Goal: Task Accomplishment & Management: Manage account settings

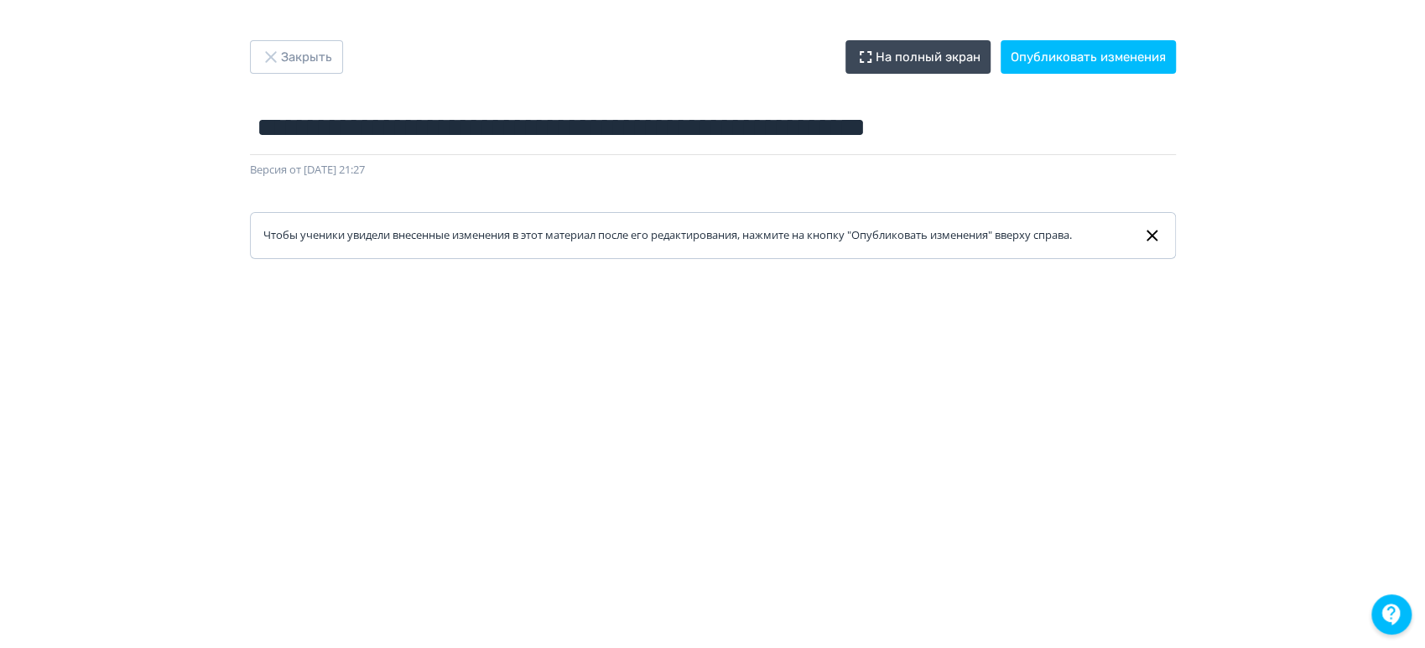
click at [1145, 237] on icon at bounding box center [1151, 236] width 19 height 20
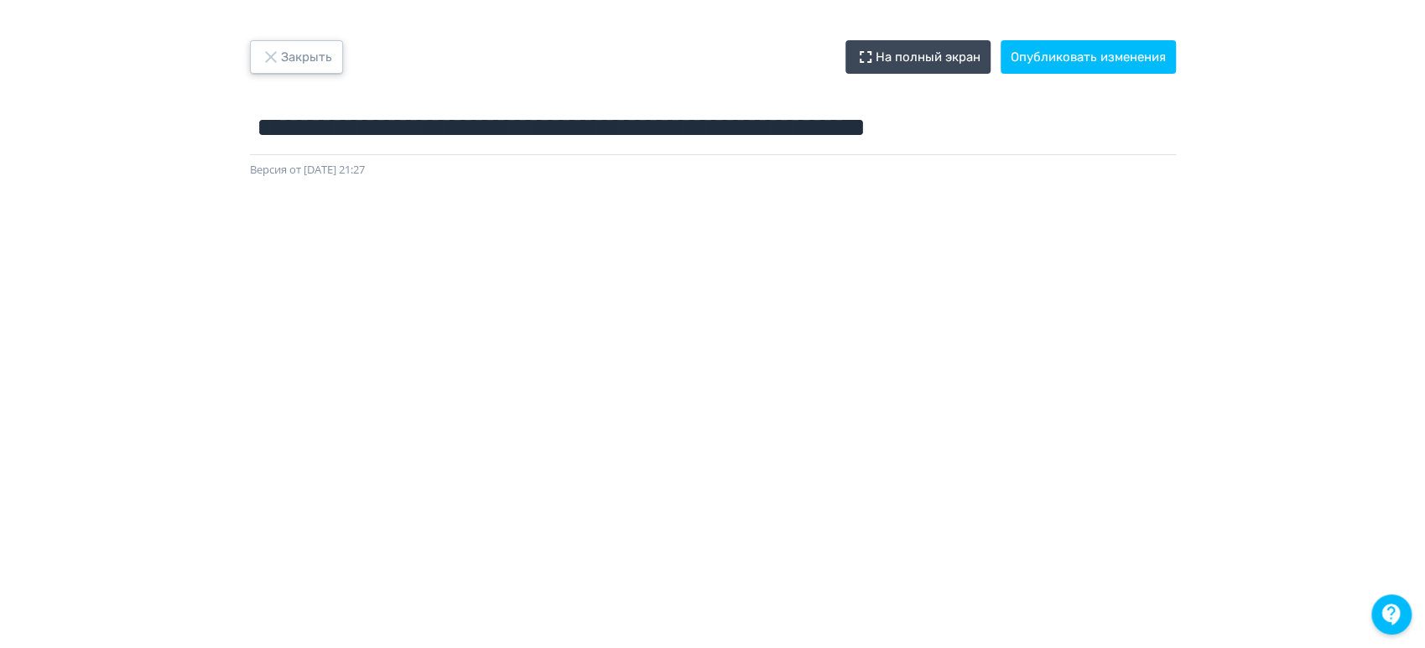
click at [320, 56] on button "Закрыть" at bounding box center [296, 57] width 93 height 34
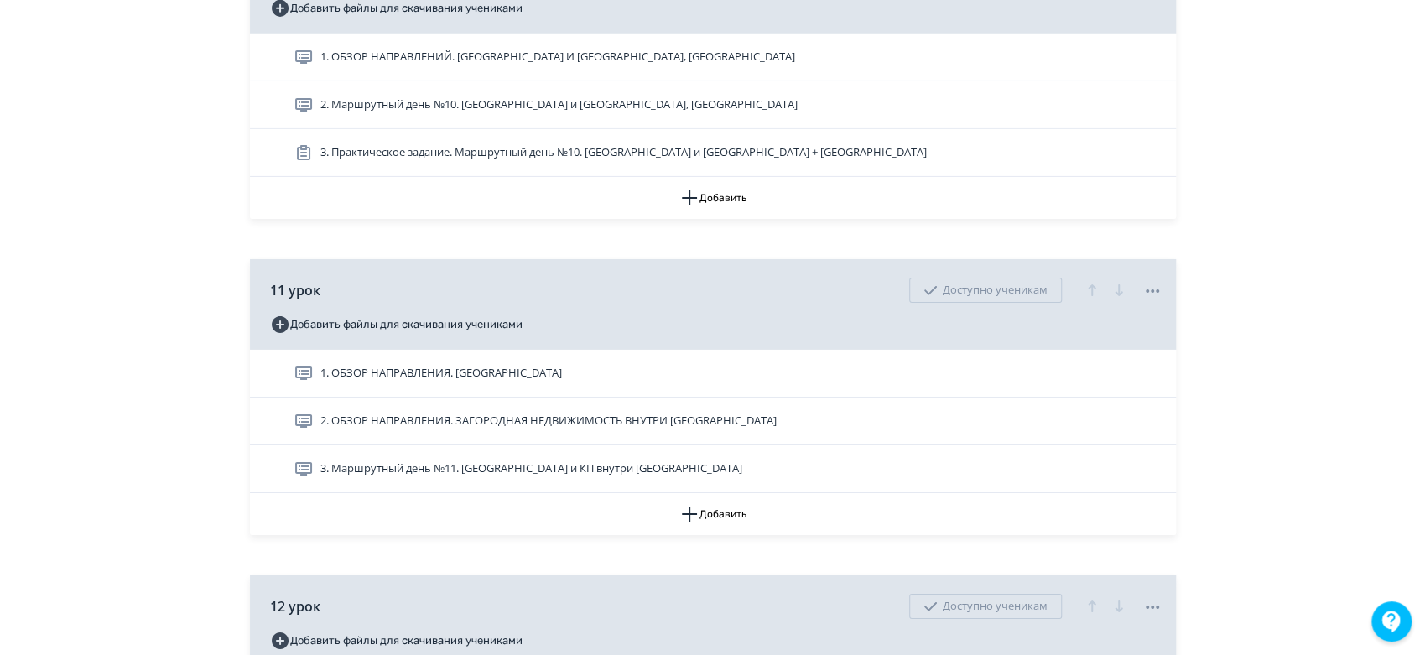
scroll to position [3913, 0]
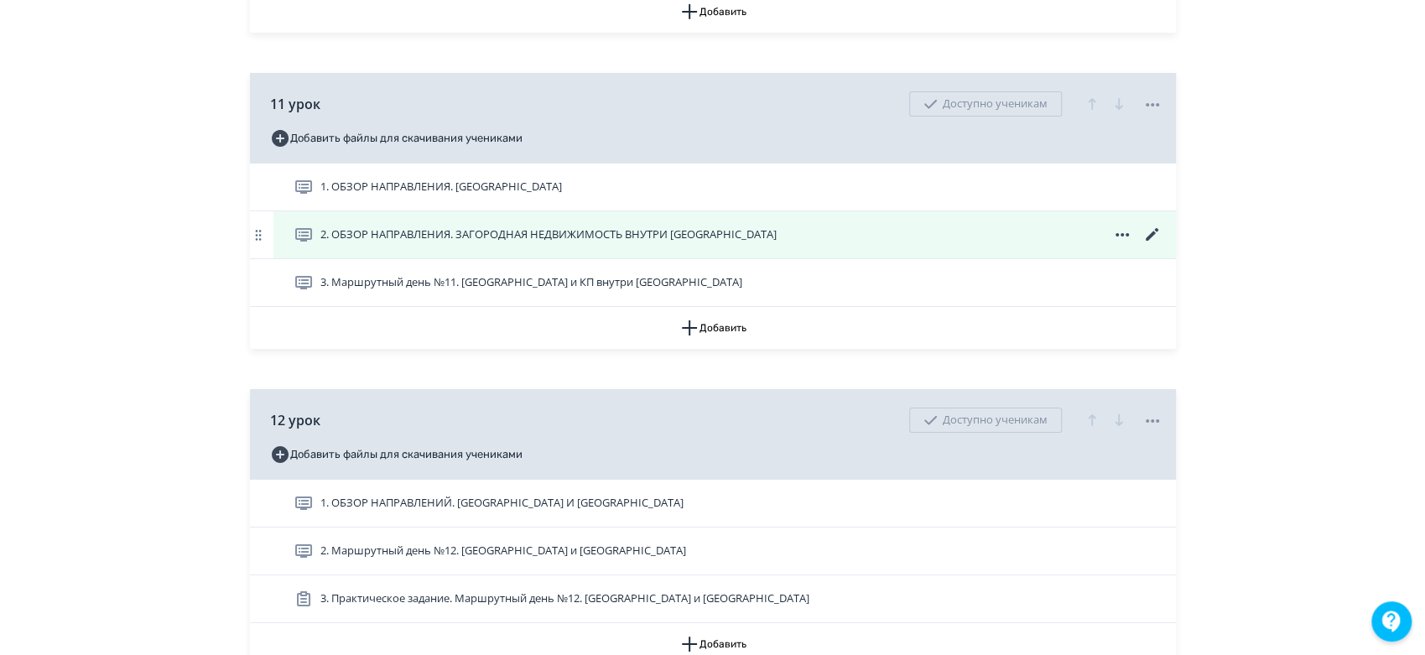
click at [1150, 241] on icon at bounding box center [1151, 234] width 13 height 13
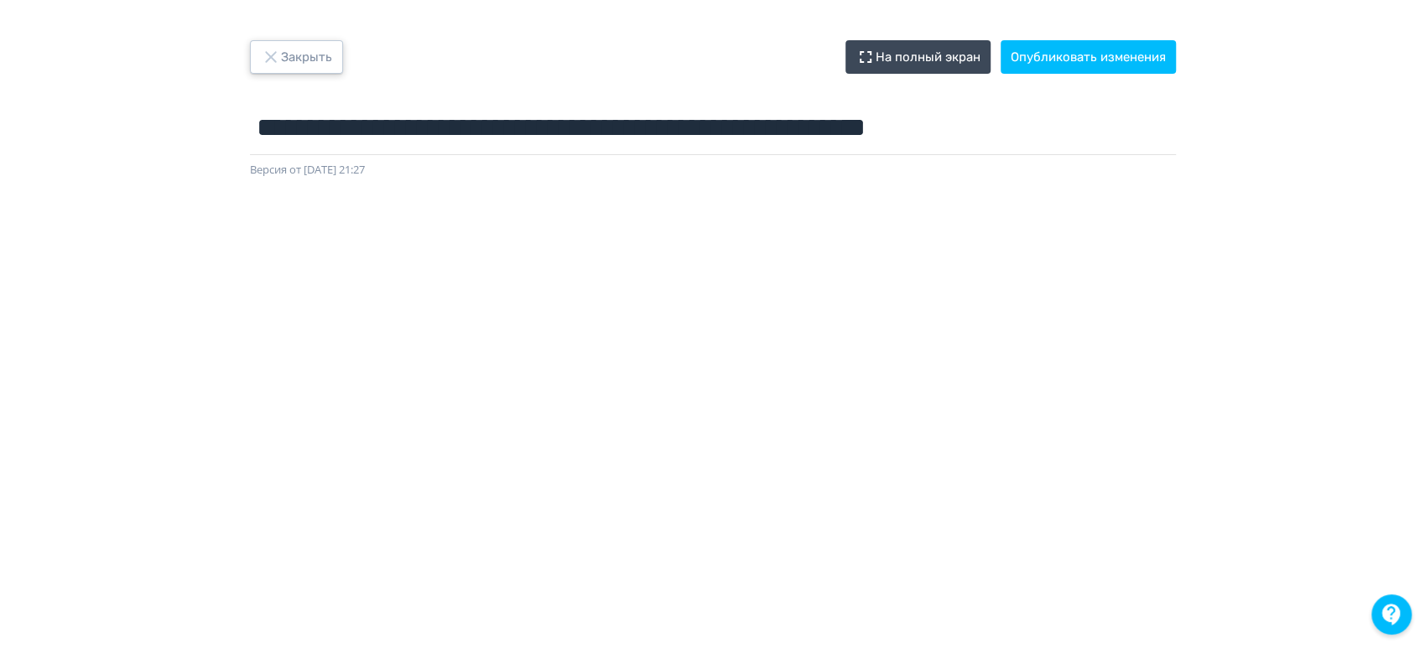
click at [274, 44] on button "Закрыть" at bounding box center [296, 57] width 93 height 34
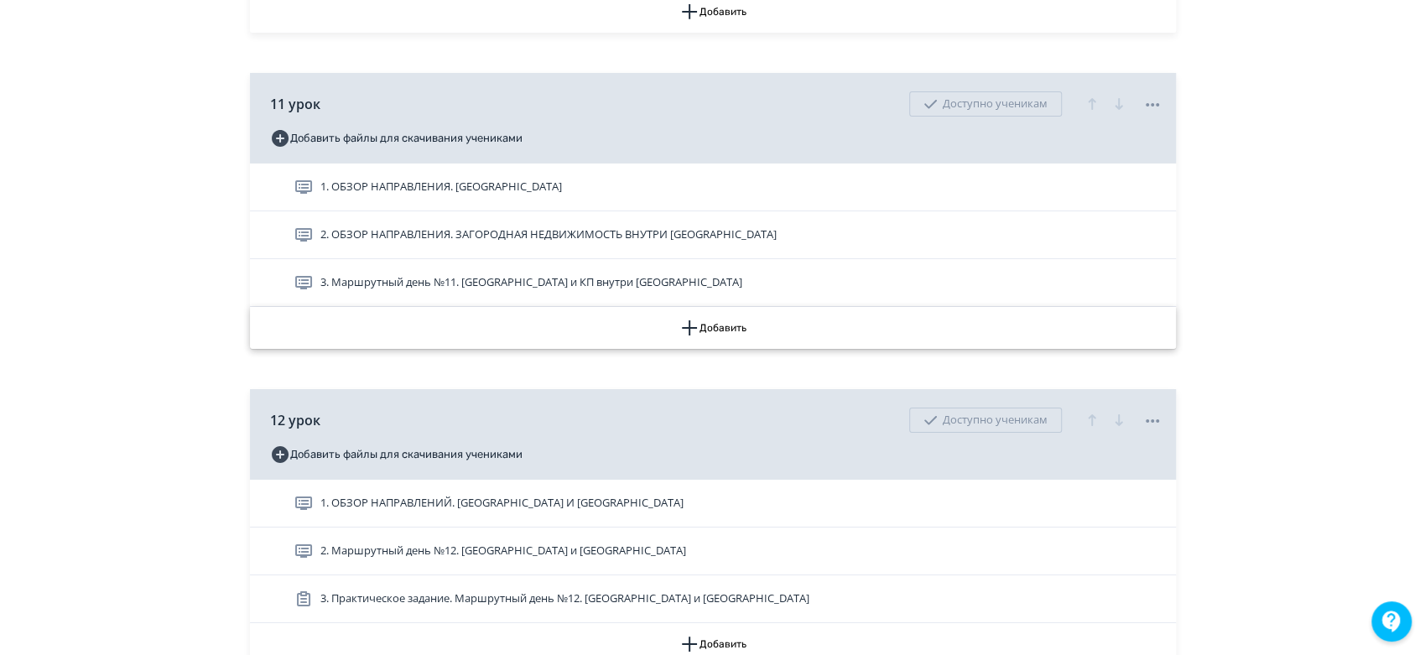
scroll to position [4006, 0]
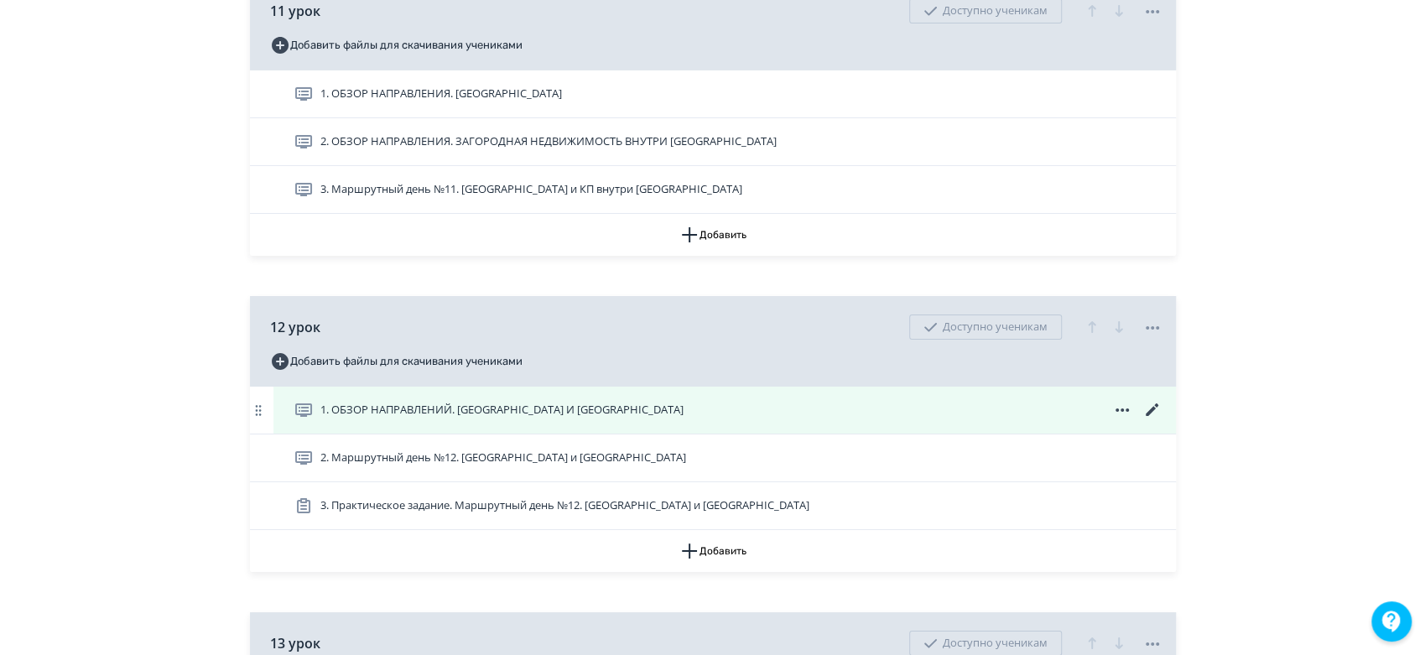
click at [1156, 420] on icon at bounding box center [1152, 410] width 20 height 20
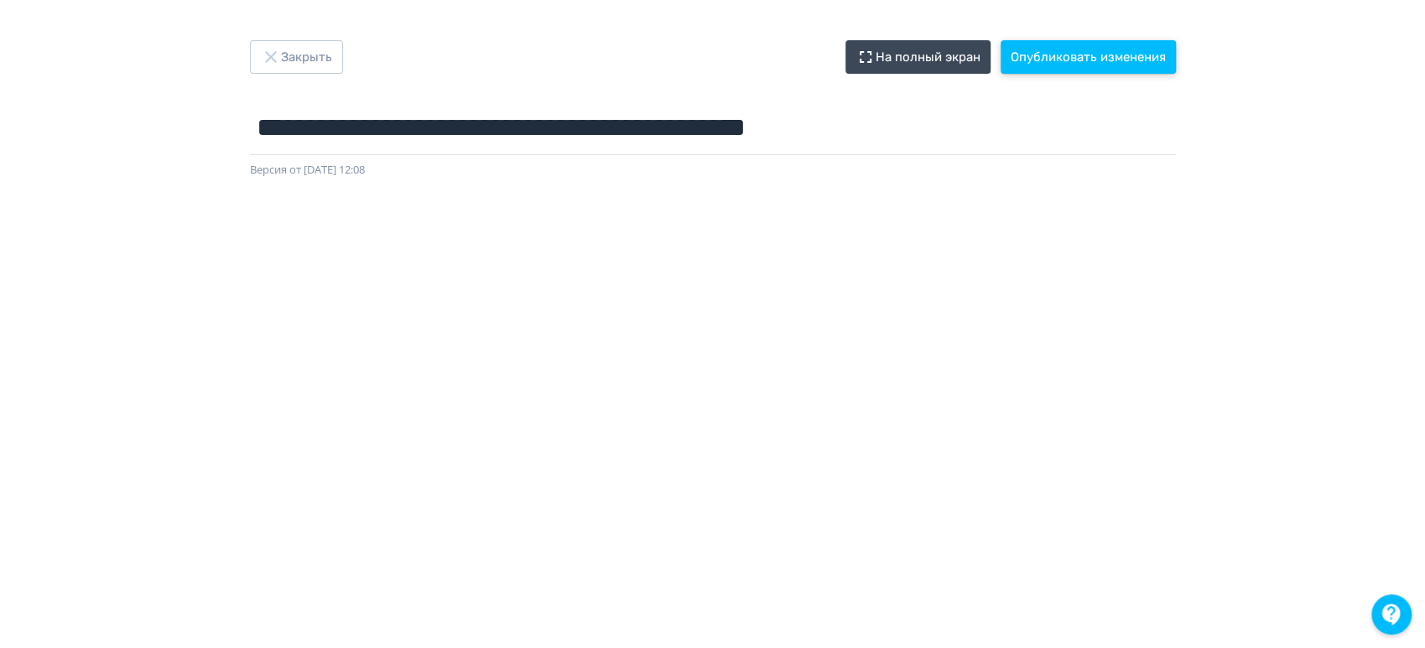
click at [1120, 57] on button "Опубликовать изменения" at bounding box center [1087, 57] width 175 height 34
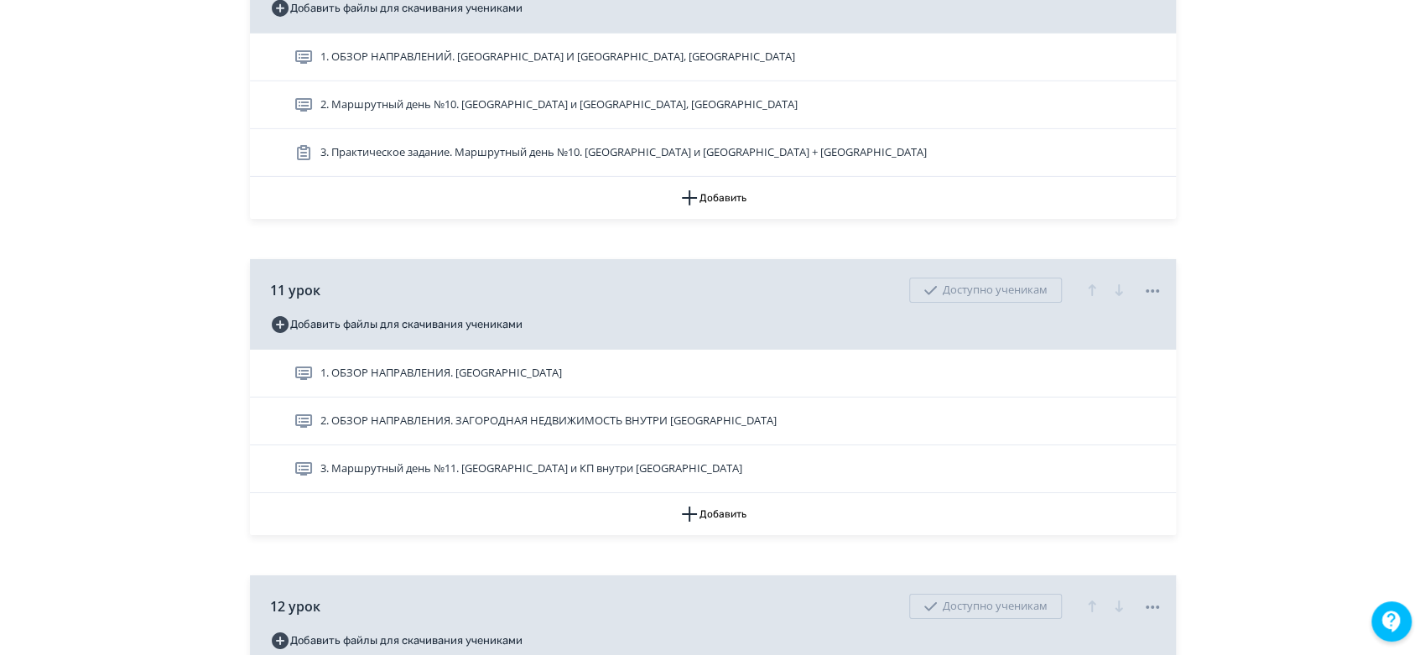
scroll to position [4006, 0]
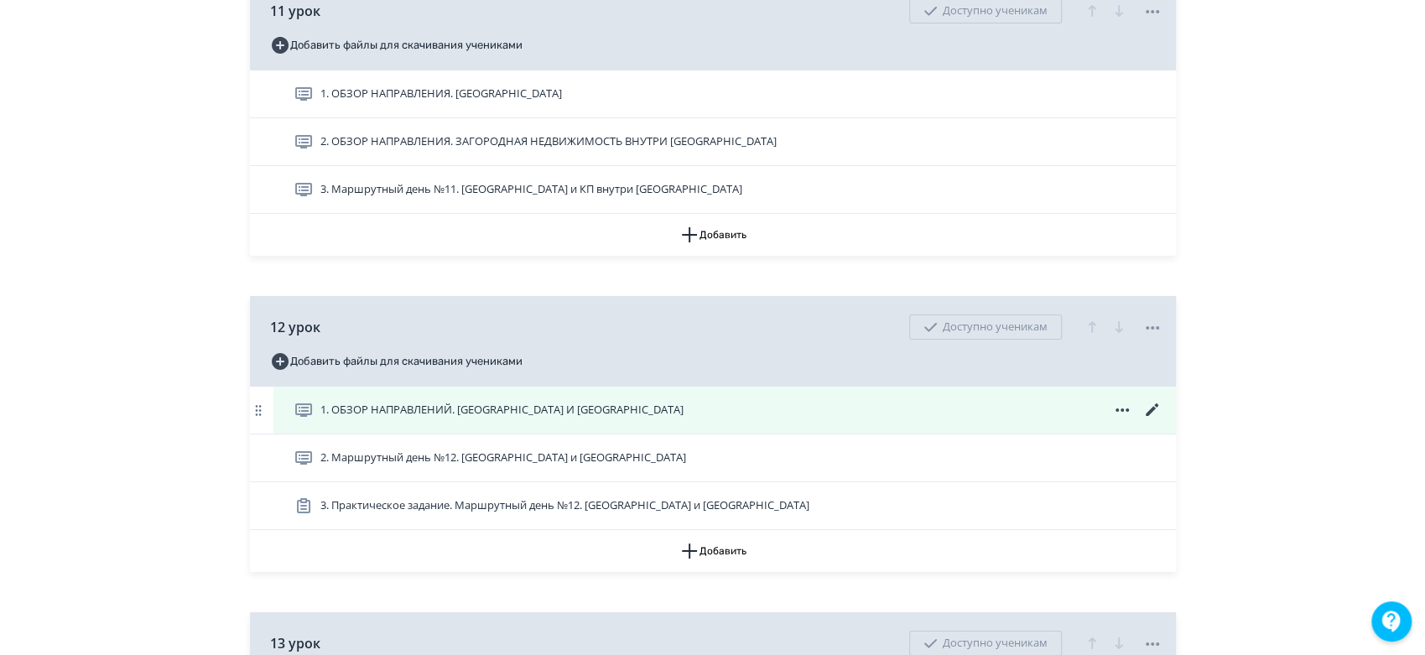
click at [1144, 420] on icon at bounding box center [1152, 410] width 20 height 20
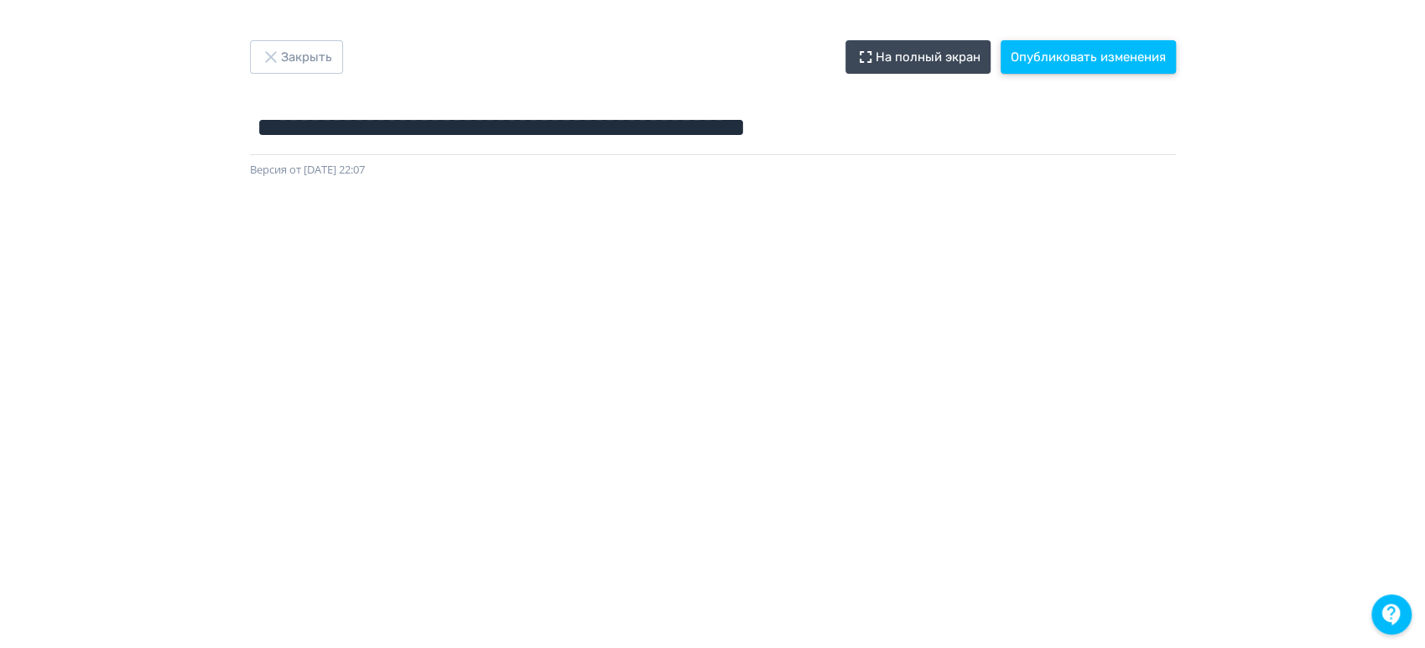
click at [1163, 55] on button "Опубликовать изменения" at bounding box center [1087, 57] width 175 height 34
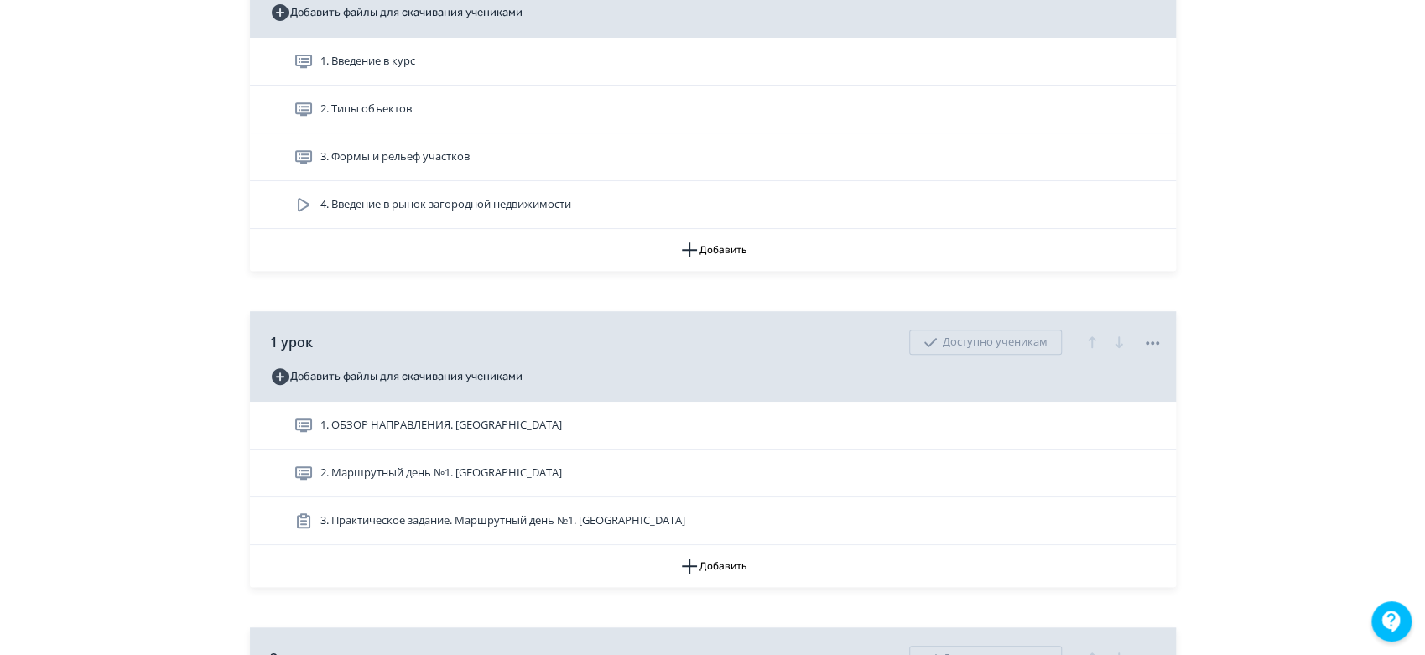
scroll to position [558, 0]
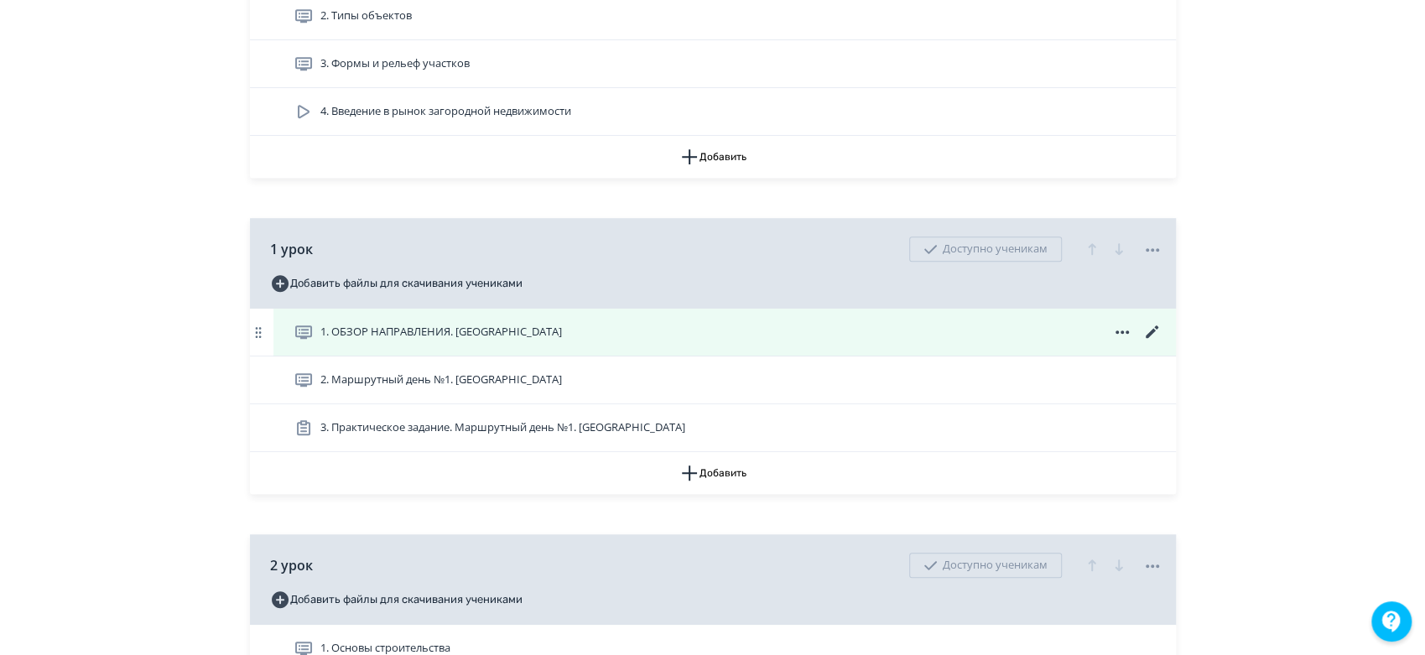
click at [1152, 342] on icon at bounding box center [1152, 332] width 20 height 20
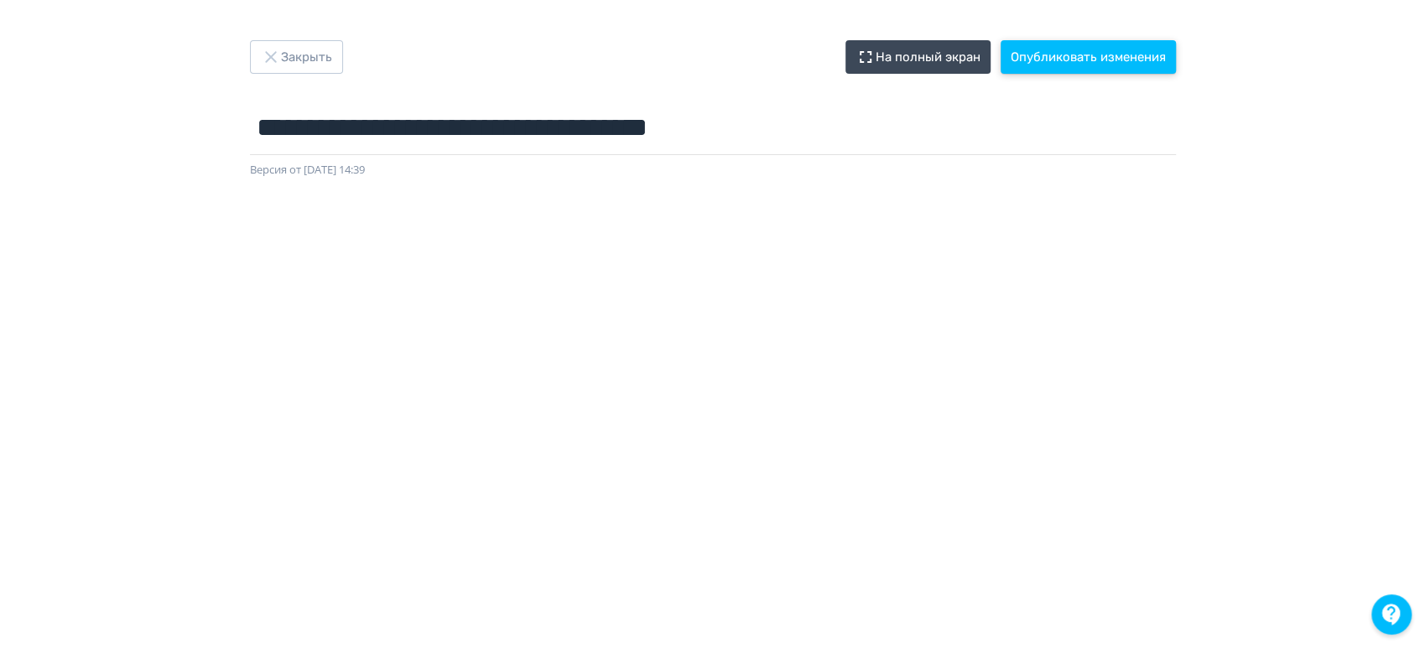
click at [1114, 49] on button "Опубликовать изменения" at bounding box center [1087, 57] width 175 height 34
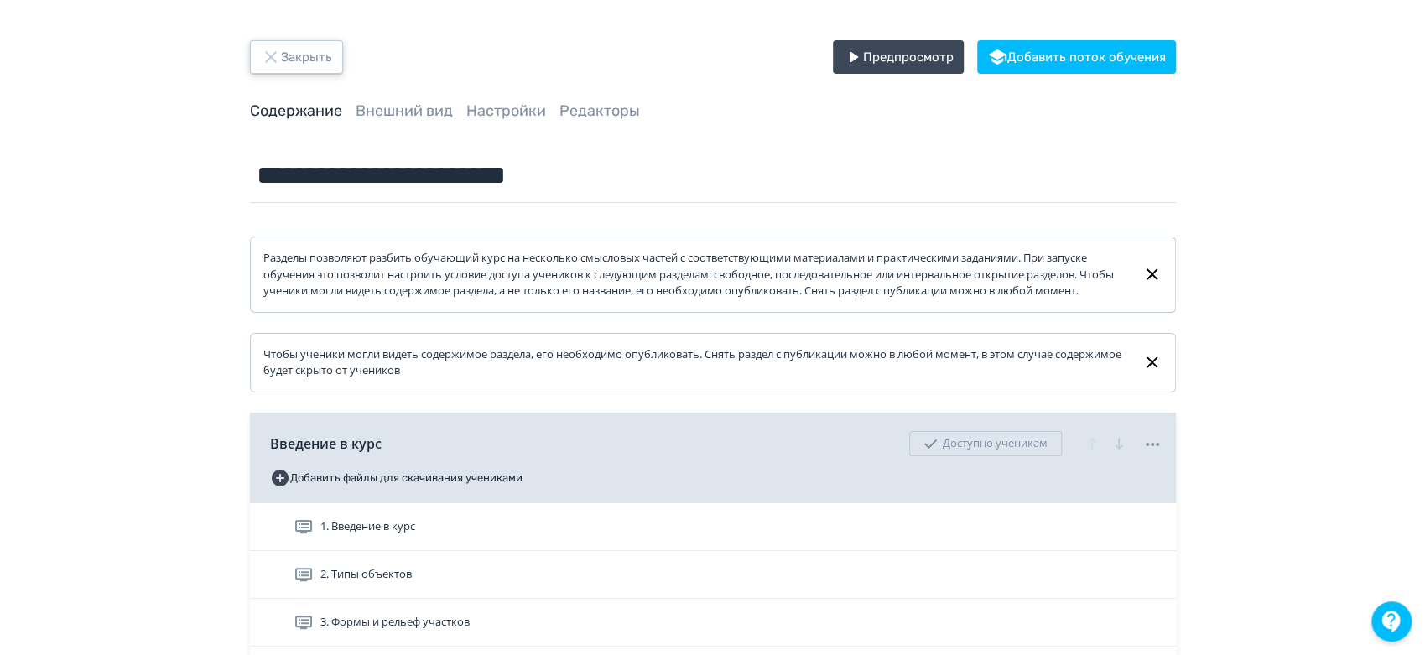
click at [294, 44] on button "Закрыть" at bounding box center [296, 57] width 93 height 34
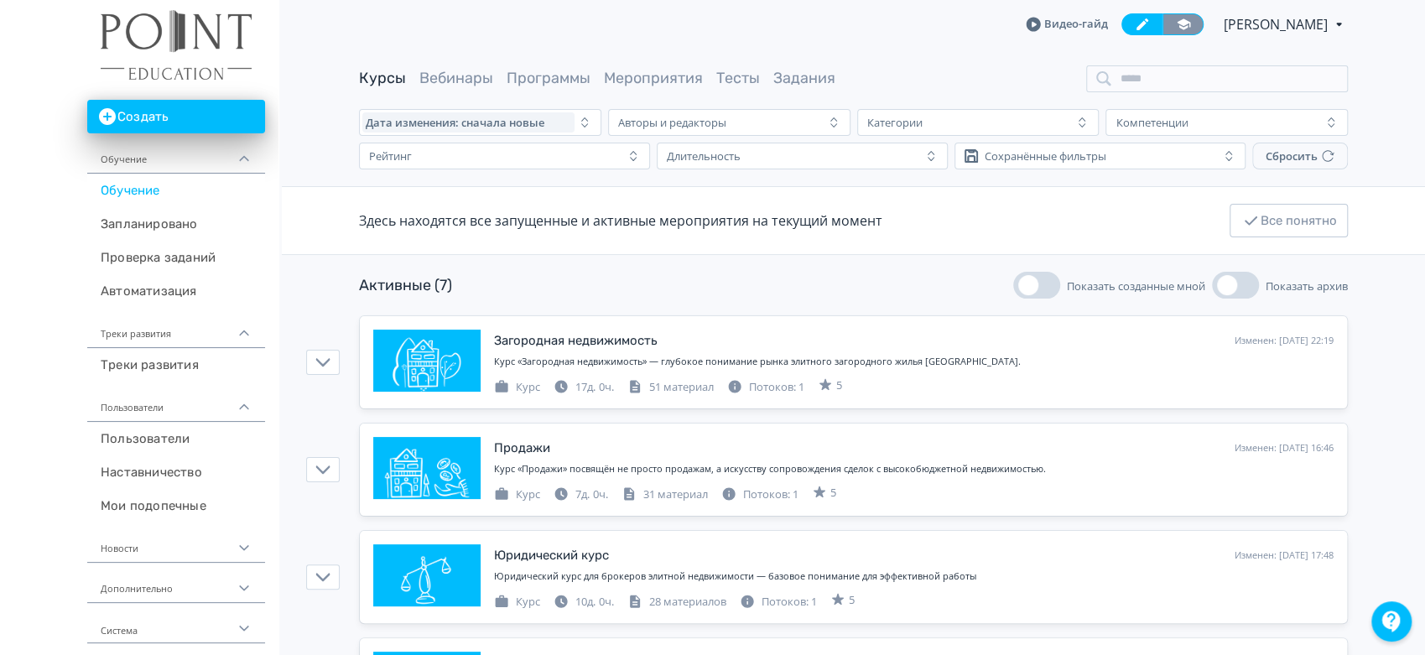
click at [1182, 21] on link at bounding box center [1182, 24] width 41 height 22
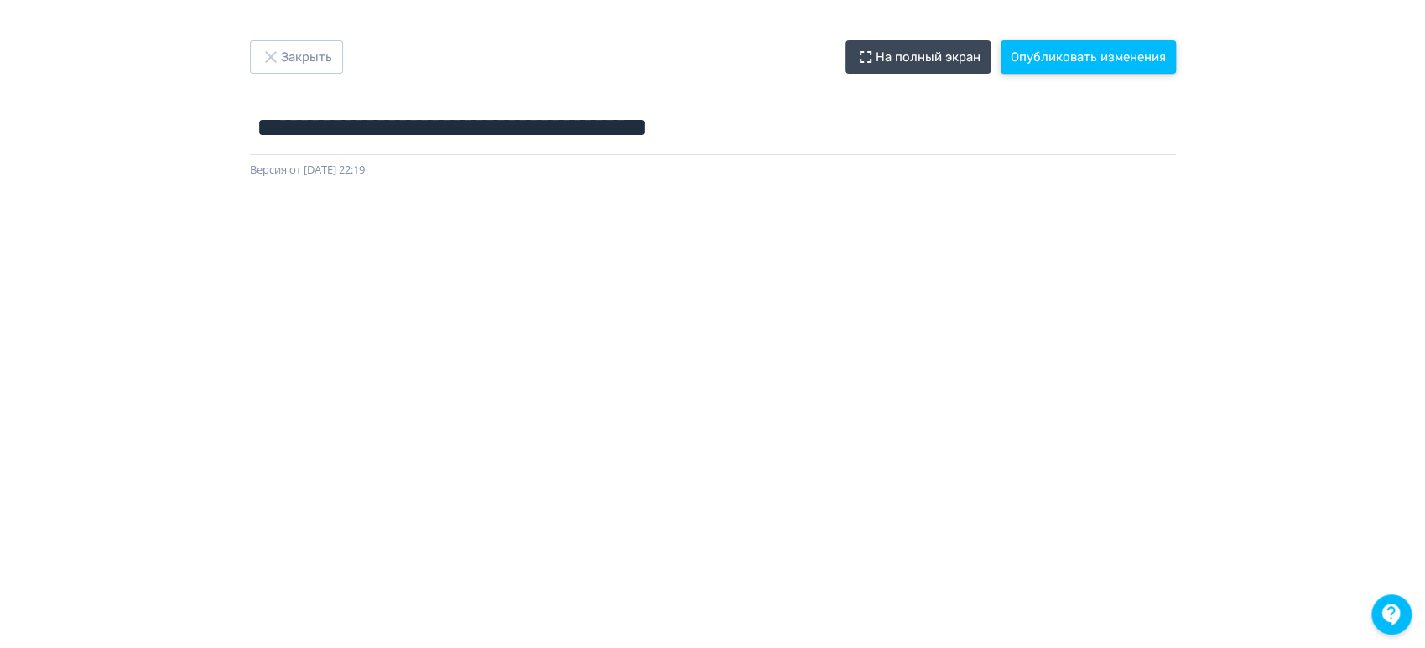
click at [1091, 65] on button "Опубликовать изменения" at bounding box center [1087, 57] width 175 height 34
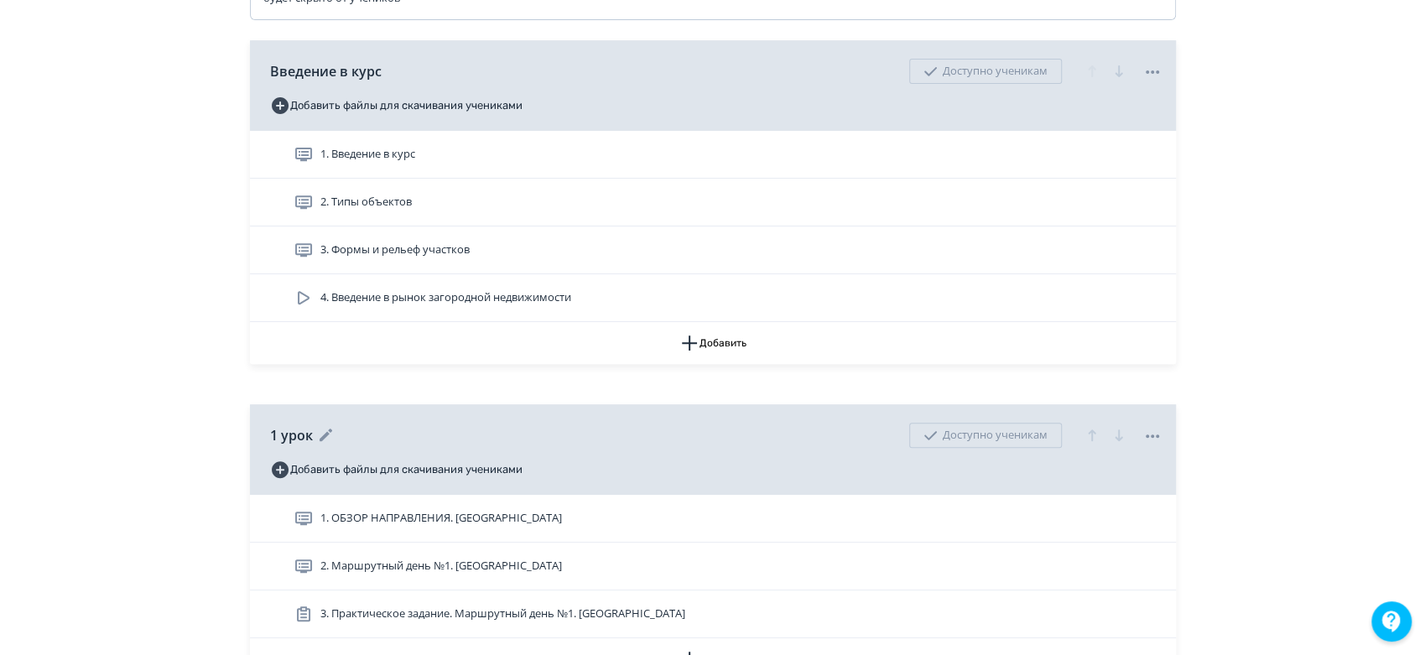
scroll to position [652, 0]
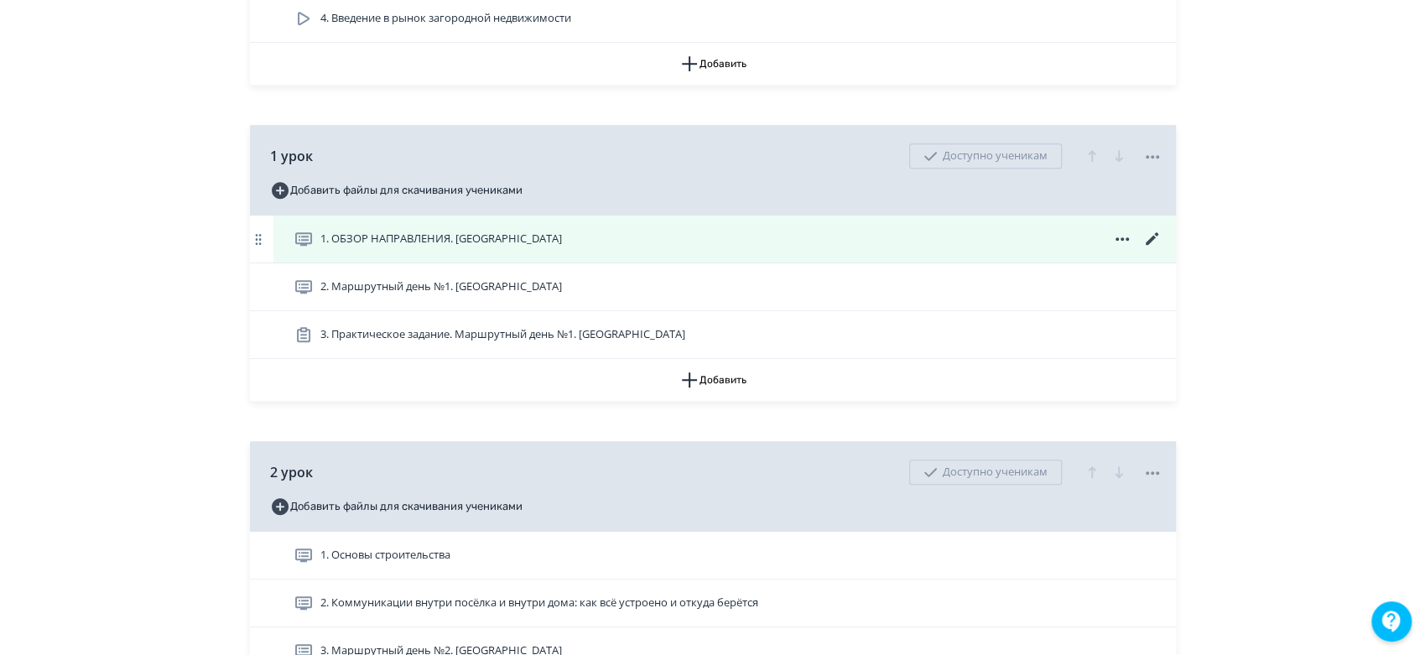
click at [1154, 245] on icon at bounding box center [1151, 238] width 13 height 13
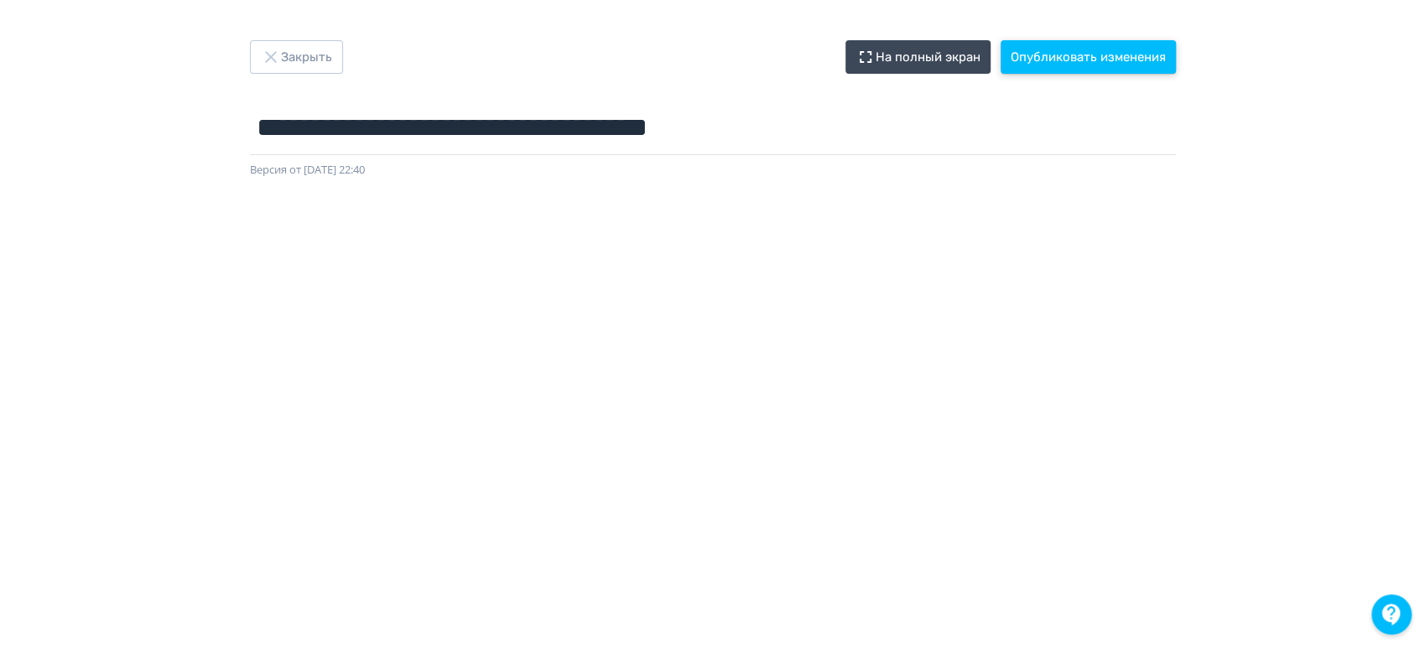
click at [1140, 60] on button "Опубликовать изменения" at bounding box center [1087, 57] width 175 height 34
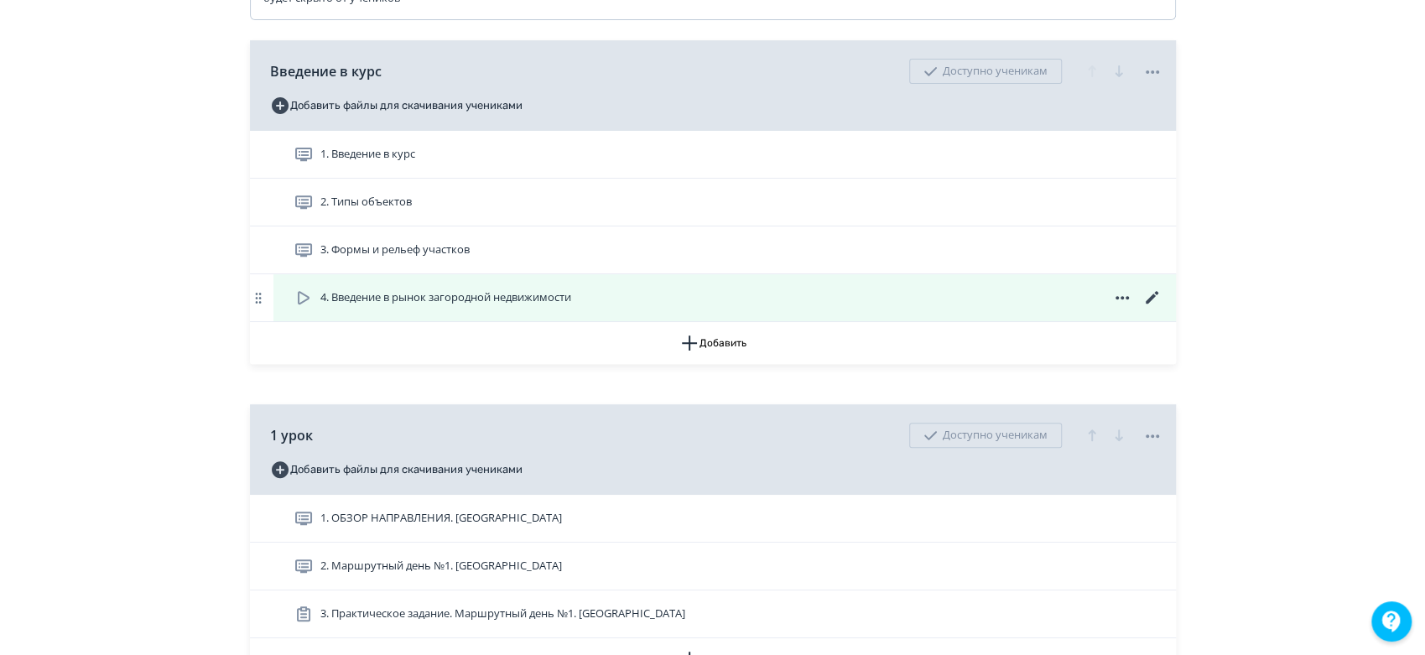
scroll to position [652, 0]
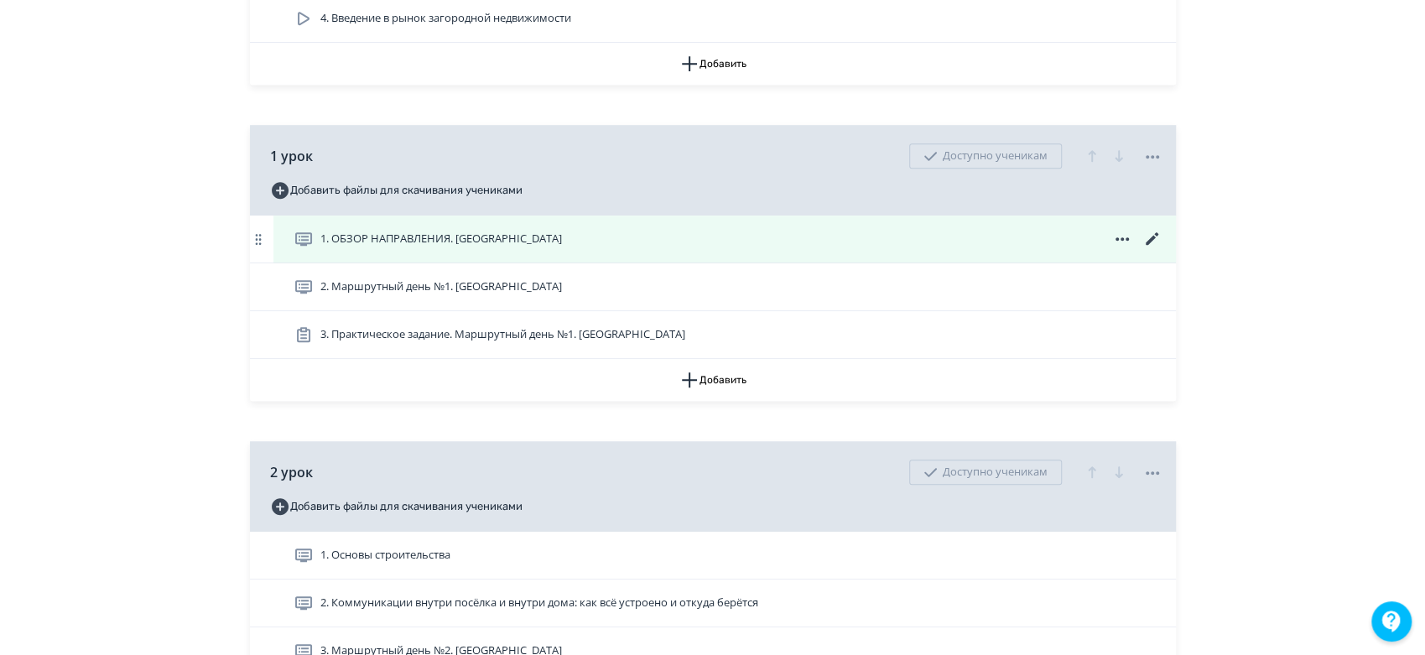
click at [1156, 254] on div "1. ОБЗОР НАПРАВЛЕНИЯ. НОВОРИЖСКОЕ ШОССЕ 2. Маршрутный день №1. Новорижское шосс…" at bounding box center [713, 287] width 926 height 143
click at [1150, 245] on icon at bounding box center [1151, 238] width 13 height 13
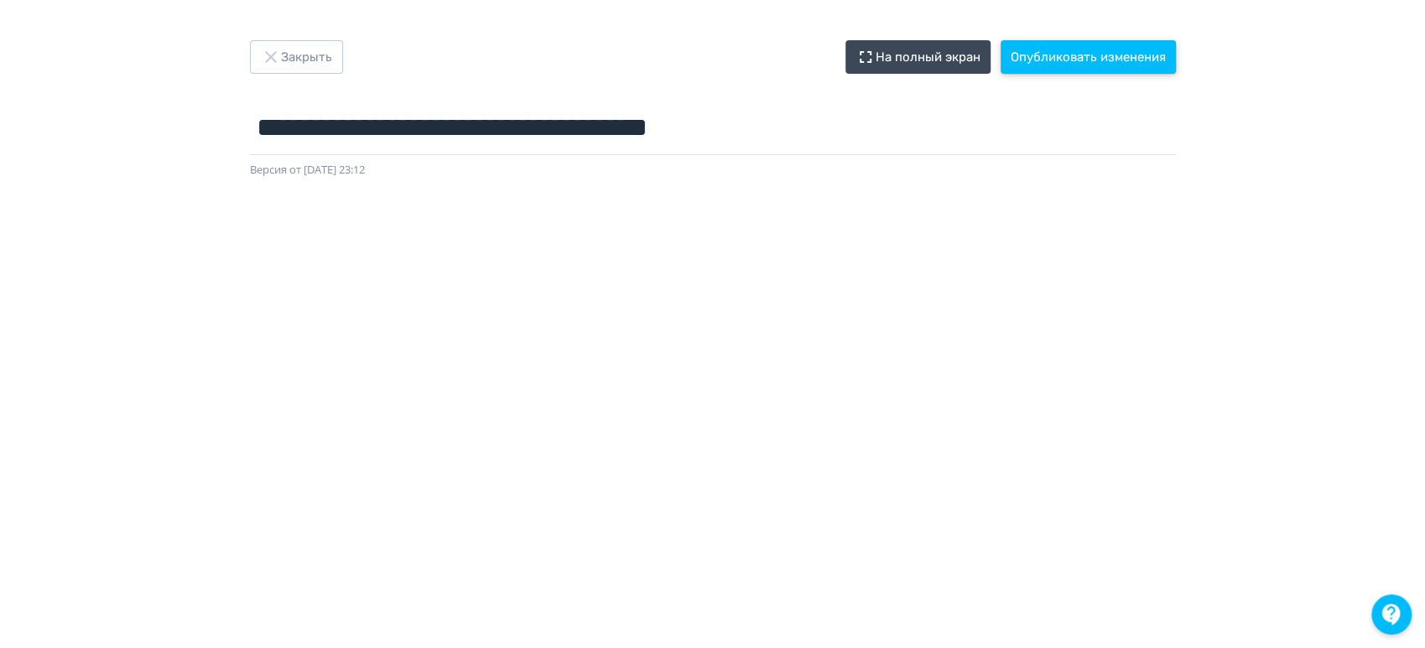
click at [1039, 45] on button "Опубликовать изменения" at bounding box center [1087, 57] width 175 height 34
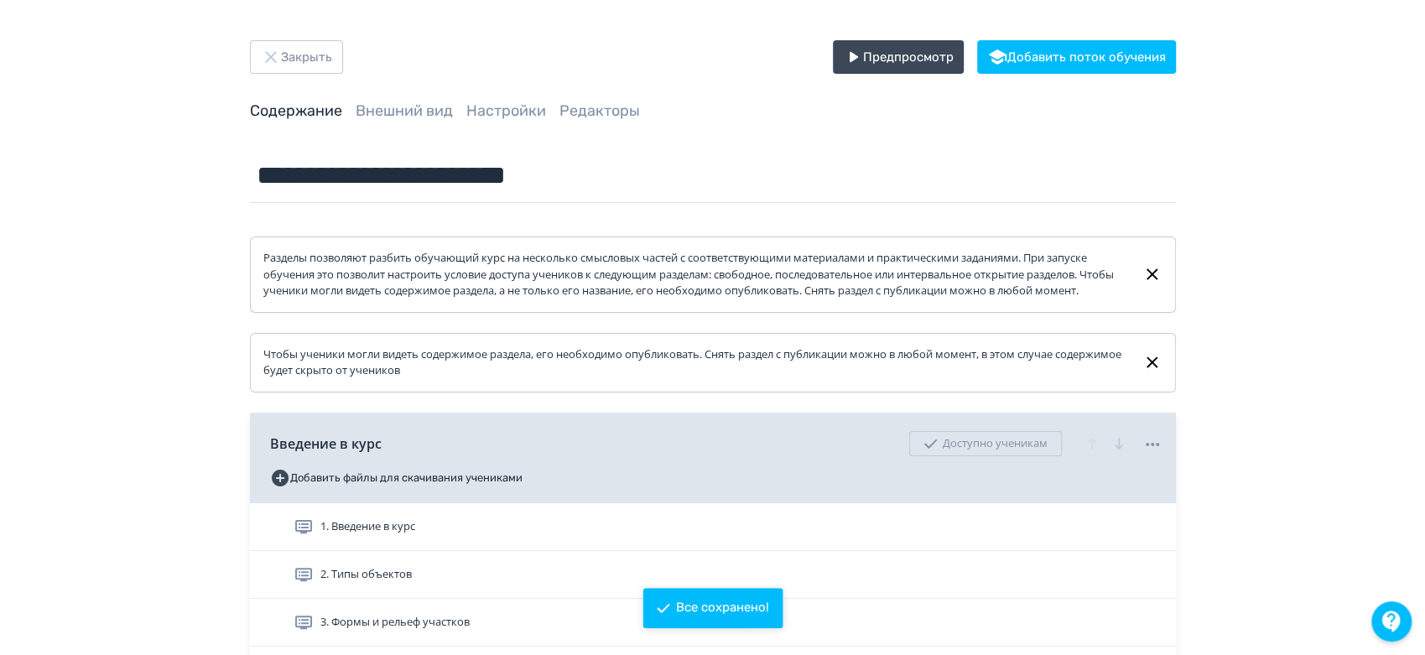
scroll to position [465, 0]
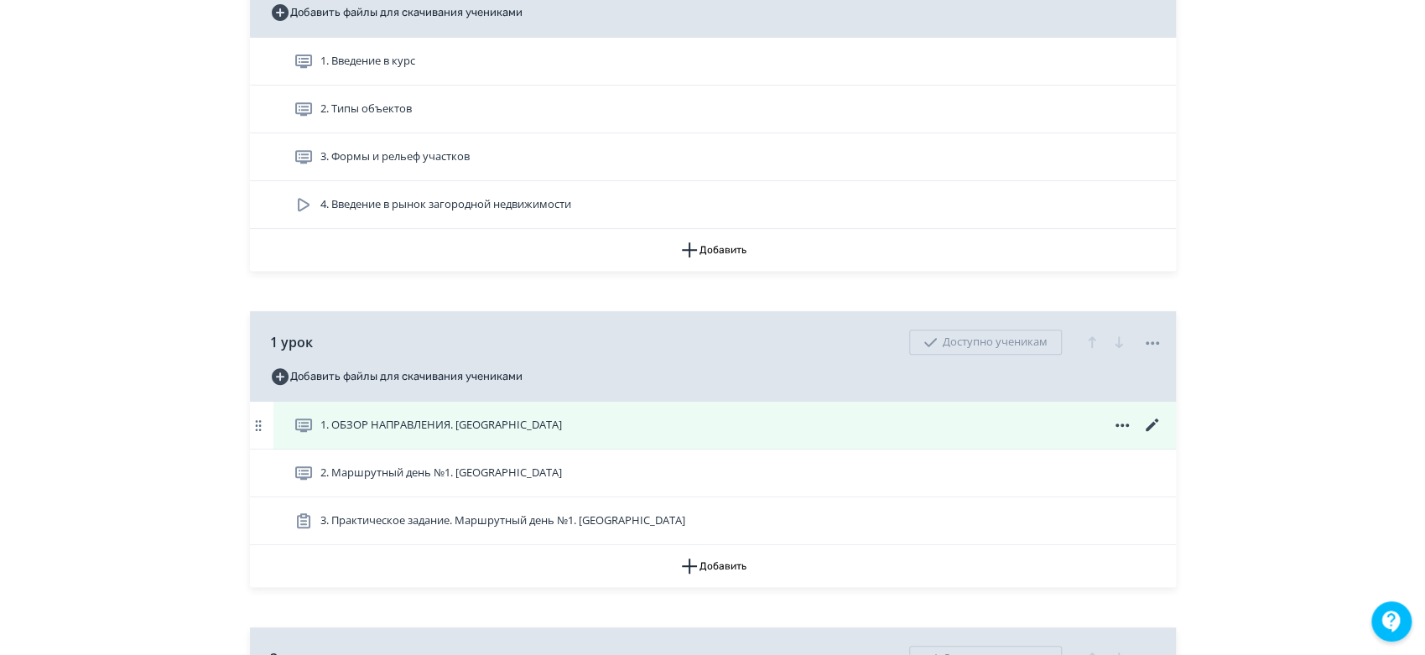
click at [1144, 435] on icon at bounding box center [1152, 425] width 20 height 20
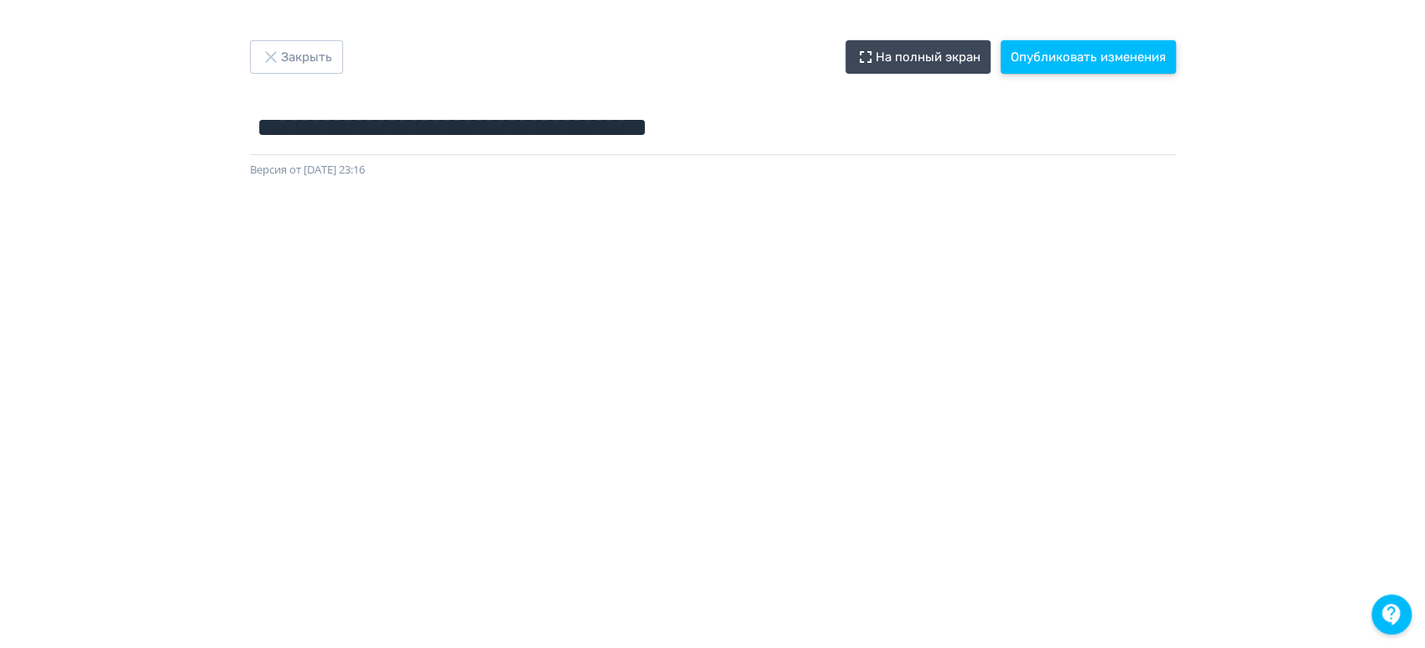
click at [1125, 42] on button "Опубликовать изменения" at bounding box center [1087, 57] width 175 height 34
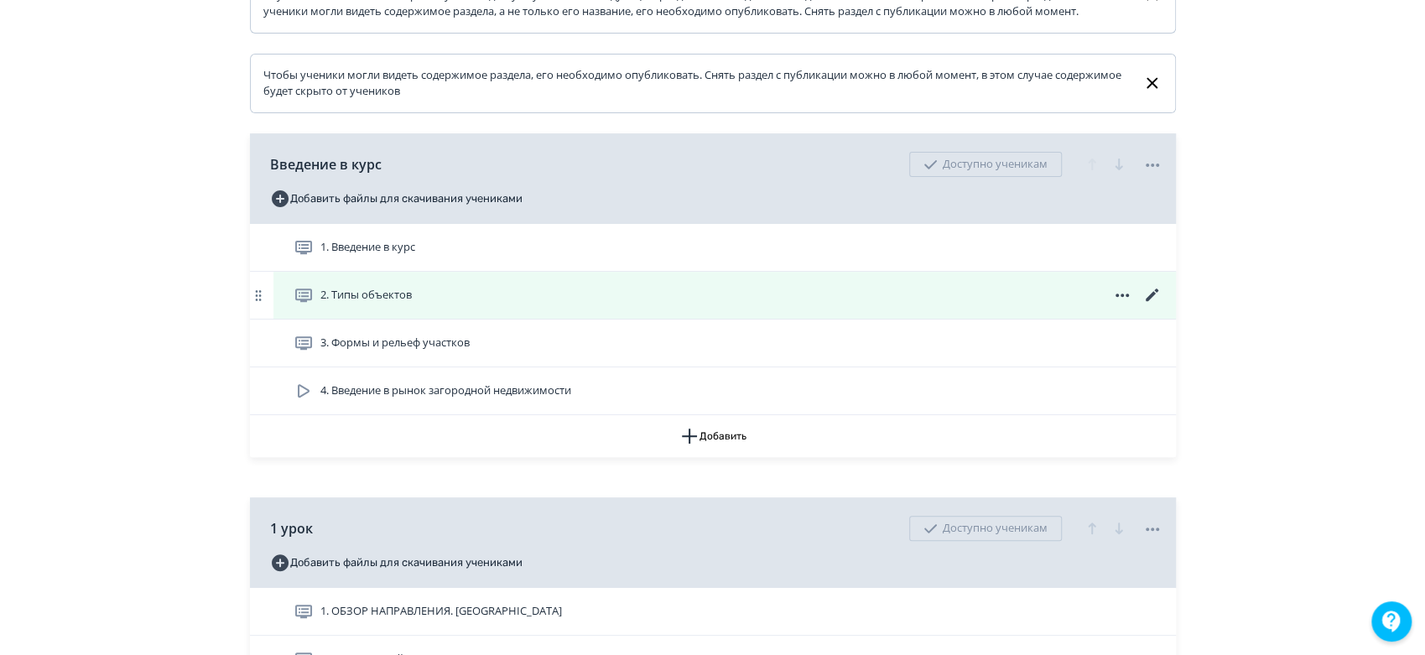
scroll to position [465, 0]
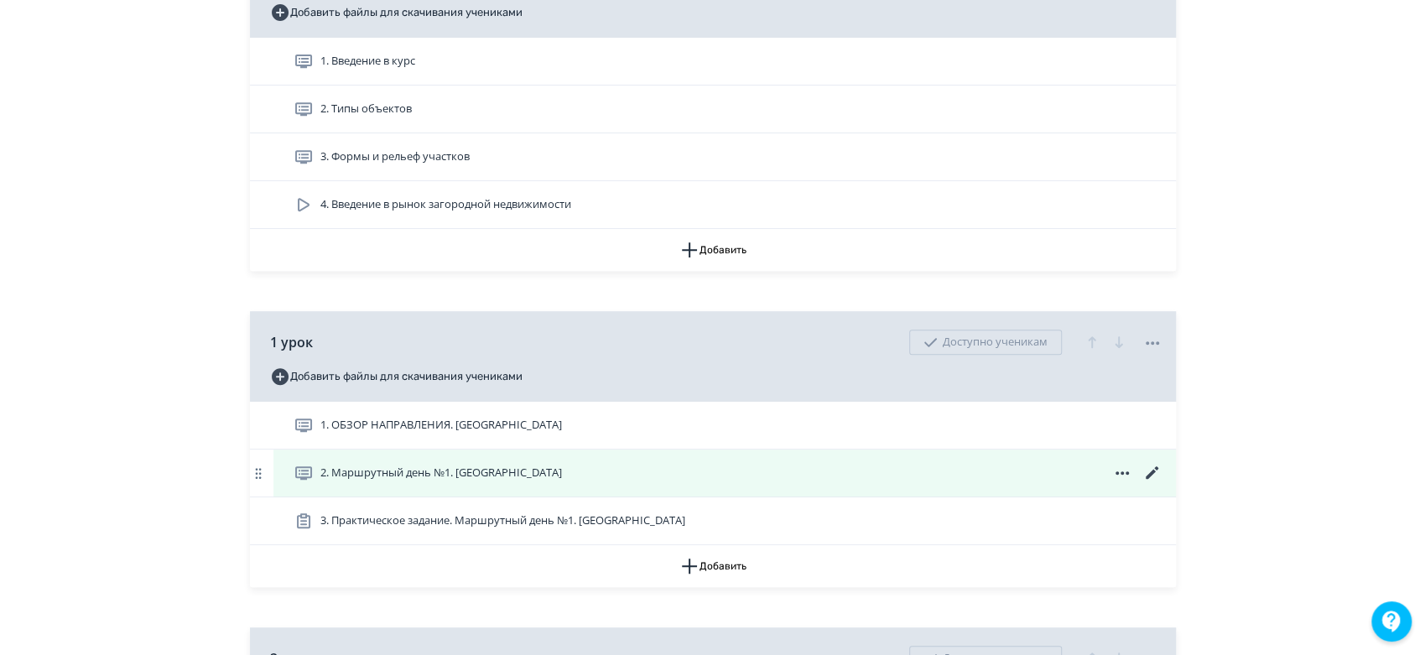
click at [1155, 483] on icon at bounding box center [1152, 473] width 20 height 20
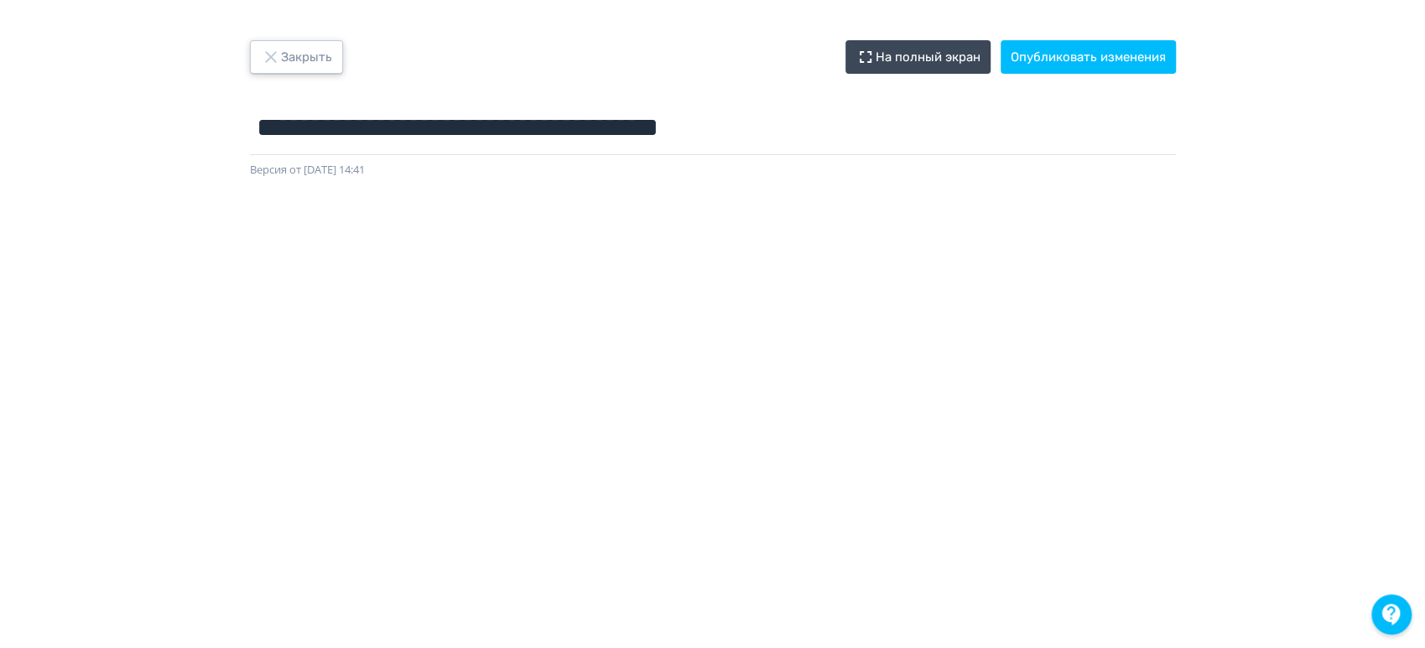
click at [271, 60] on icon "button" at bounding box center [271, 57] width 20 height 20
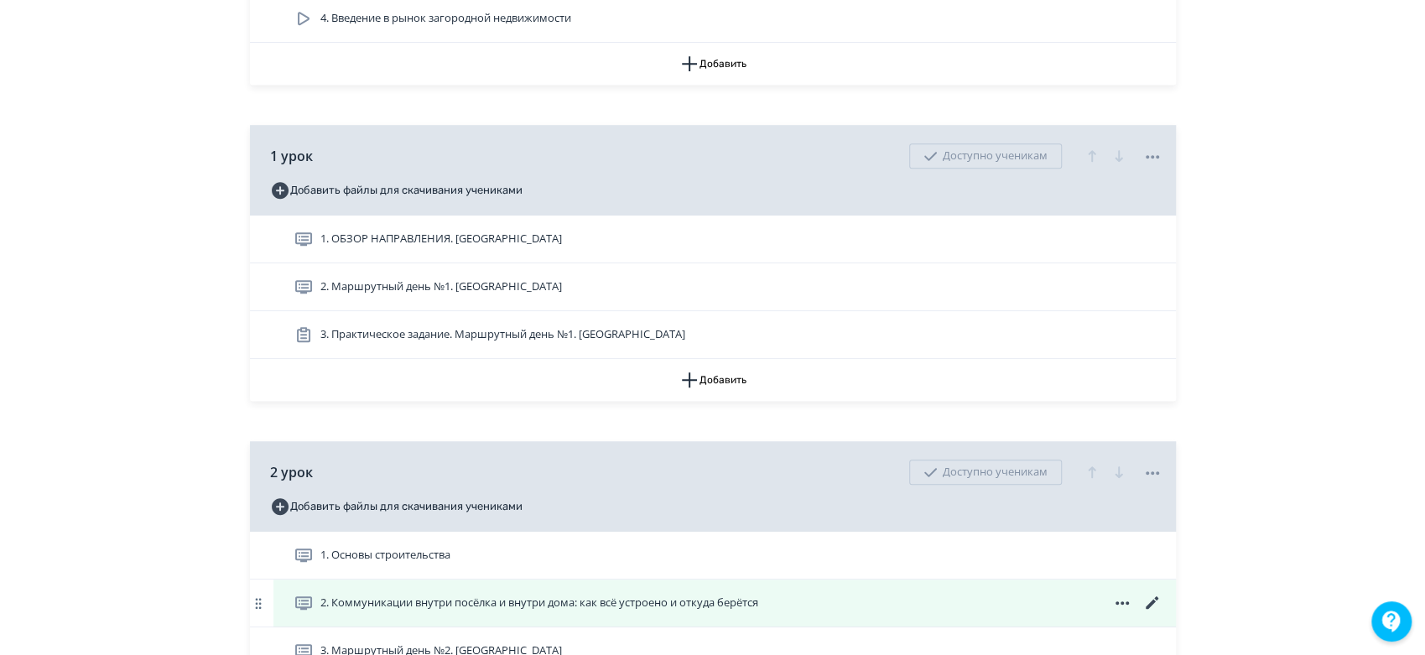
scroll to position [839, 0]
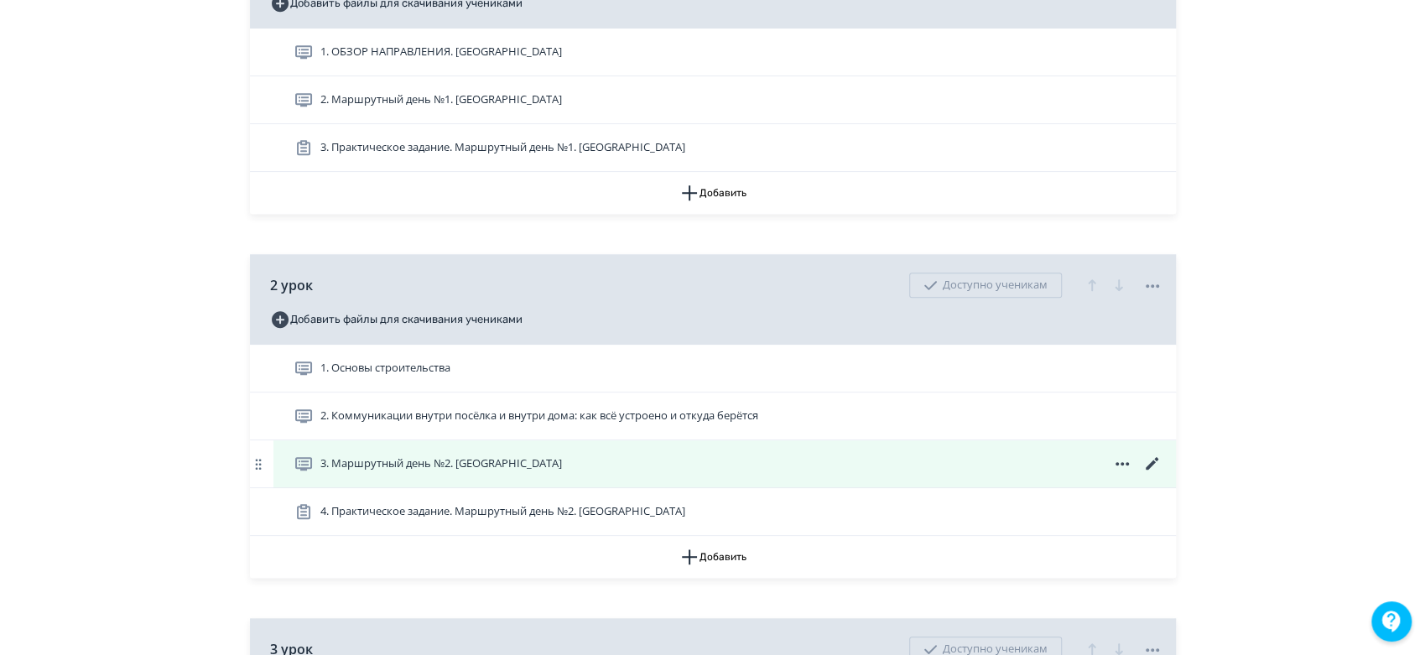
click at [1154, 474] on icon at bounding box center [1152, 464] width 20 height 20
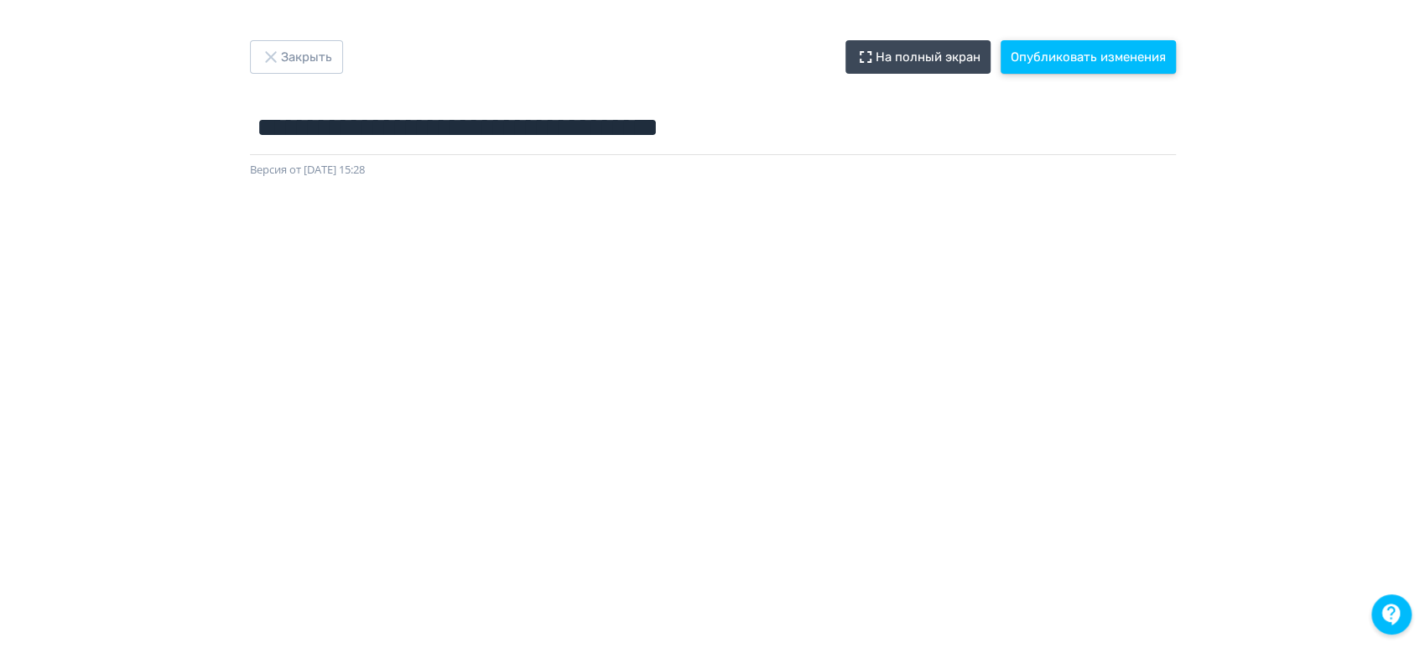
click at [1072, 52] on button "Опубликовать изменения" at bounding box center [1087, 57] width 175 height 34
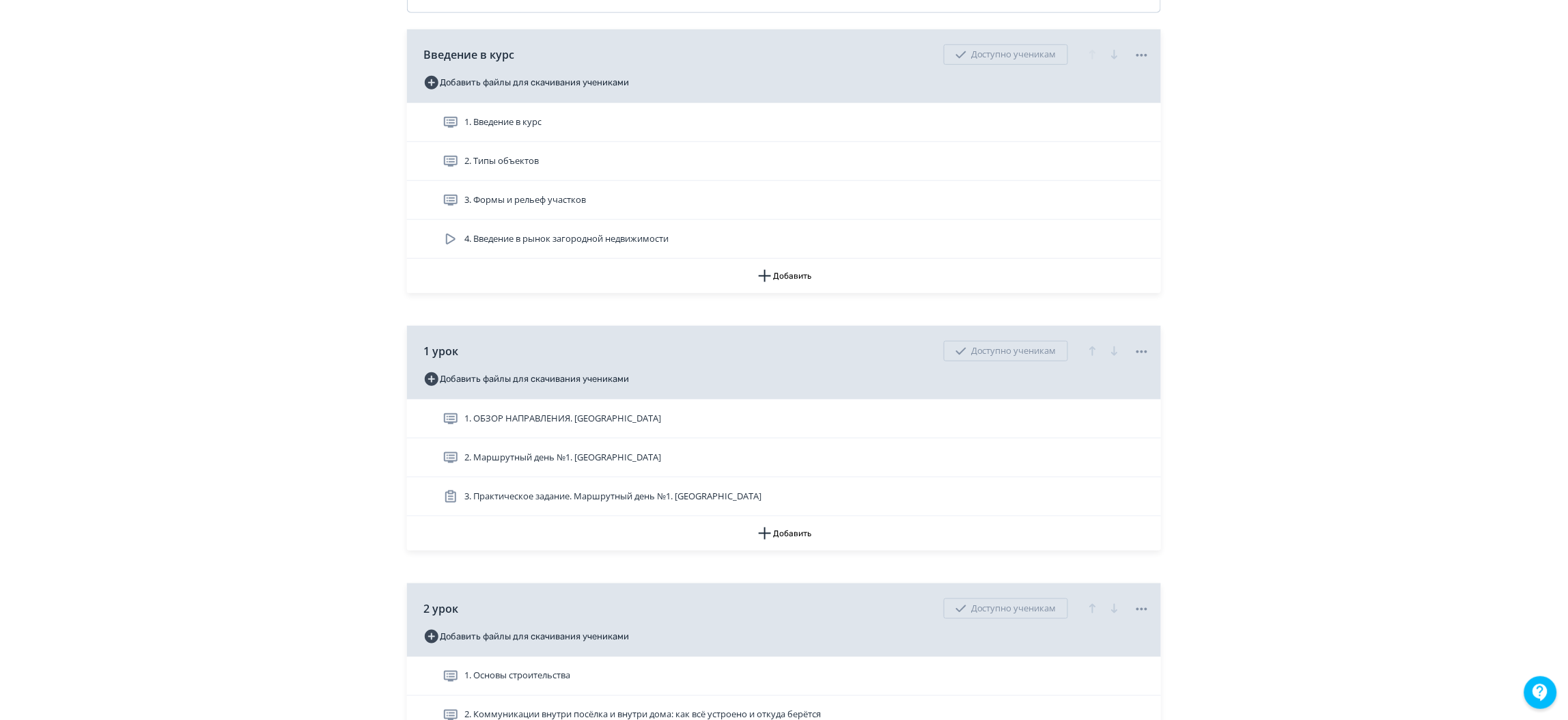
scroll to position [614, 0]
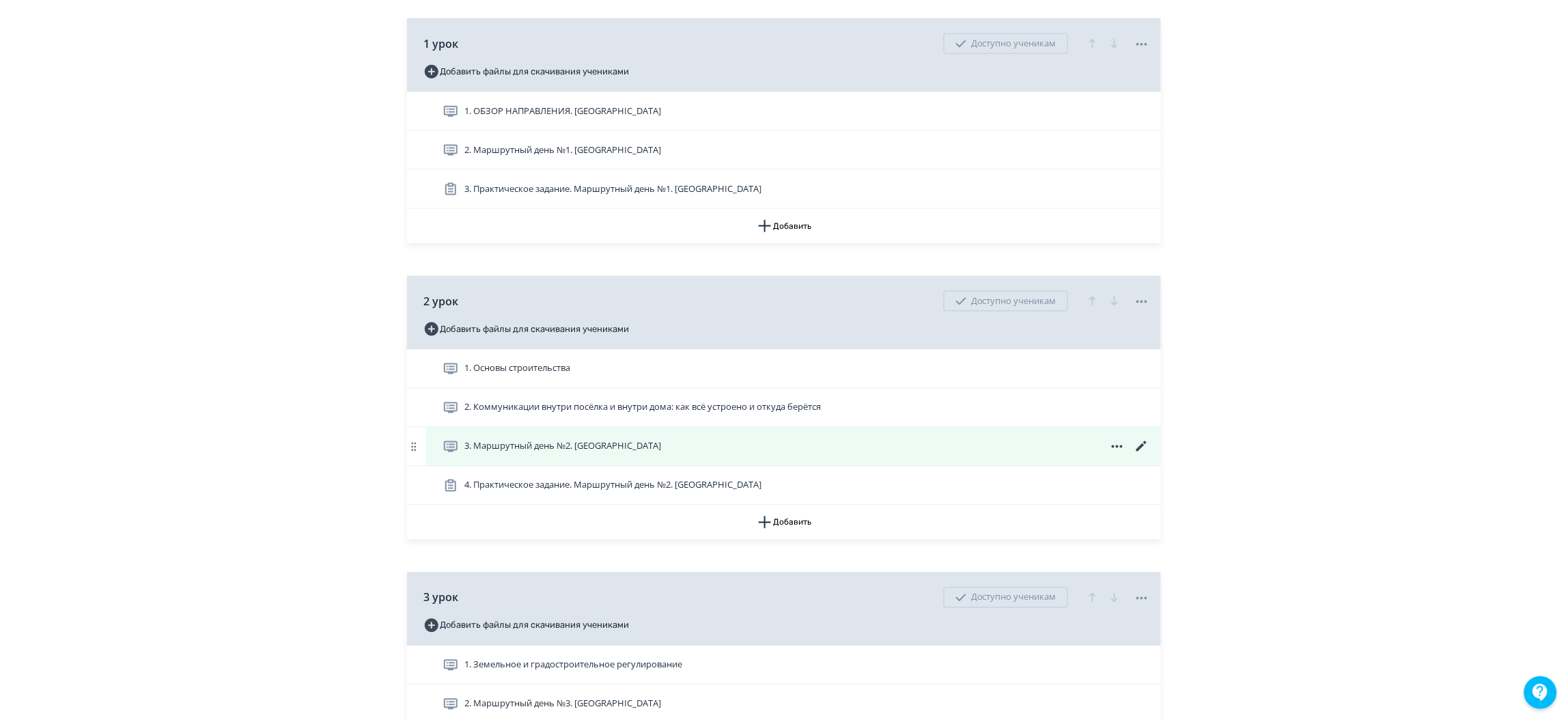
click at [1140, 454] on icon at bounding box center [1142, 446] width 16 height 16
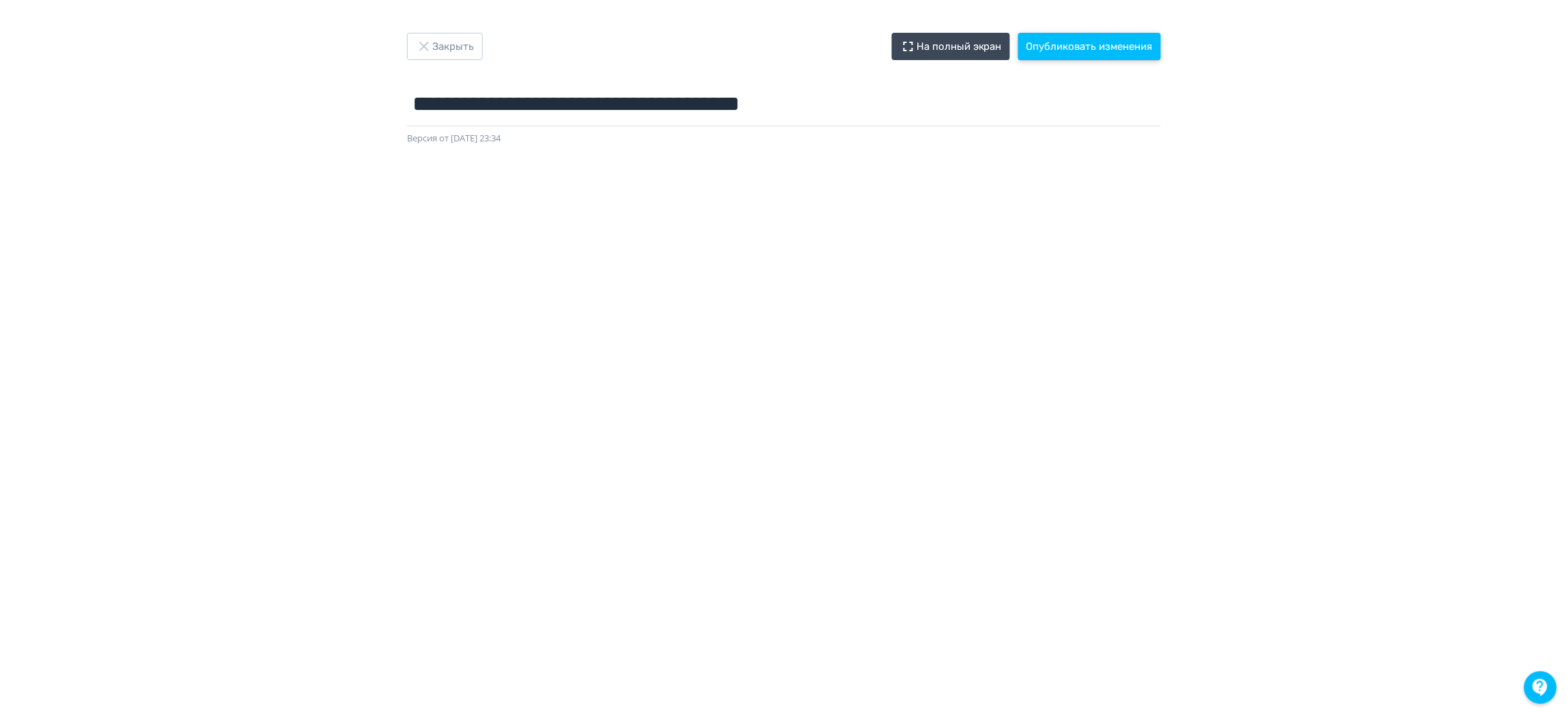
click at [1114, 50] on button "Опубликовать изменения" at bounding box center [1089, 46] width 143 height 28
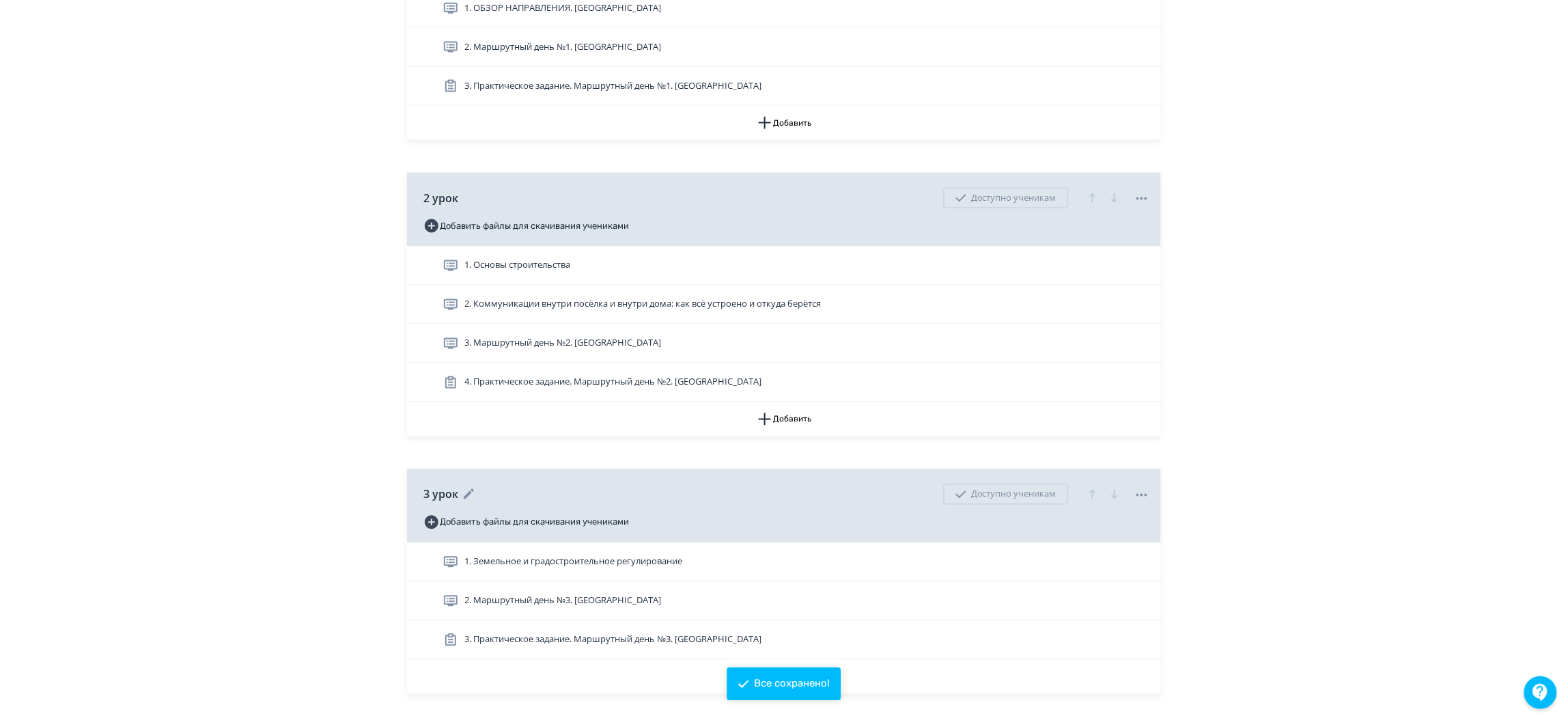
scroll to position [921, 0]
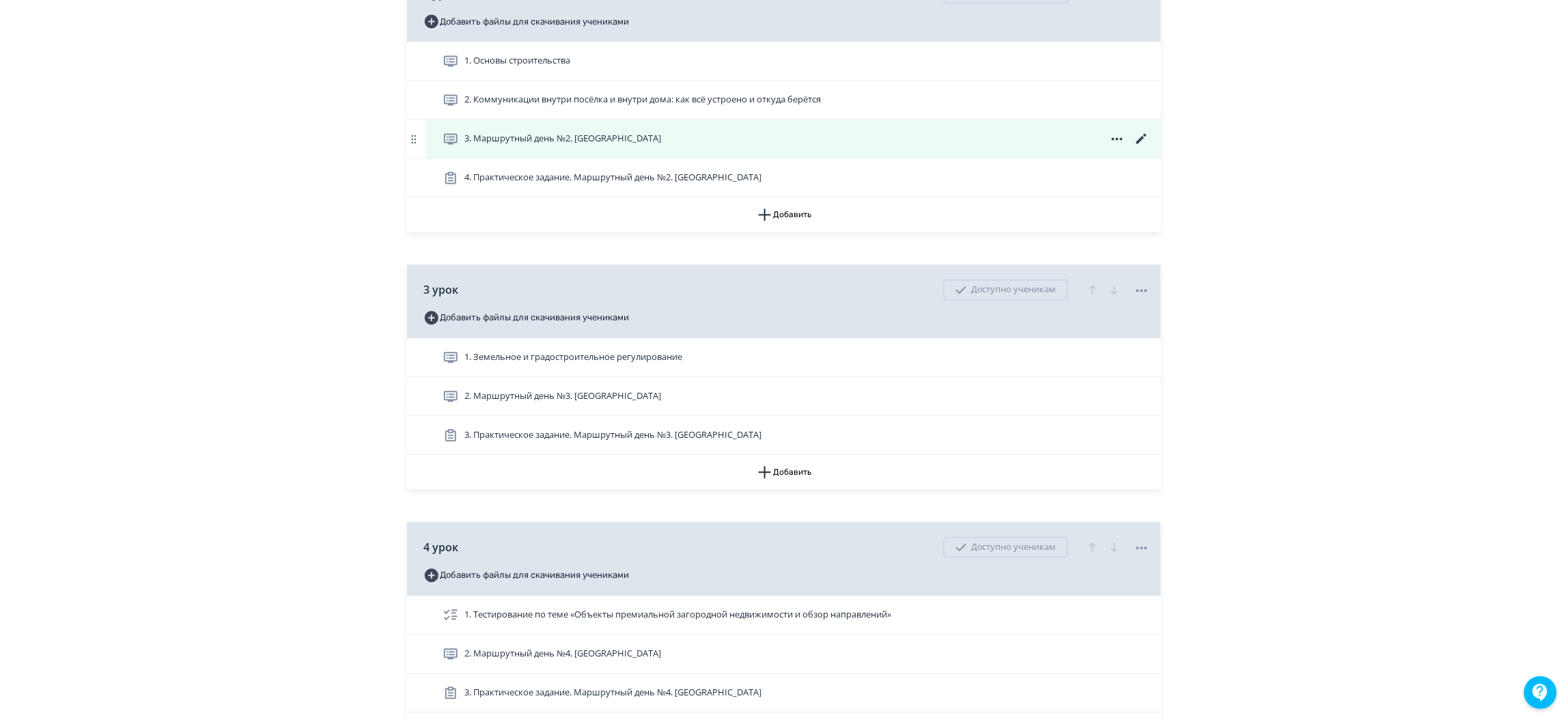
click at [1145, 147] on icon at bounding box center [1142, 139] width 16 height 16
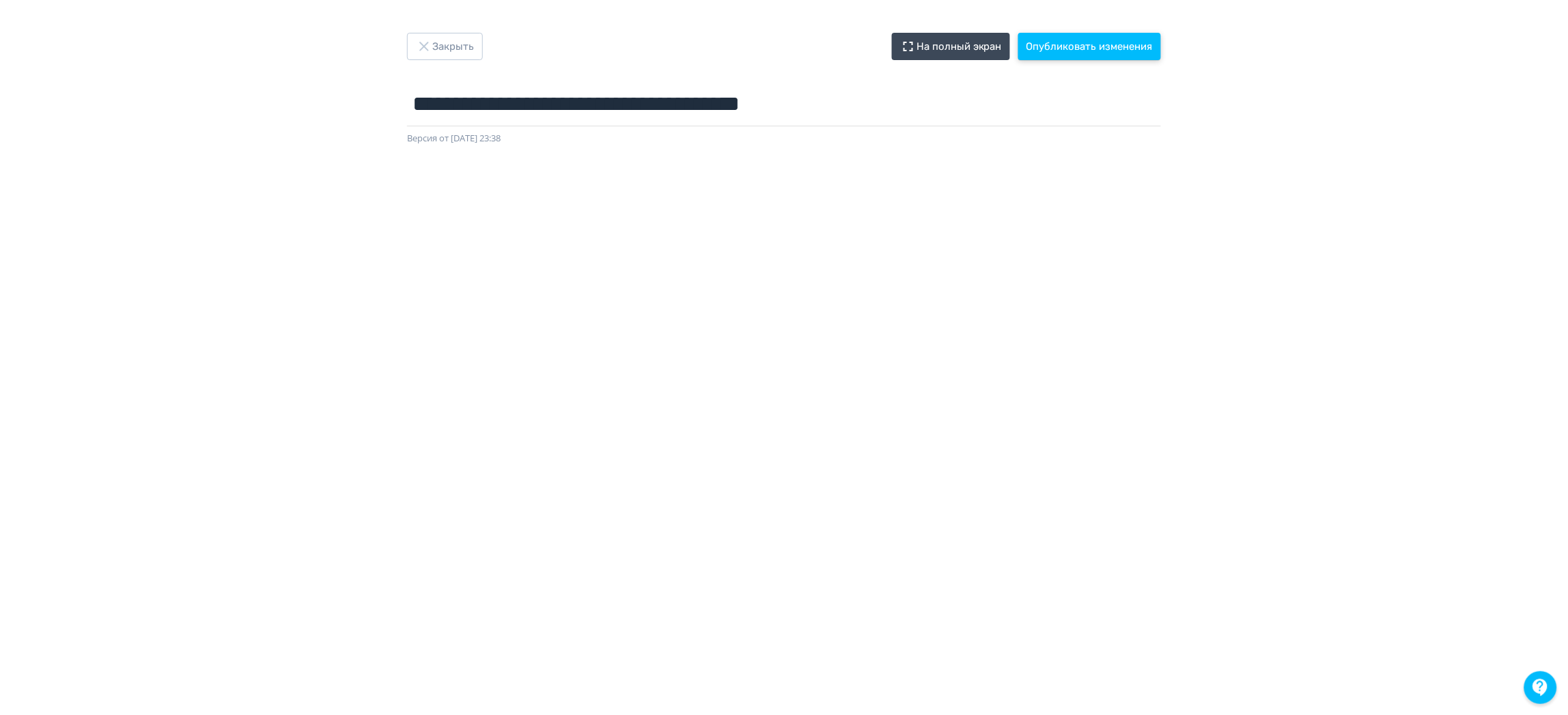
click at [1064, 36] on button "Опубликовать изменения" at bounding box center [1089, 46] width 143 height 28
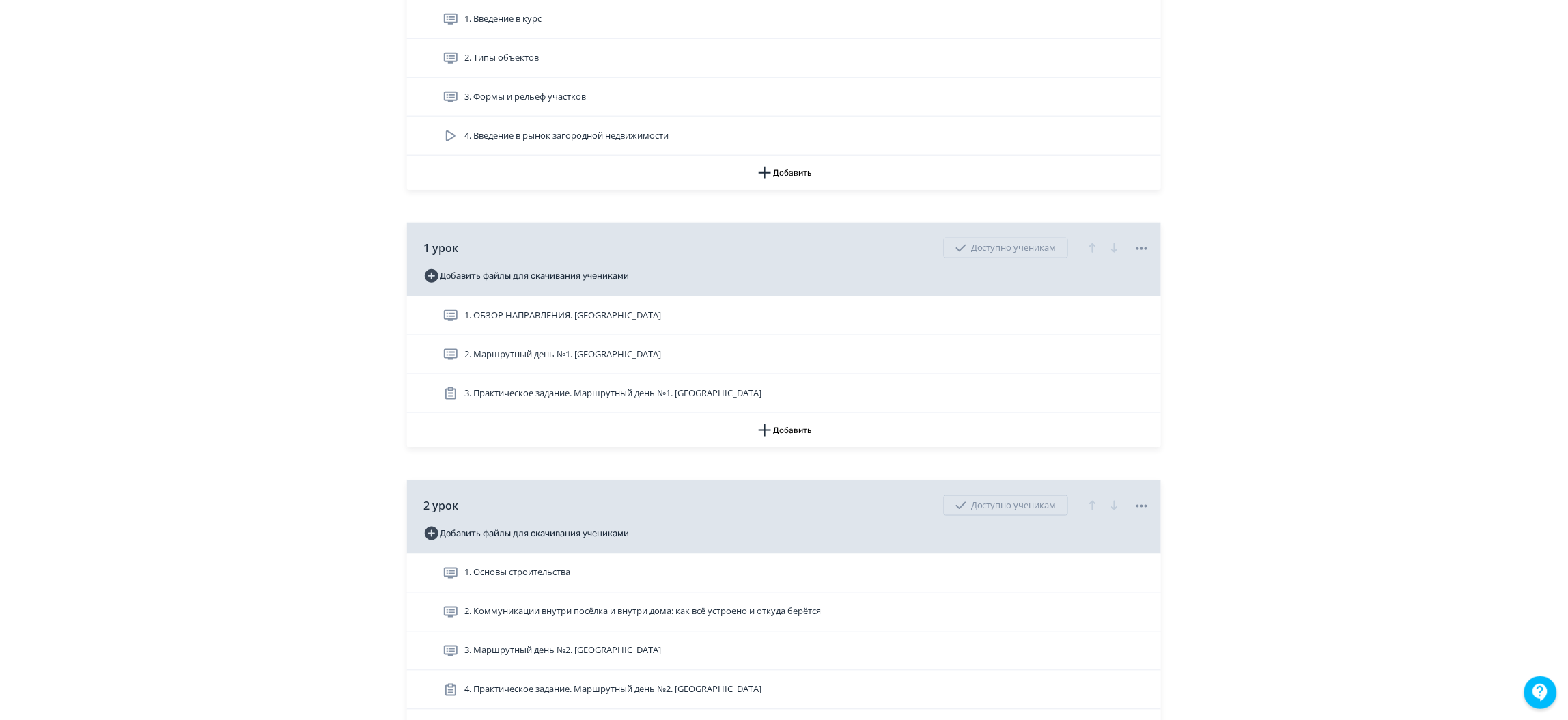
scroll to position [717, 0]
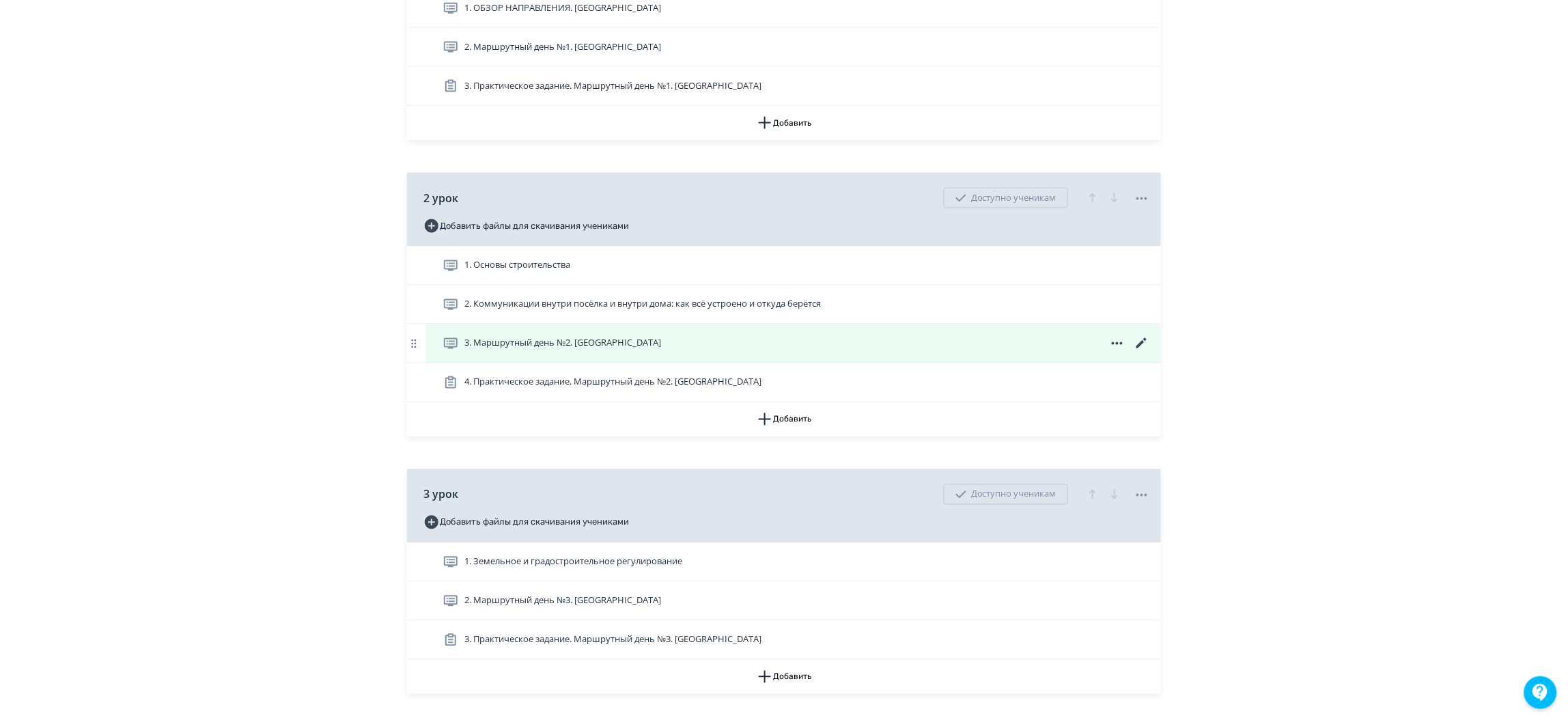
click at [1134, 352] on icon at bounding box center [1142, 344] width 16 height 16
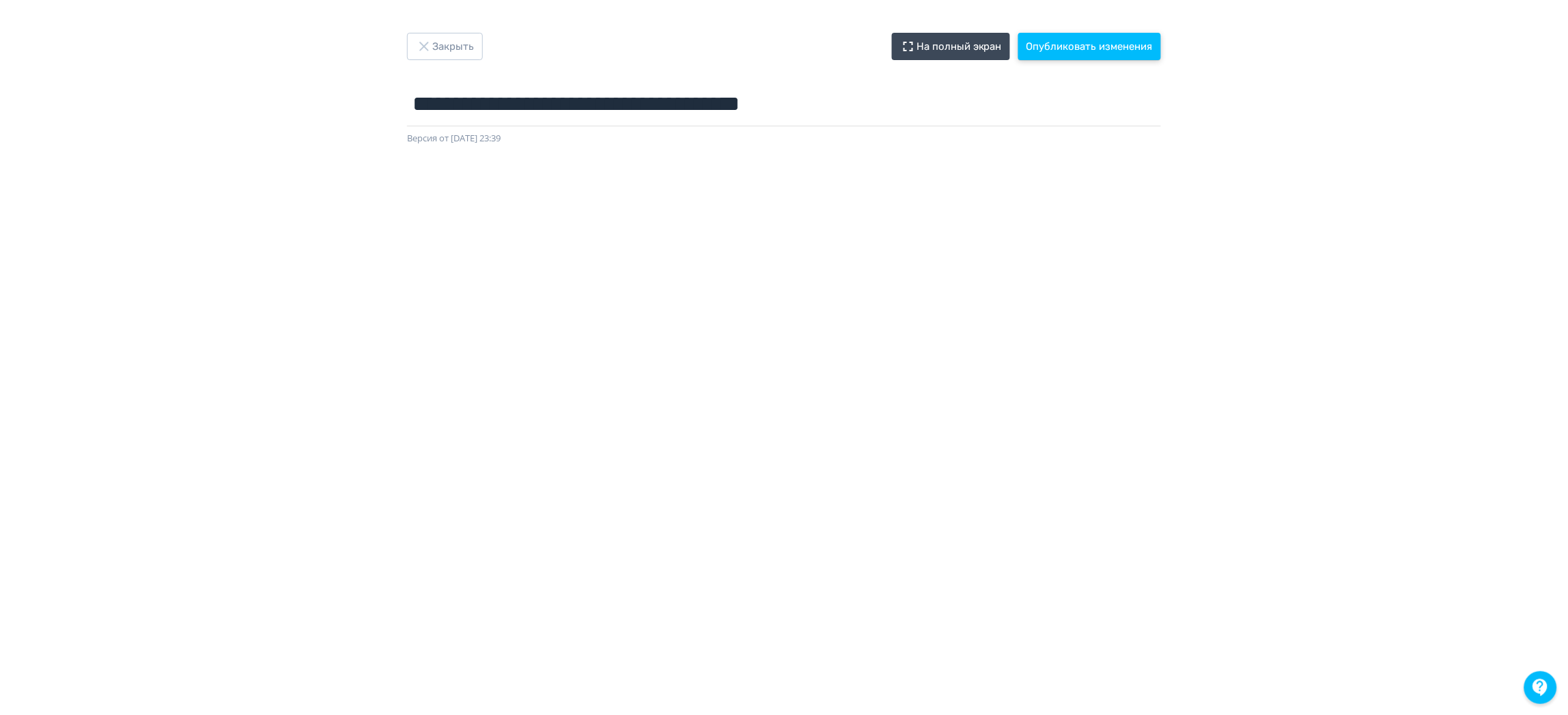
click at [1085, 50] on button "Опубликовать изменения" at bounding box center [1089, 46] width 143 height 28
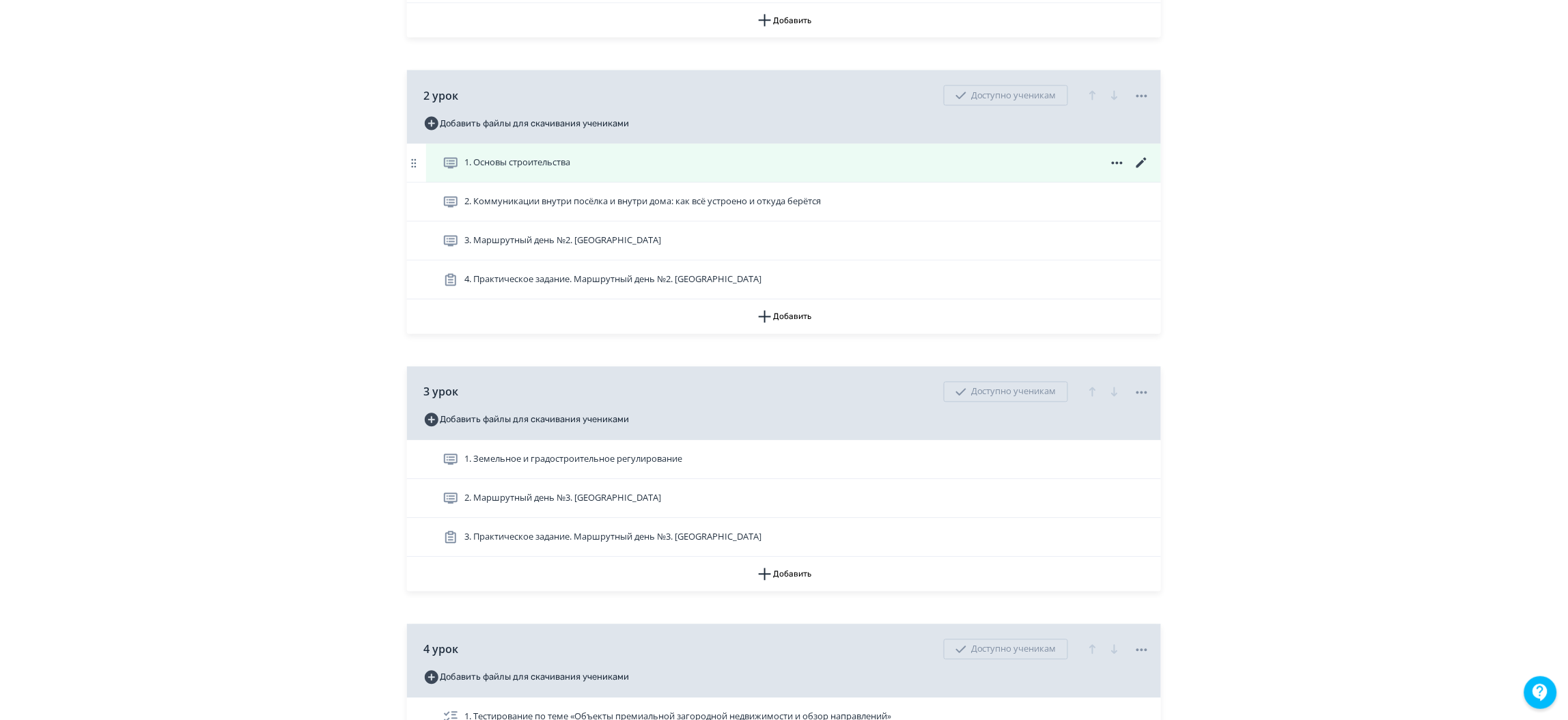
scroll to position [717, 0]
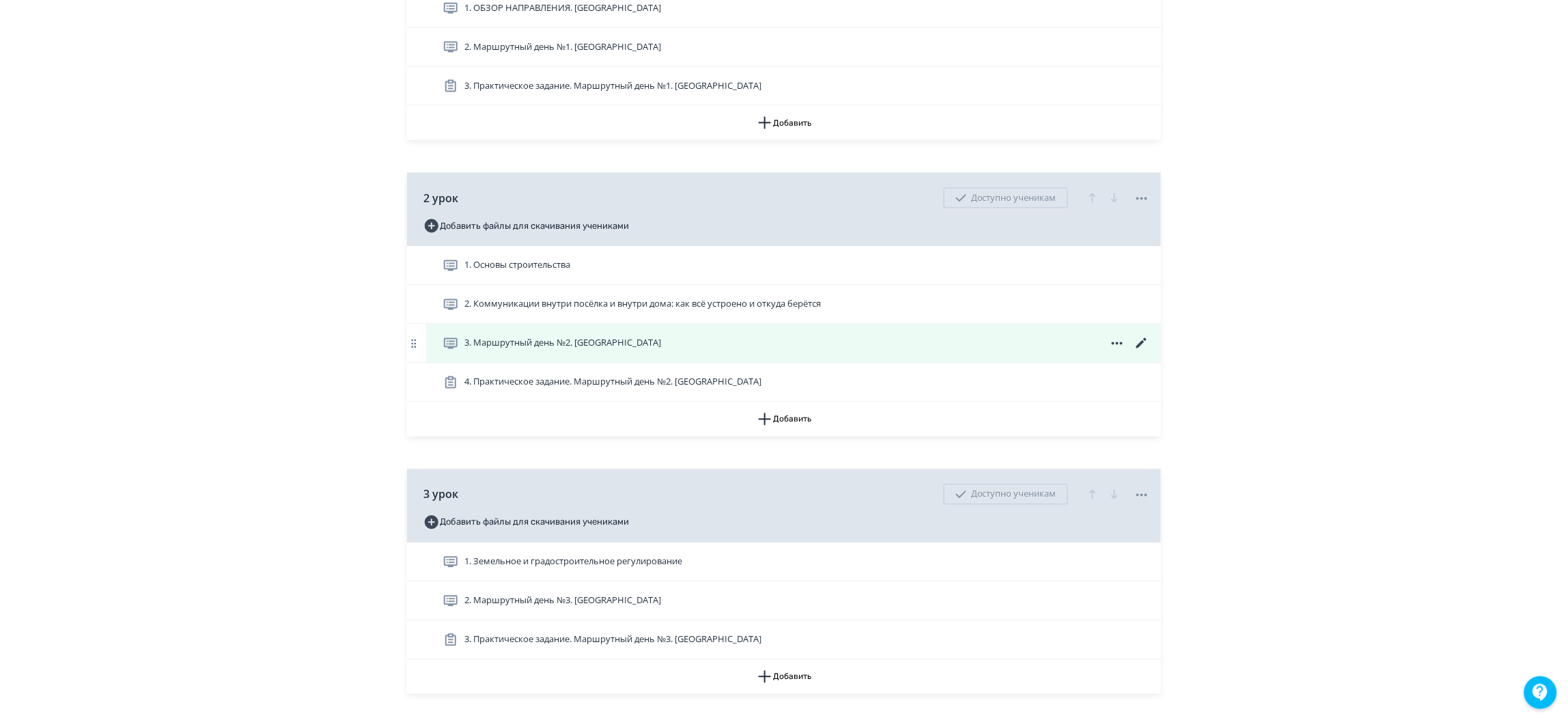
click at [1143, 352] on icon at bounding box center [1142, 344] width 16 height 16
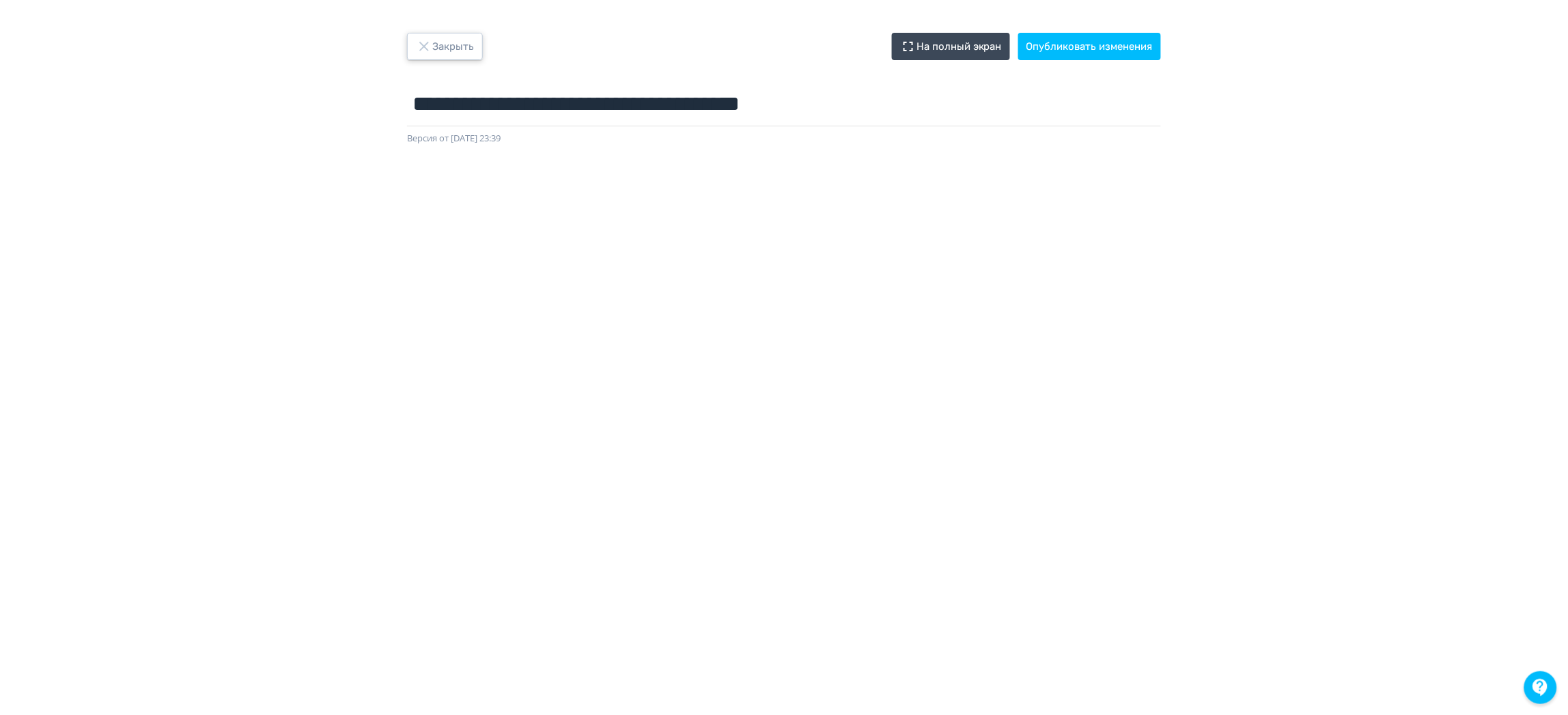
click at [421, 41] on icon "button" at bounding box center [424, 46] width 16 height 16
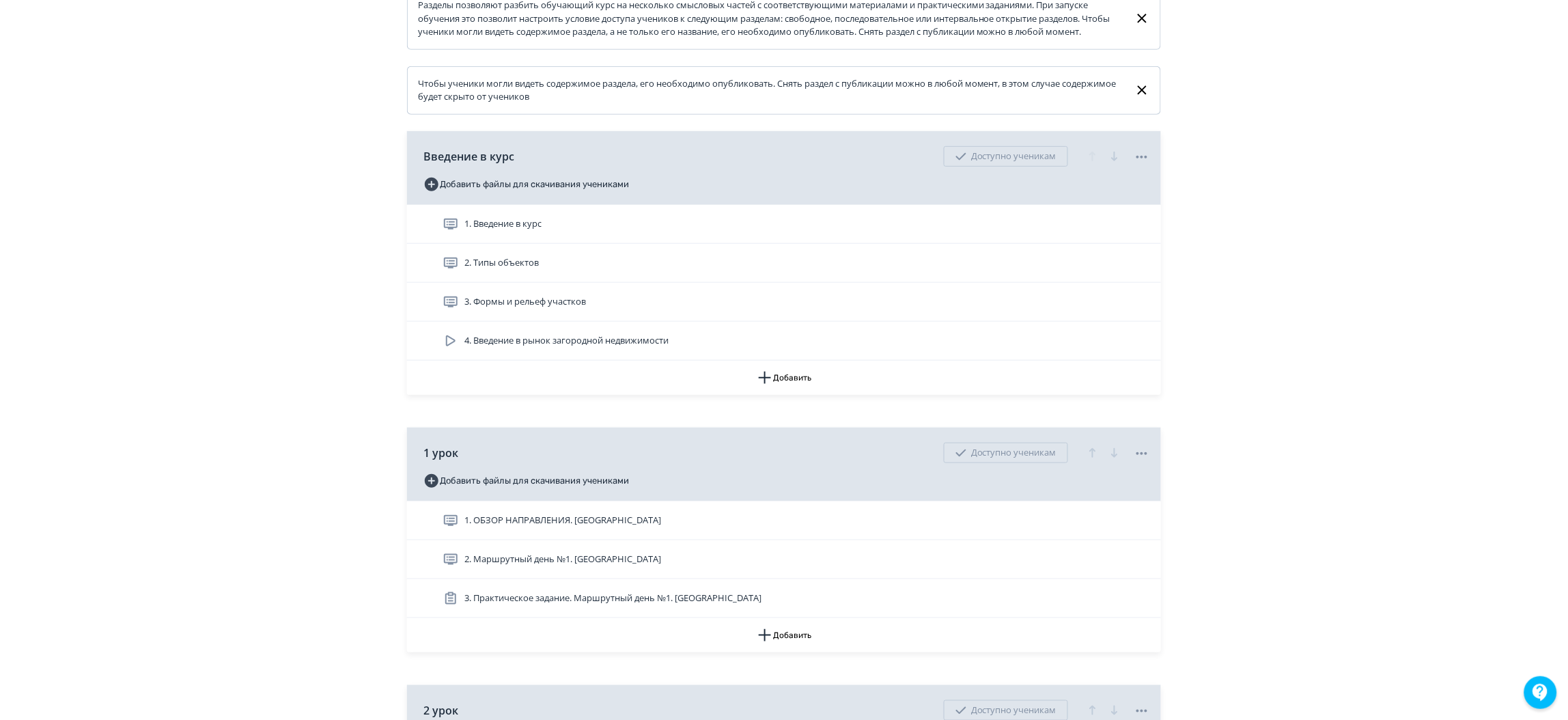
scroll to position [307, 0]
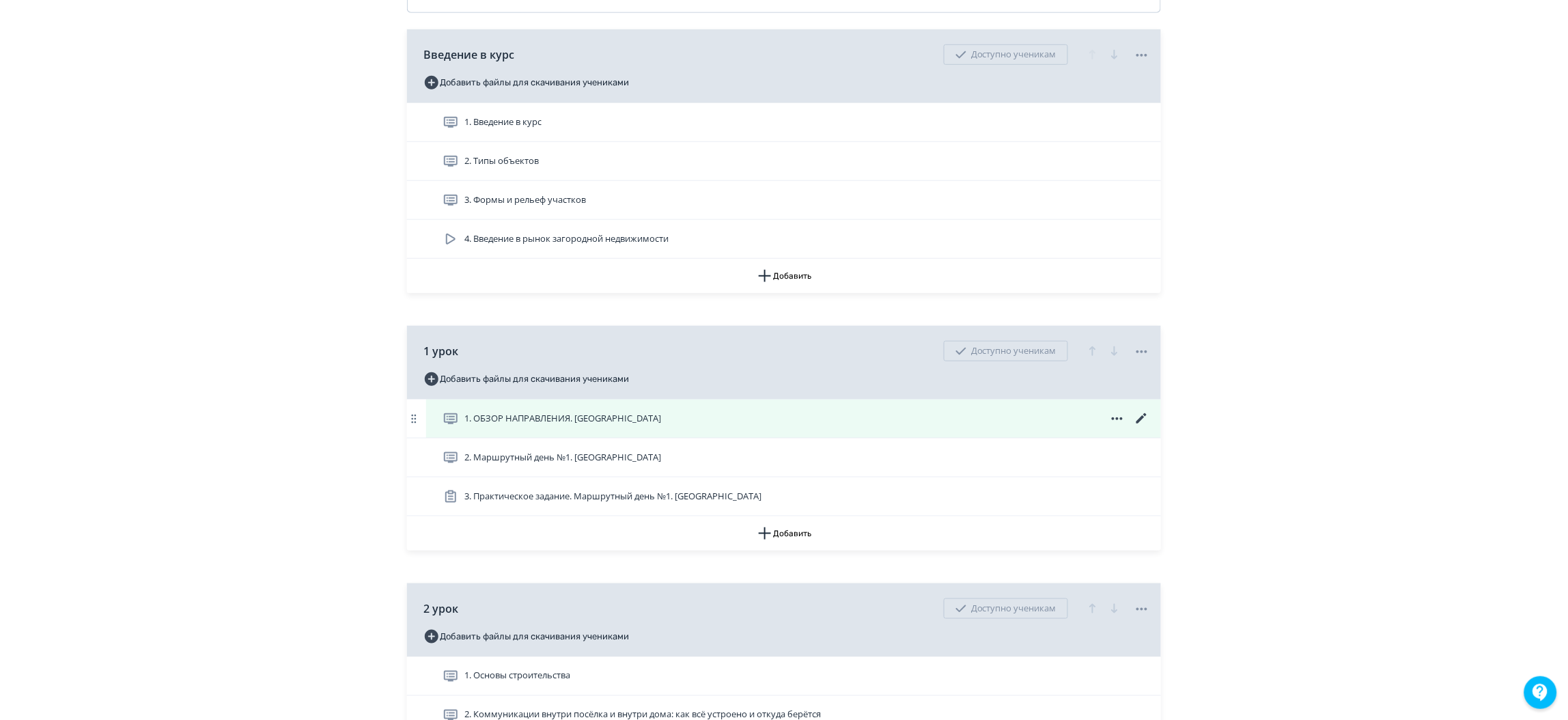
click at [1147, 427] on icon at bounding box center [1142, 419] width 16 height 16
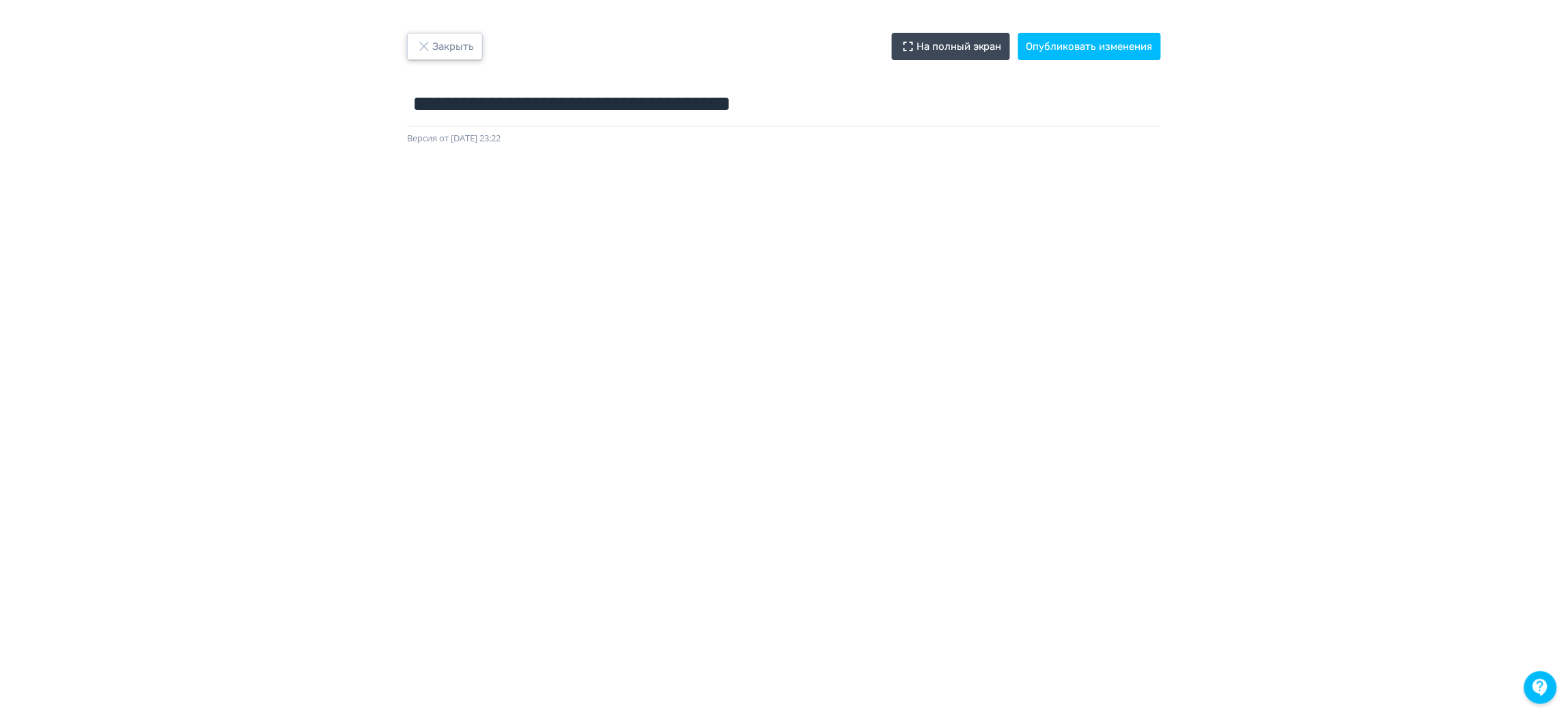
click at [446, 49] on button "Закрыть" at bounding box center [445, 46] width 76 height 28
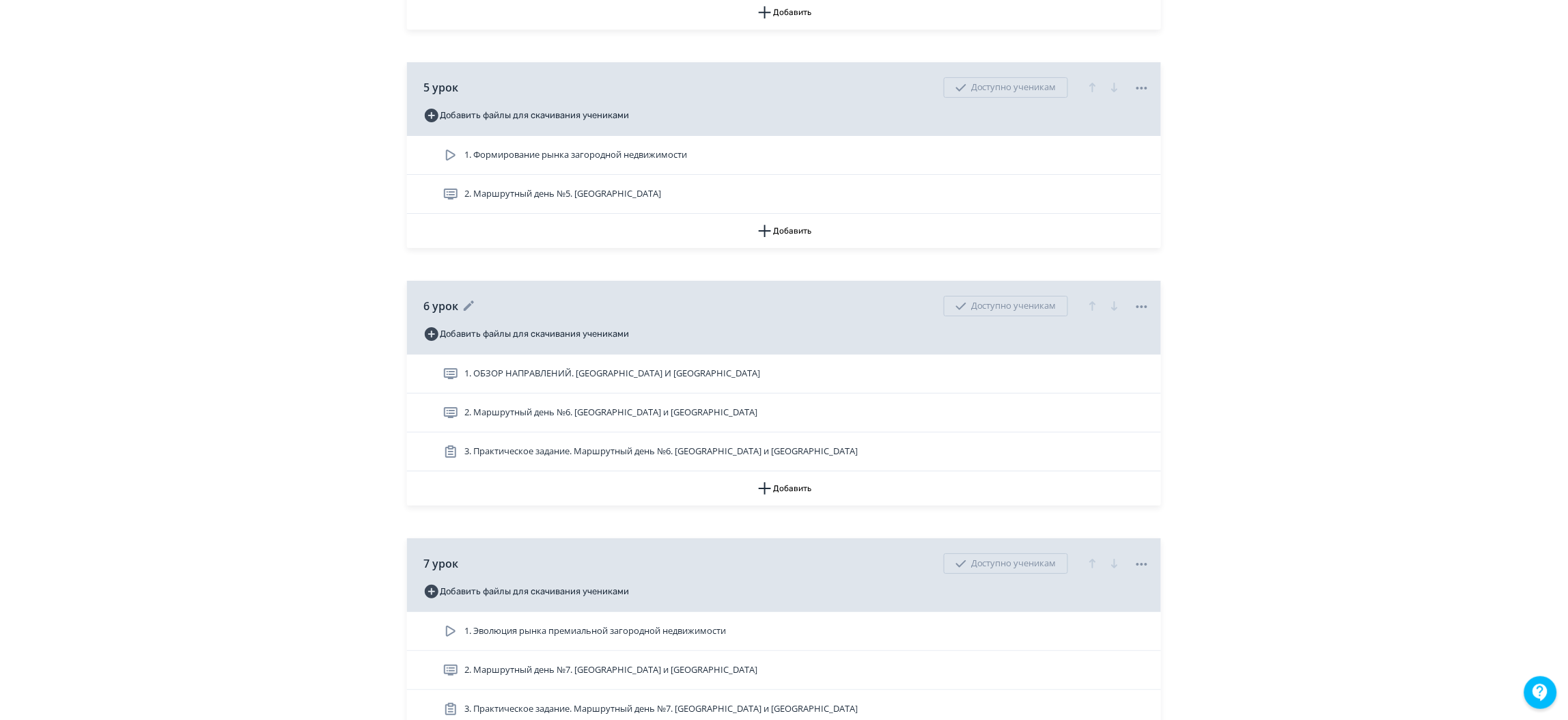
scroll to position [1741, 0]
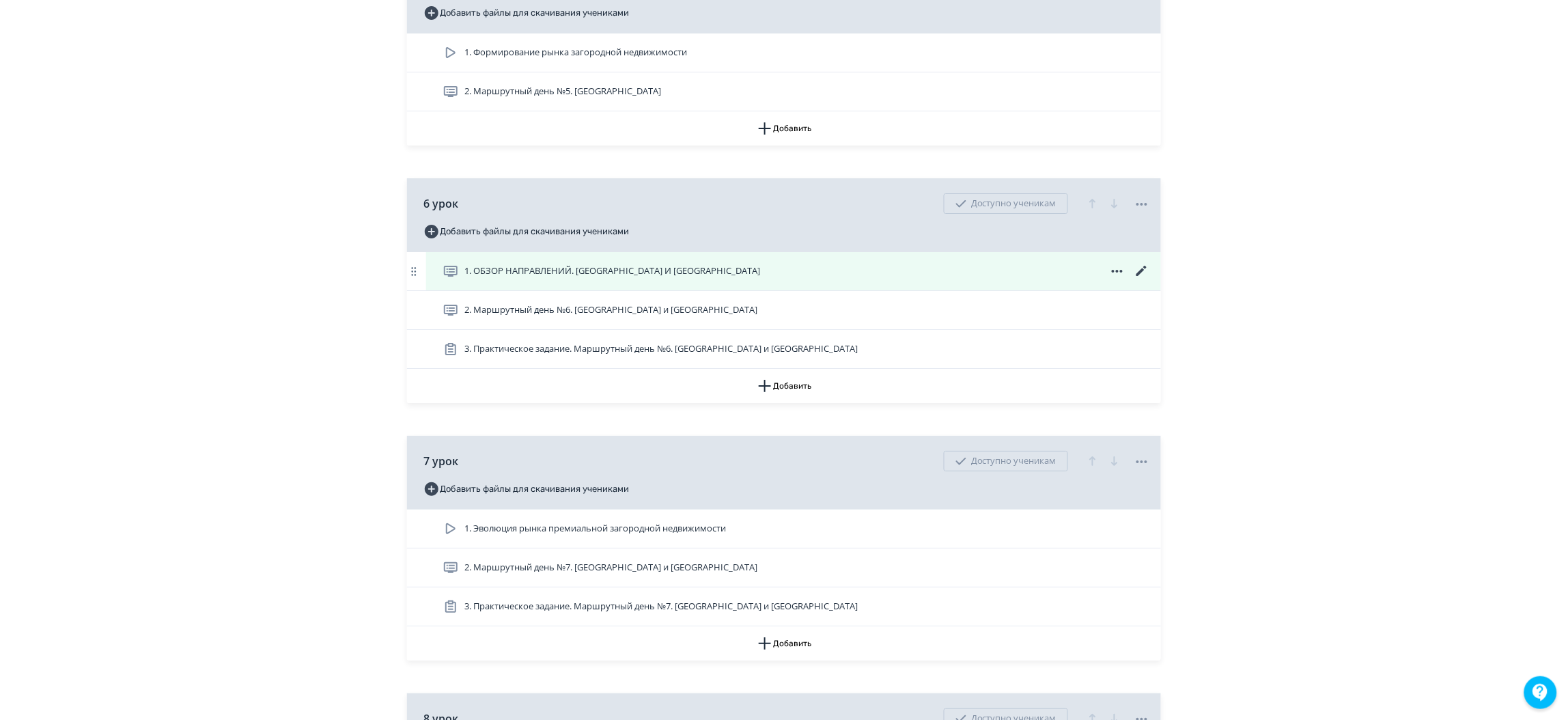
click at [1147, 279] on icon at bounding box center [1142, 271] width 16 height 16
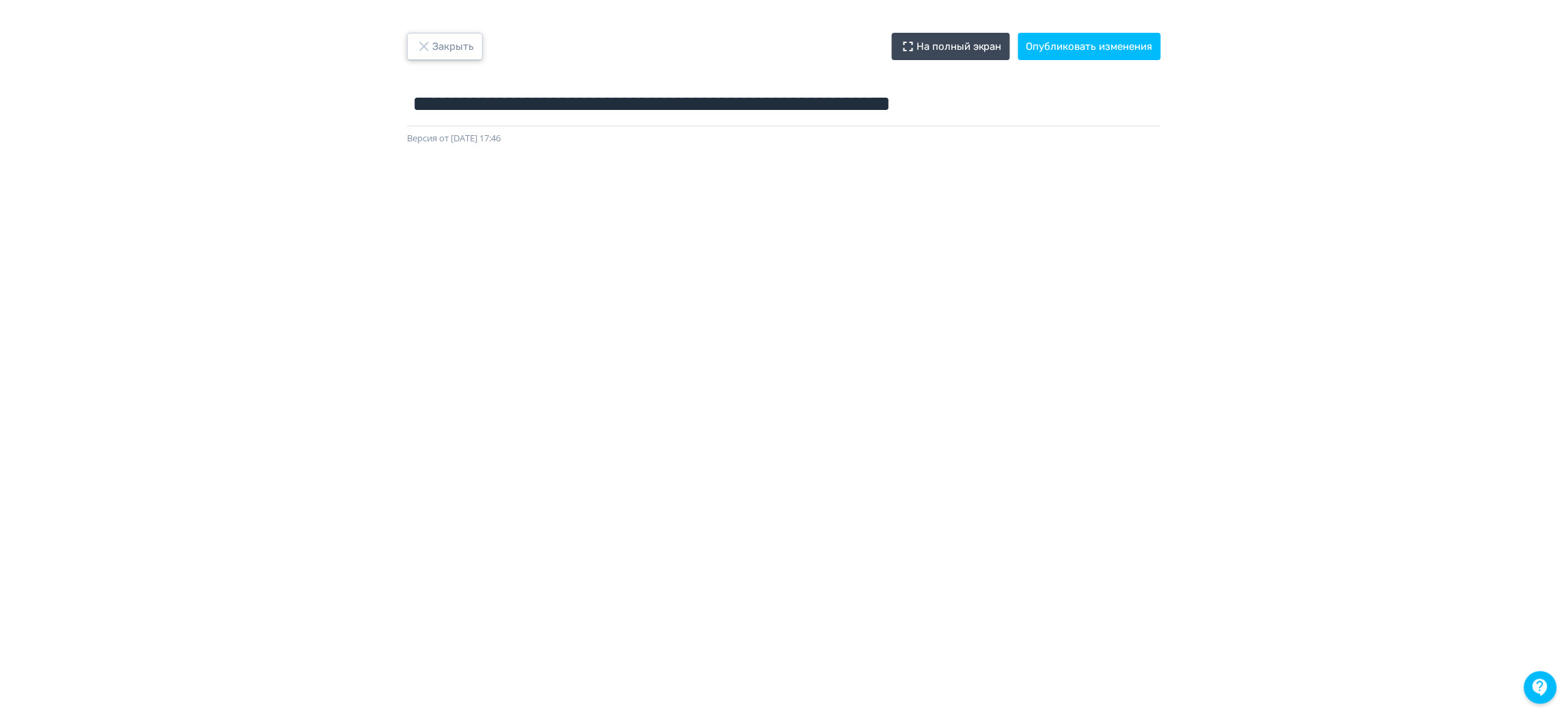
click at [447, 44] on button "Закрыть" at bounding box center [445, 46] width 76 height 28
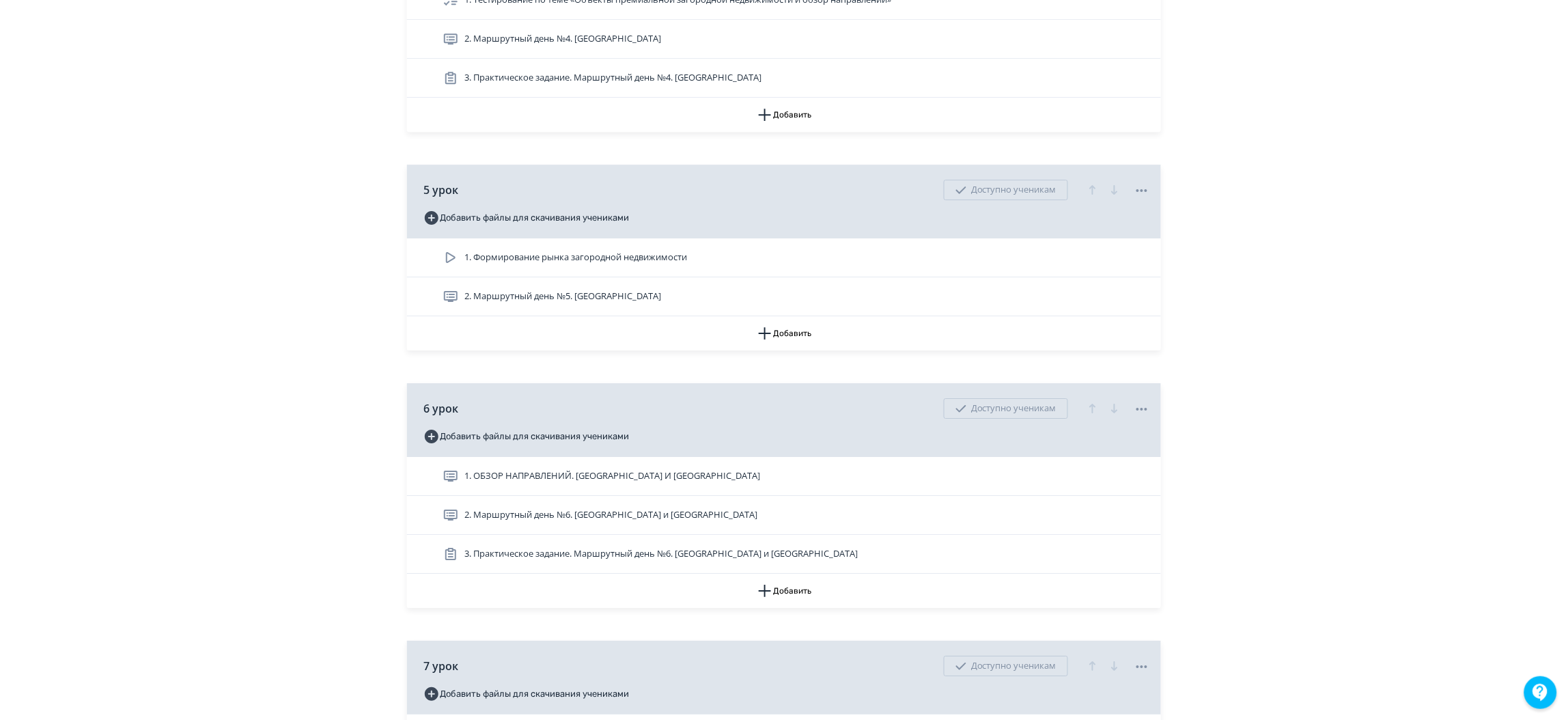
scroll to position [1639, 0]
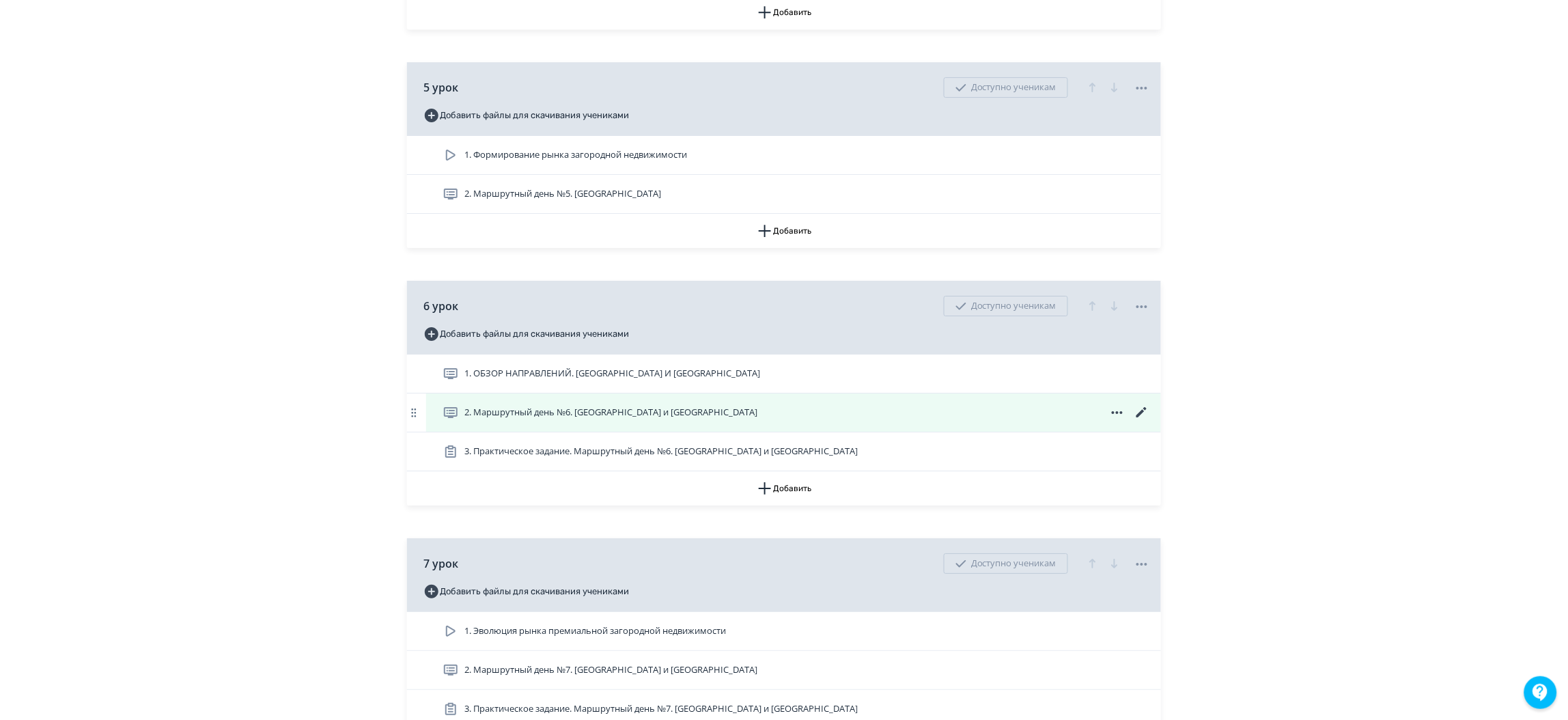
click at [1140, 417] on icon at bounding box center [1141, 412] width 11 height 11
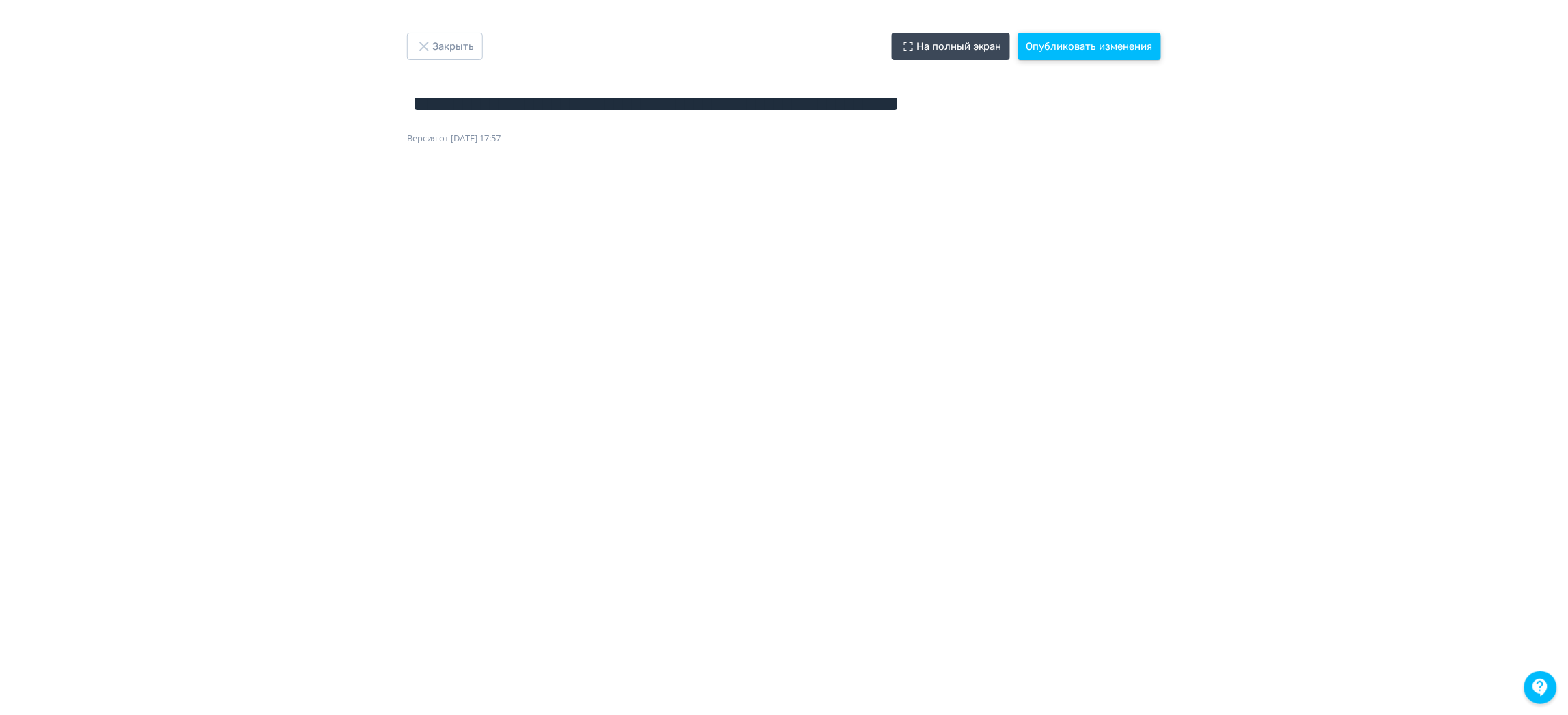
click at [1083, 45] on button "Опубликовать изменения" at bounding box center [1089, 46] width 143 height 28
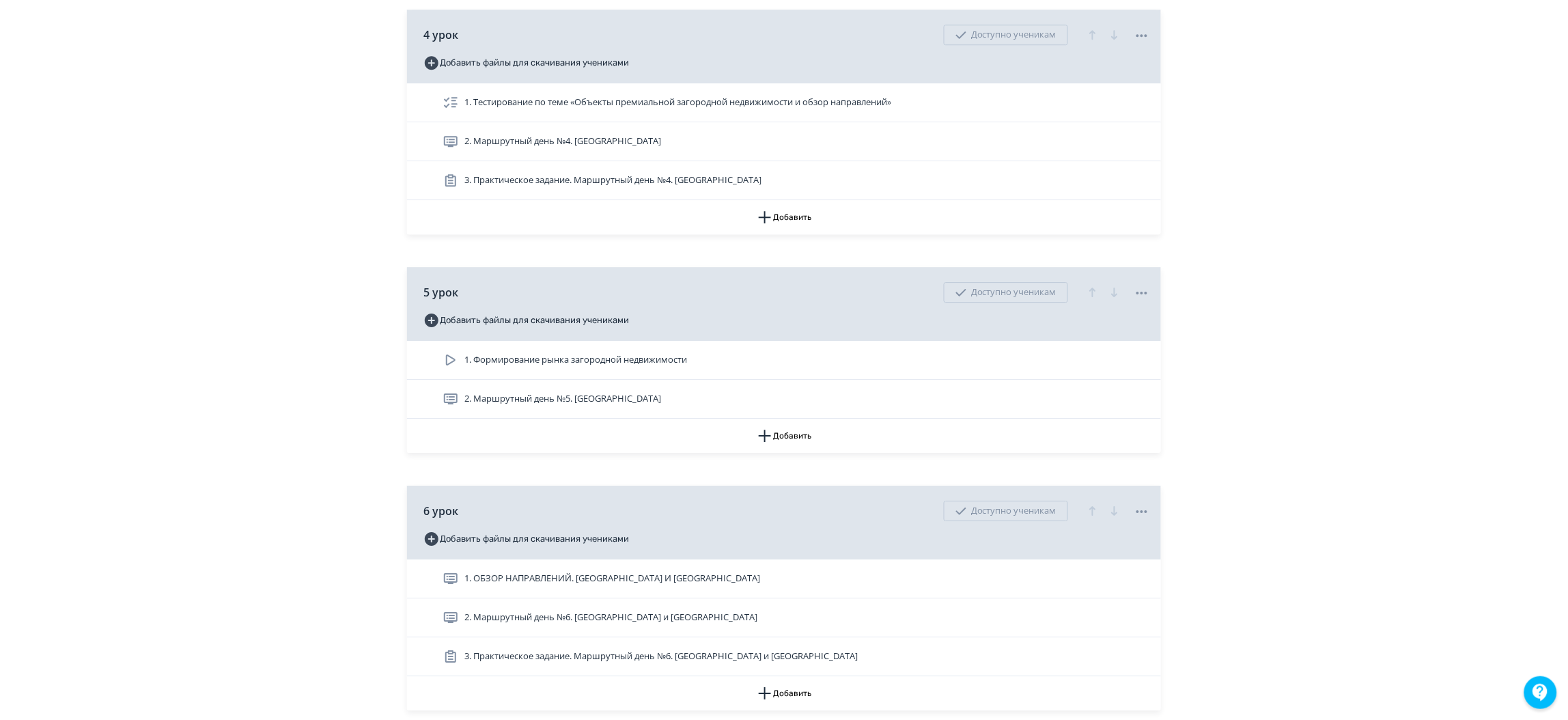
scroll to position [1741, 0]
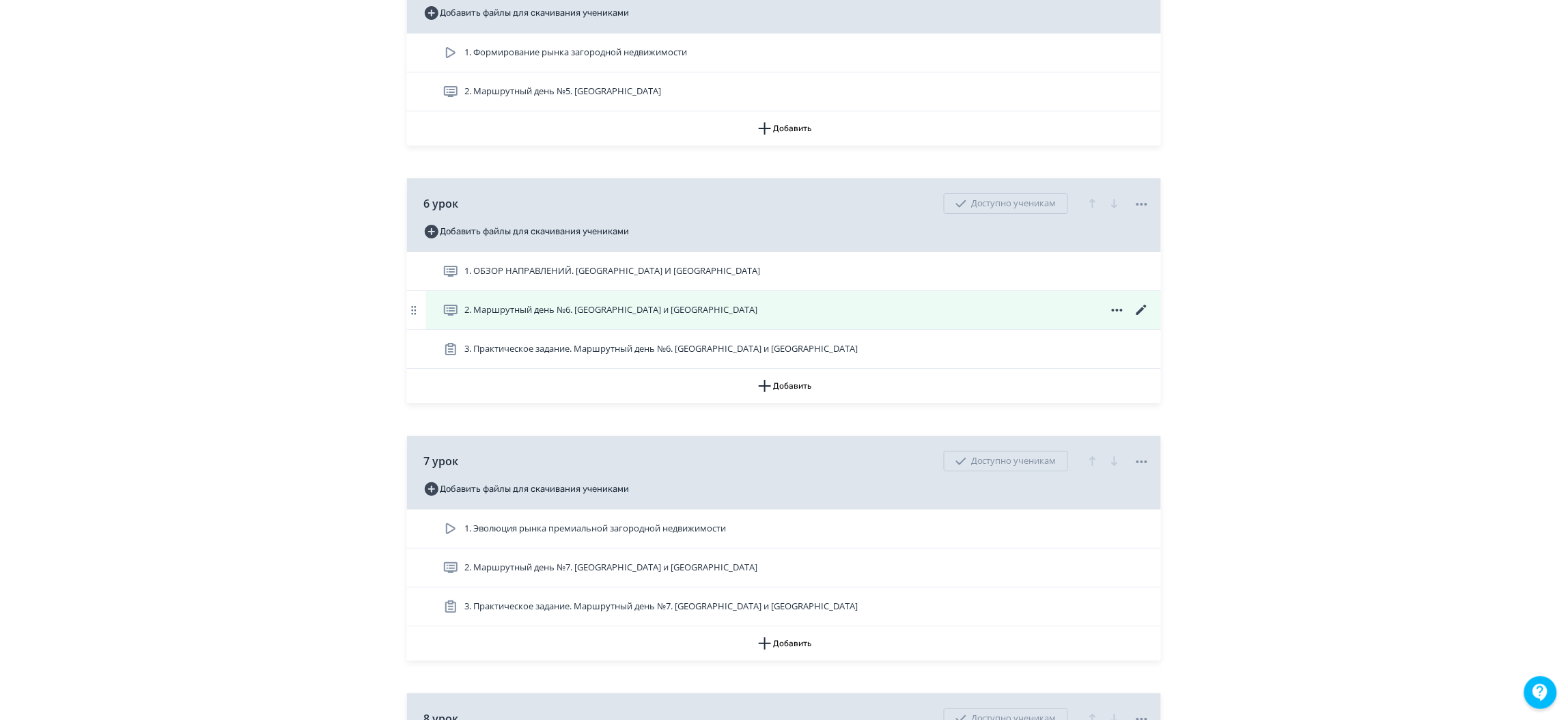
click at [1145, 318] on icon at bounding box center [1142, 310] width 16 height 16
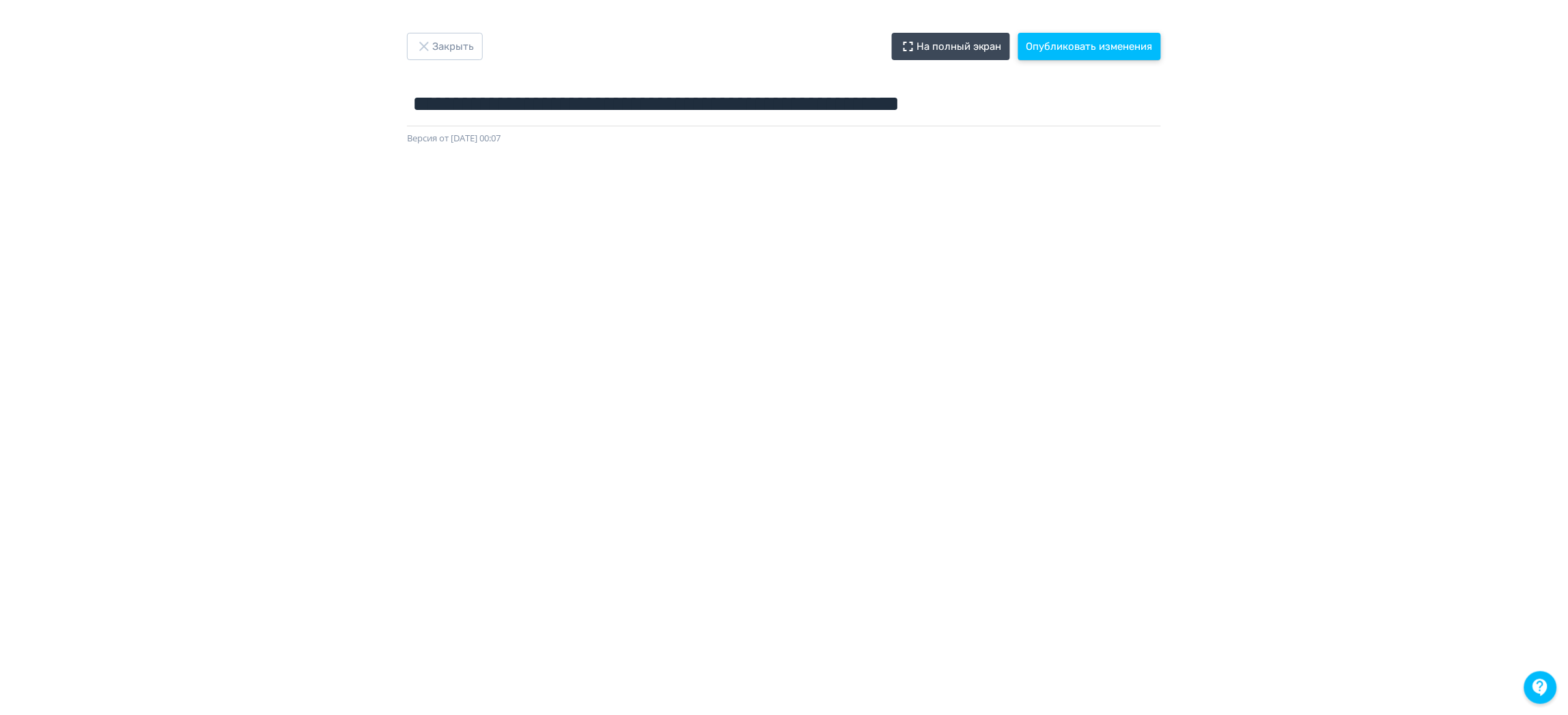
click at [1075, 46] on button "Опубликовать изменения" at bounding box center [1089, 46] width 143 height 28
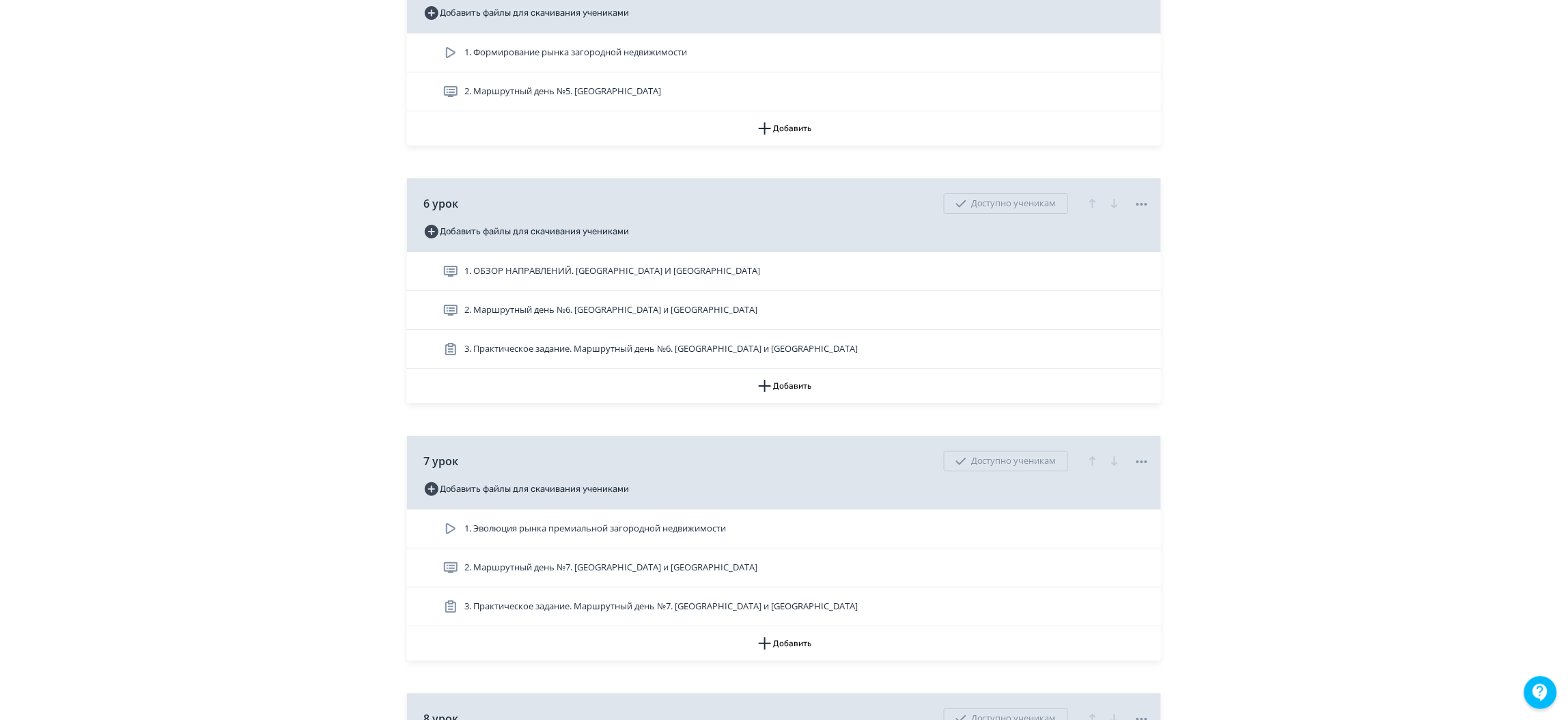
scroll to position [1843, 0]
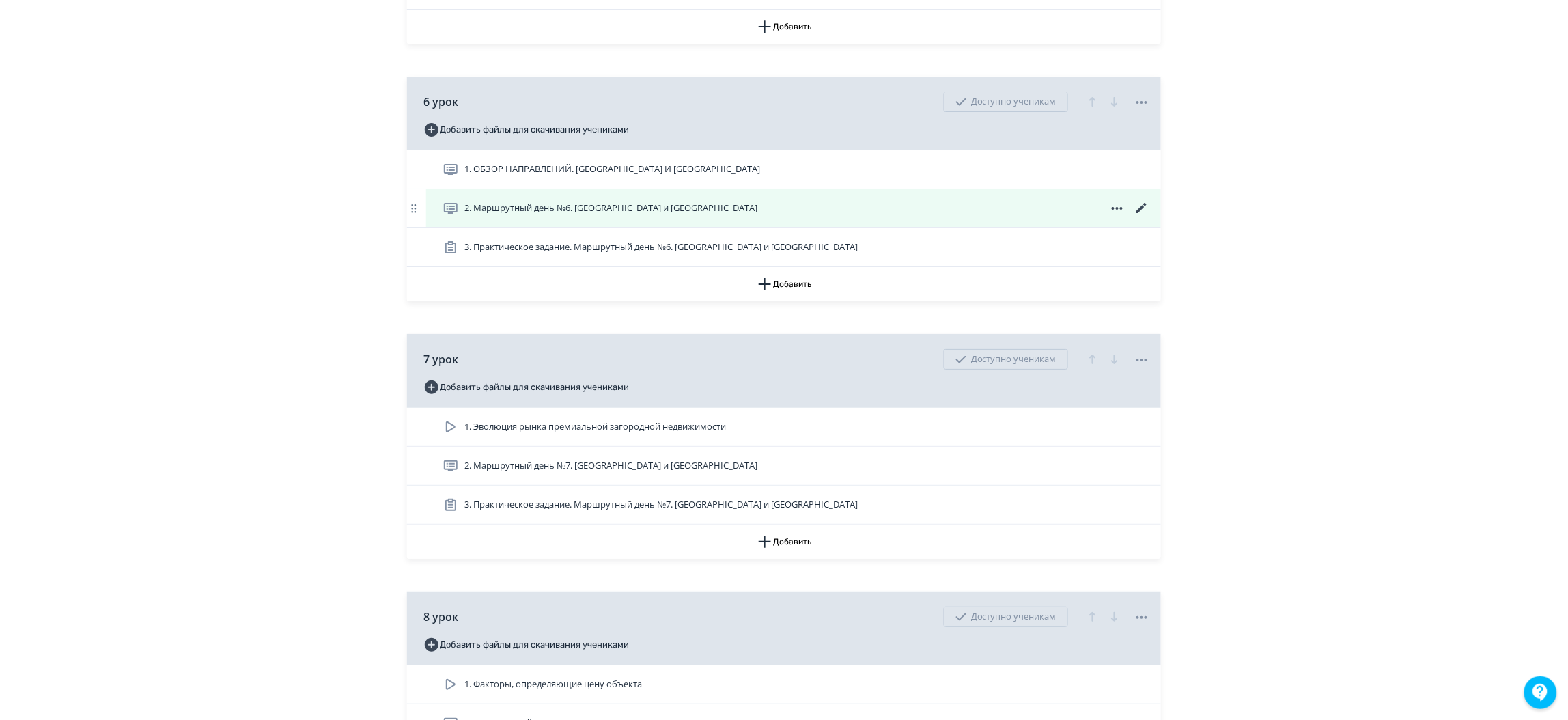
click at [1136, 217] on icon at bounding box center [1142, 209] width 16 height 16
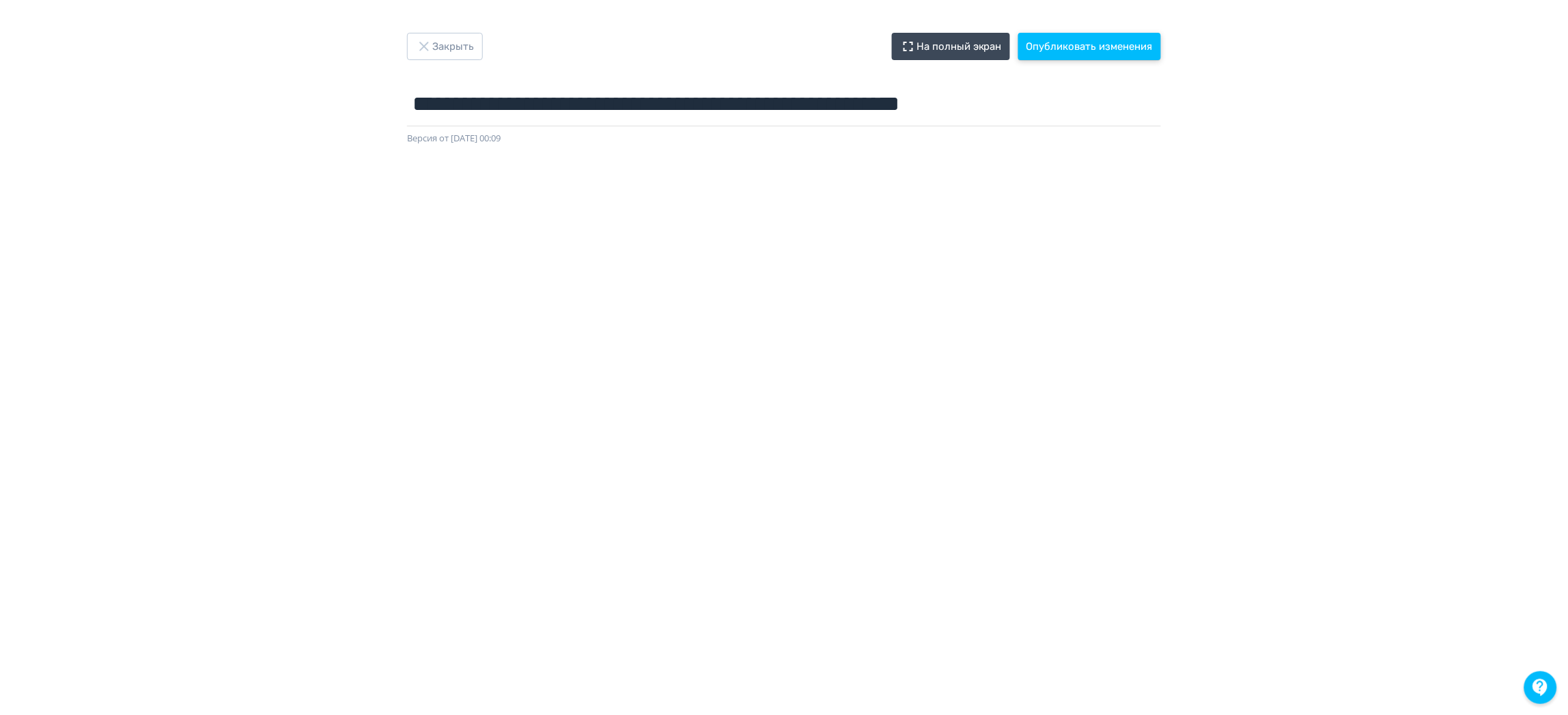
click at [1056, 36] on button "Опубликовать изменения" at bounding box center [1089, 46] width 143 height 28
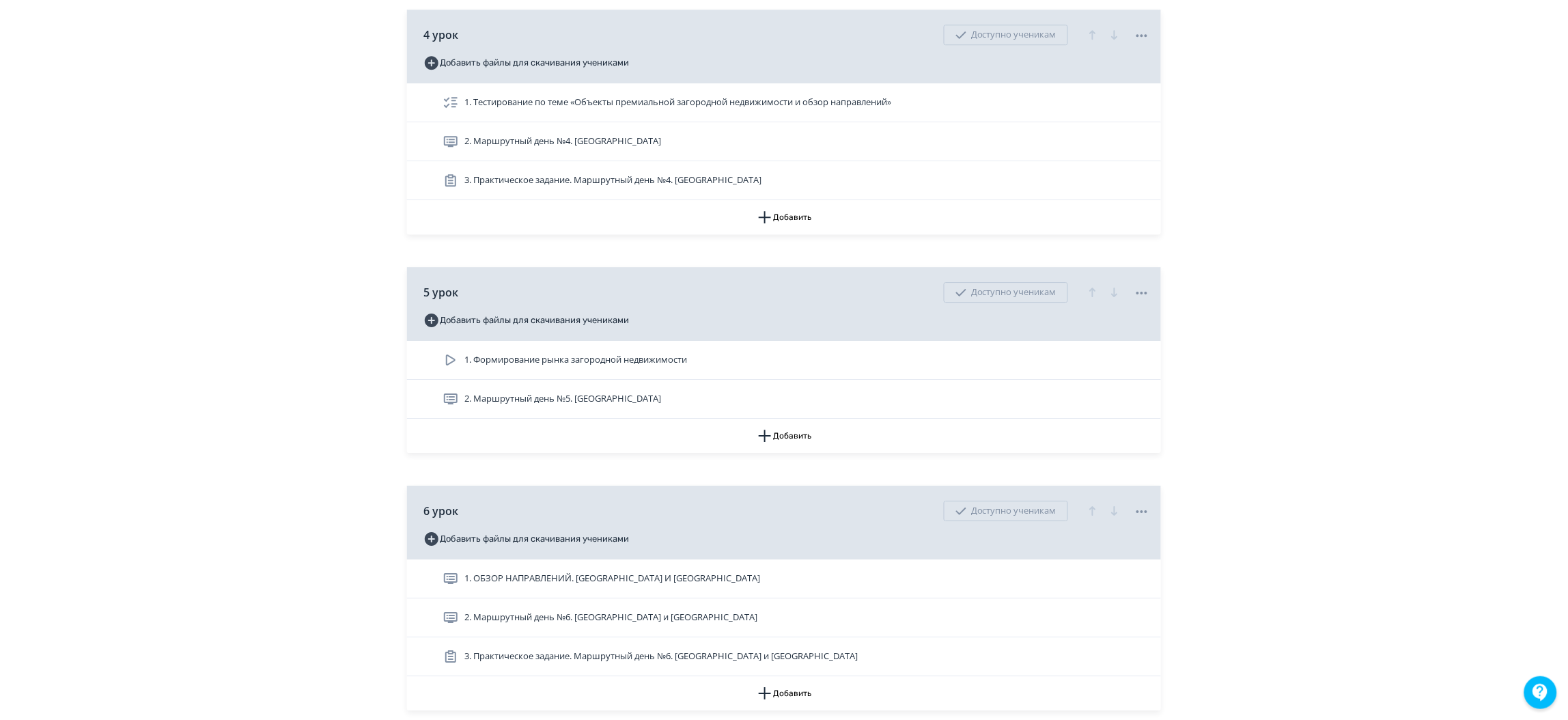
scroll to position [1843, 0]
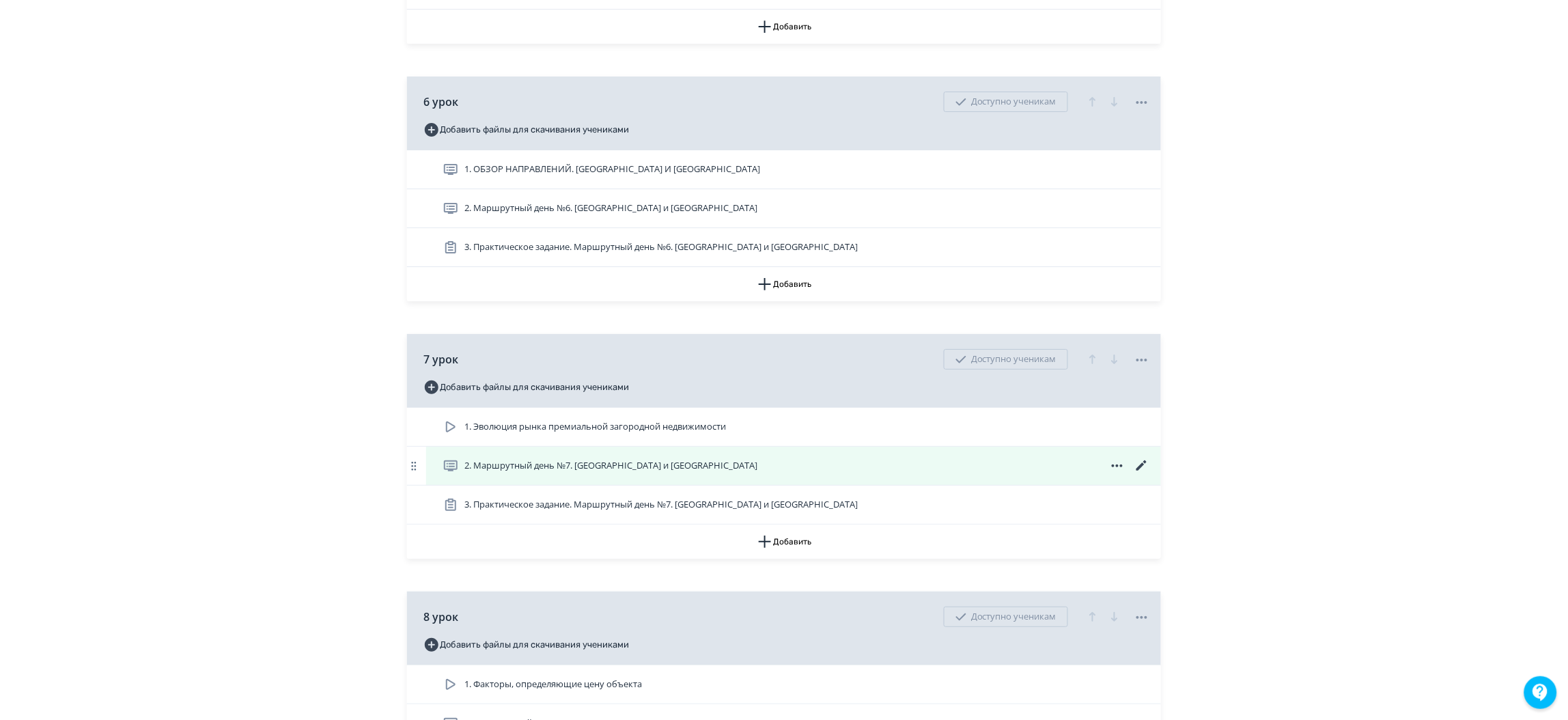
click at [1149, 474] on icon at bounding box center [1142, 466] width 16 height 16
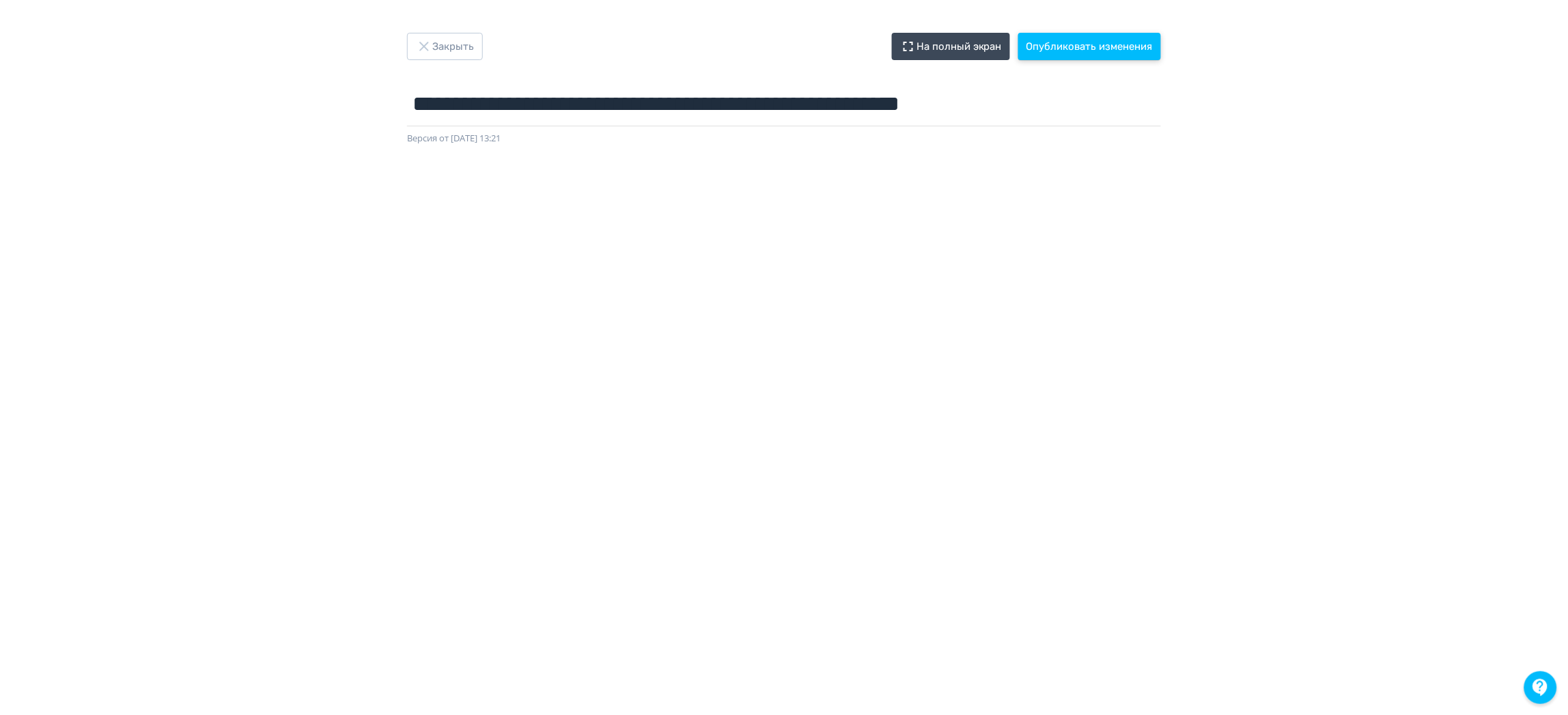
click at [1075, 49] on button "Опубликовать изменения" at bounding box center [1089, 46] width 143 height 28
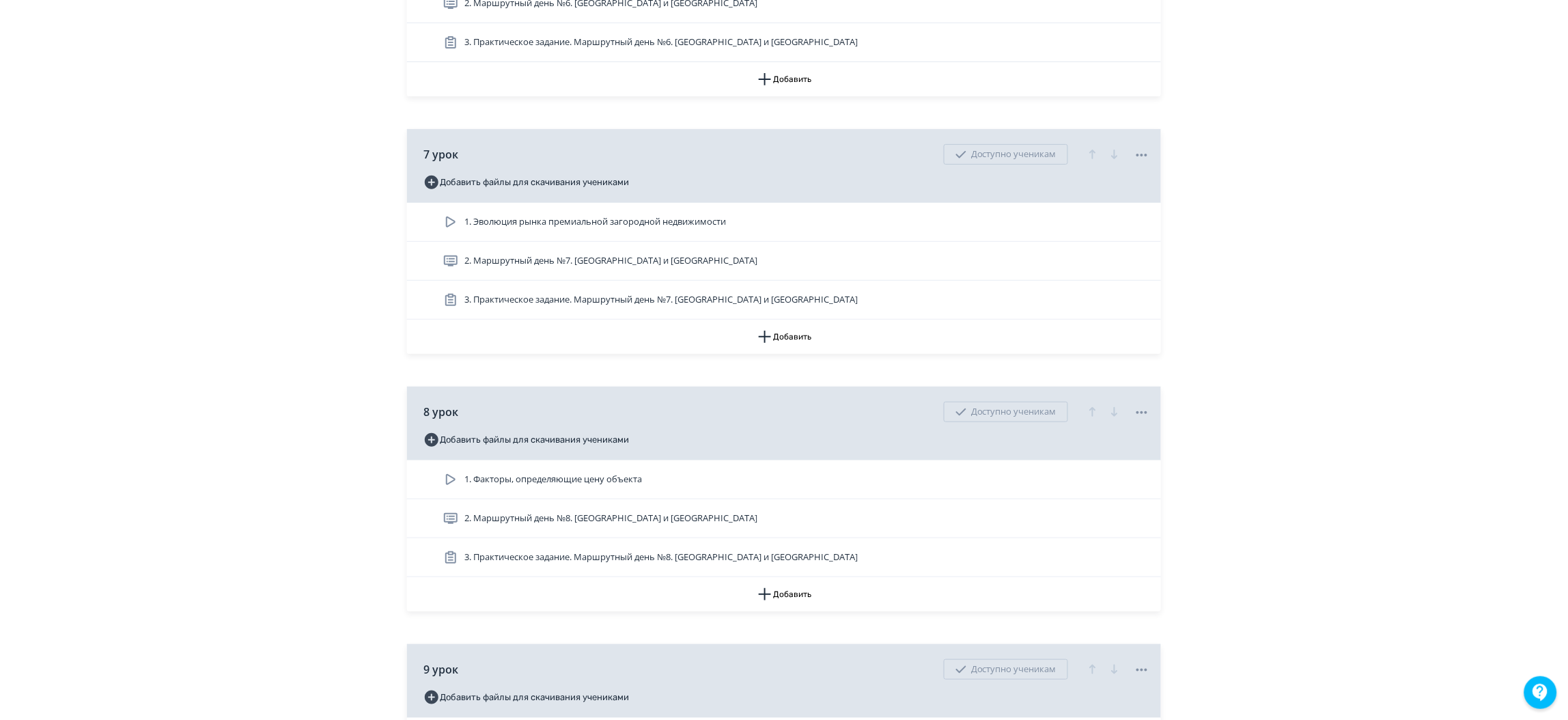
scroll to position [2253, 0]
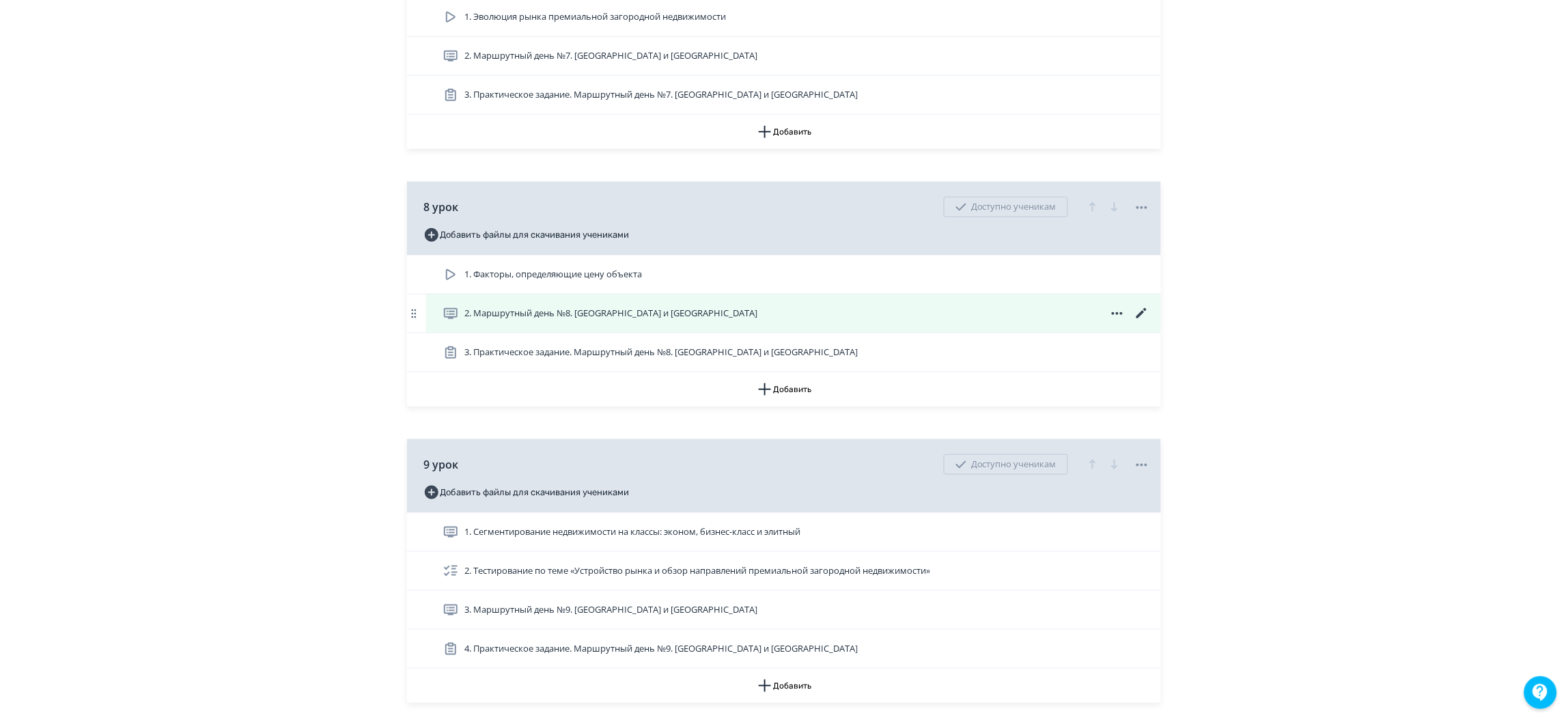
click at [1145, 322] on icon at bounding box center [1142, 314] width 16 height 16
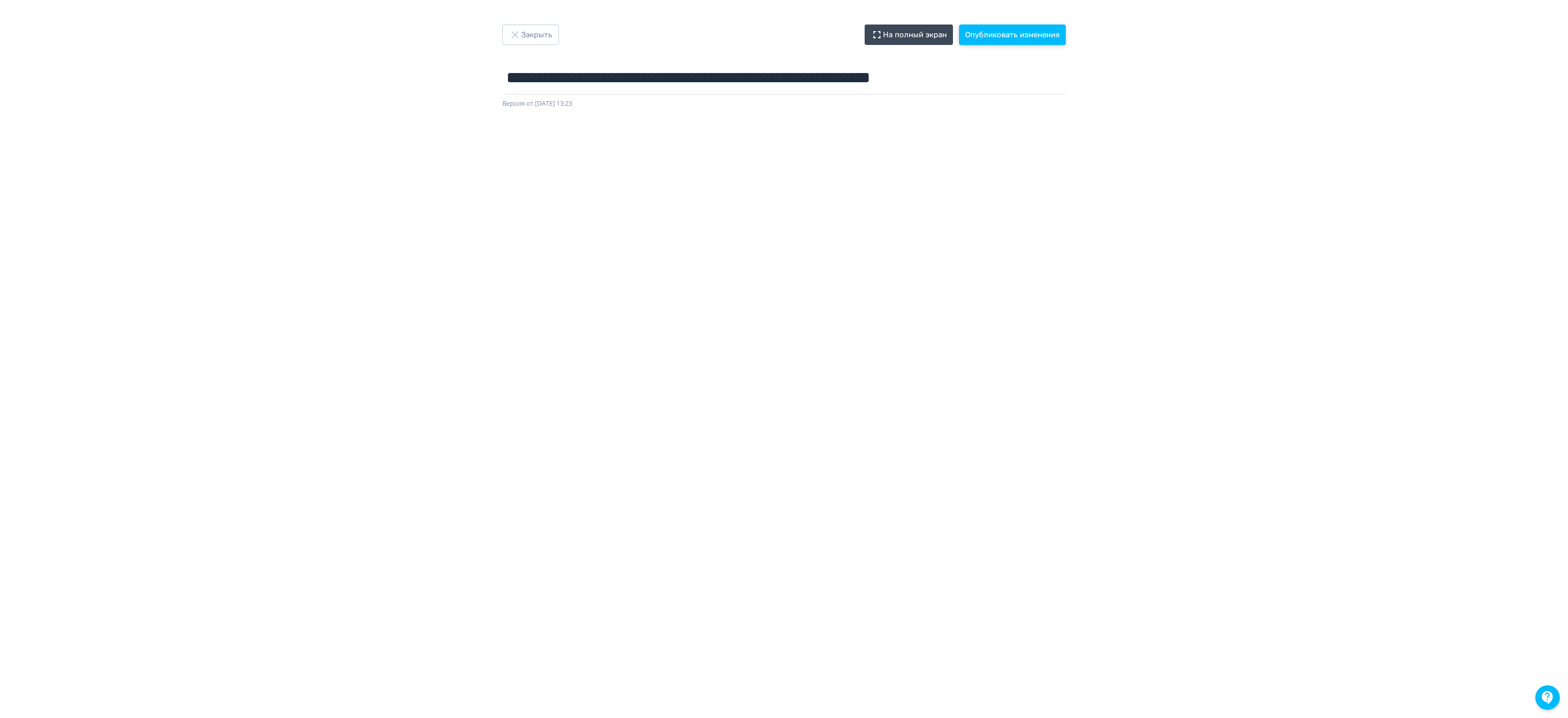
click at [867, 37] on button "Опубликовать изменения" at bounding box center [1012, 35] width 107 height 21
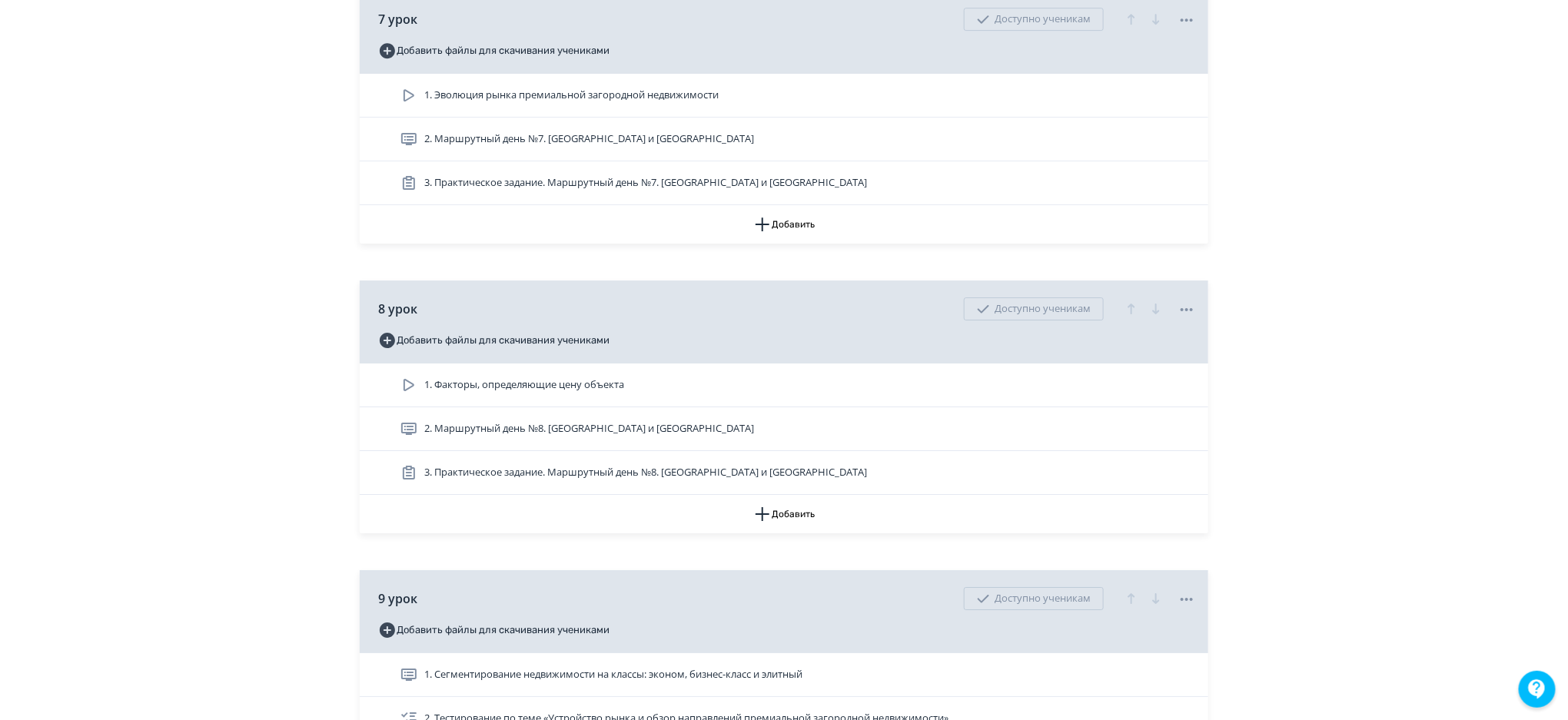
scroll to position [2662, 0]
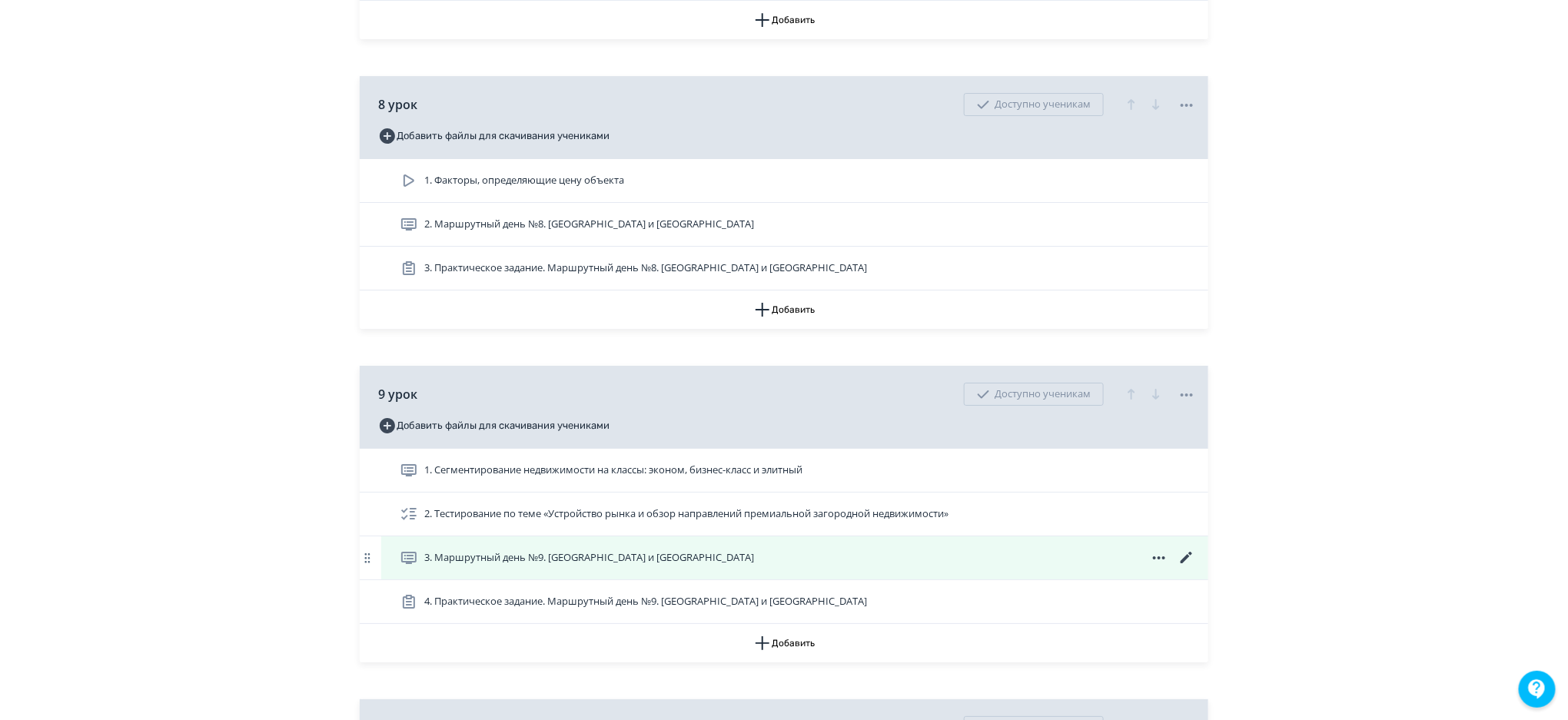
click at [1195, 567] on icon at bounding box center [1187, 558] width 18 height 18
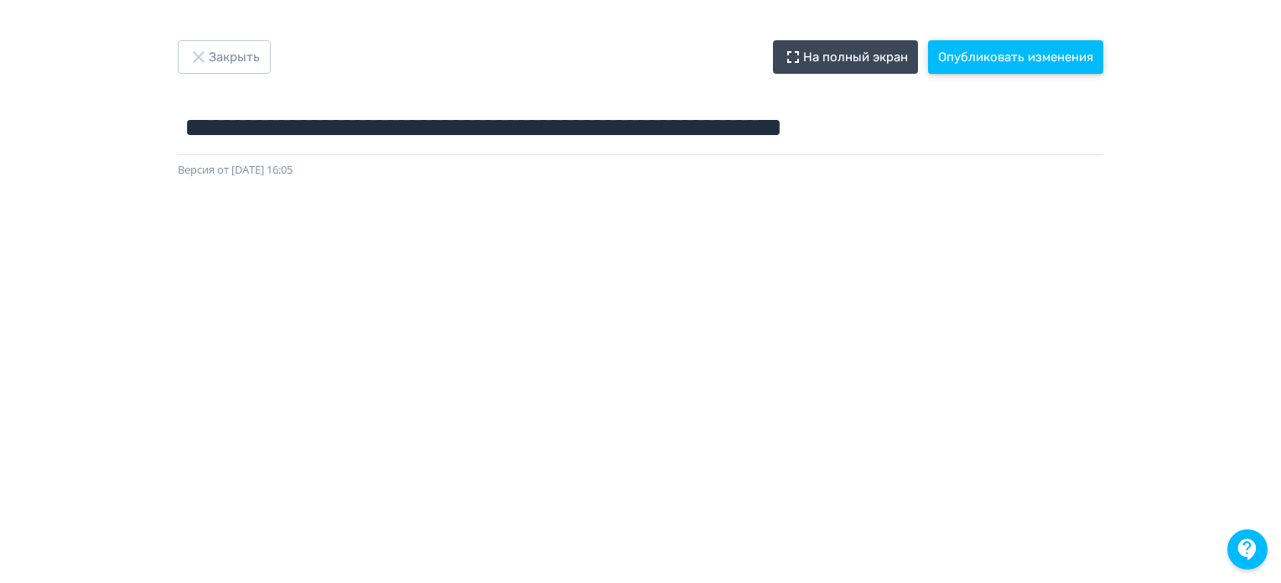
click at [974, 62] on button "Опубликовать изменения" at bounding box center [1015, 57] width 175 height 34
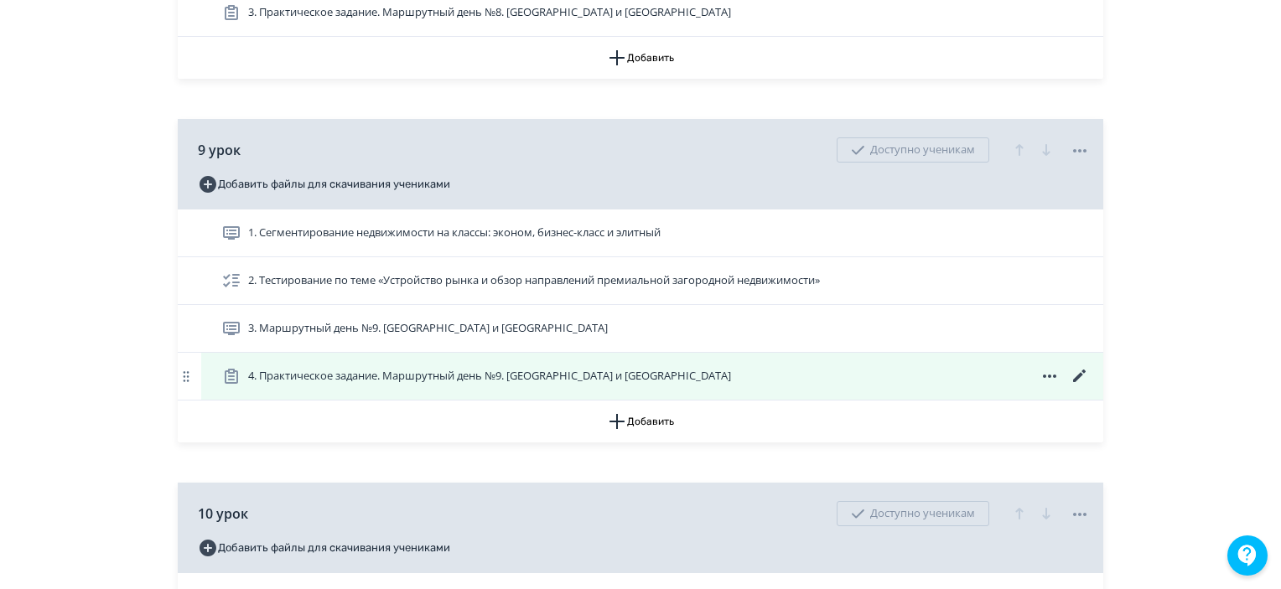
scroll to position [3438, 0]
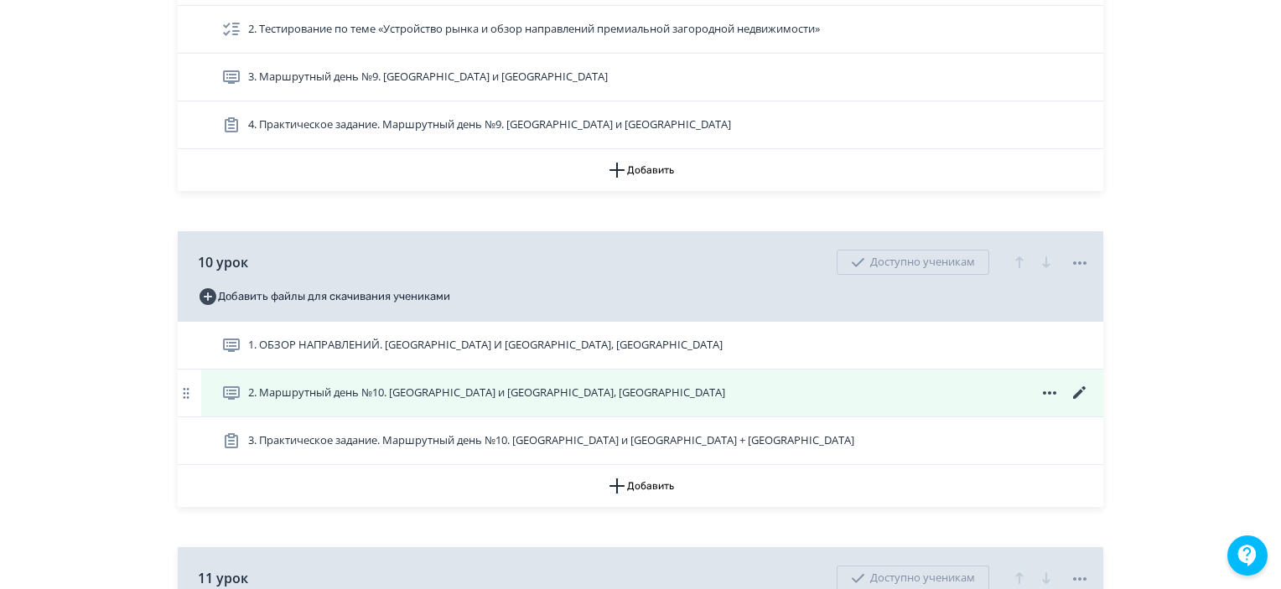
click at [1080, 403] on icon at bounding box center [1080, 393] width 20 height 20
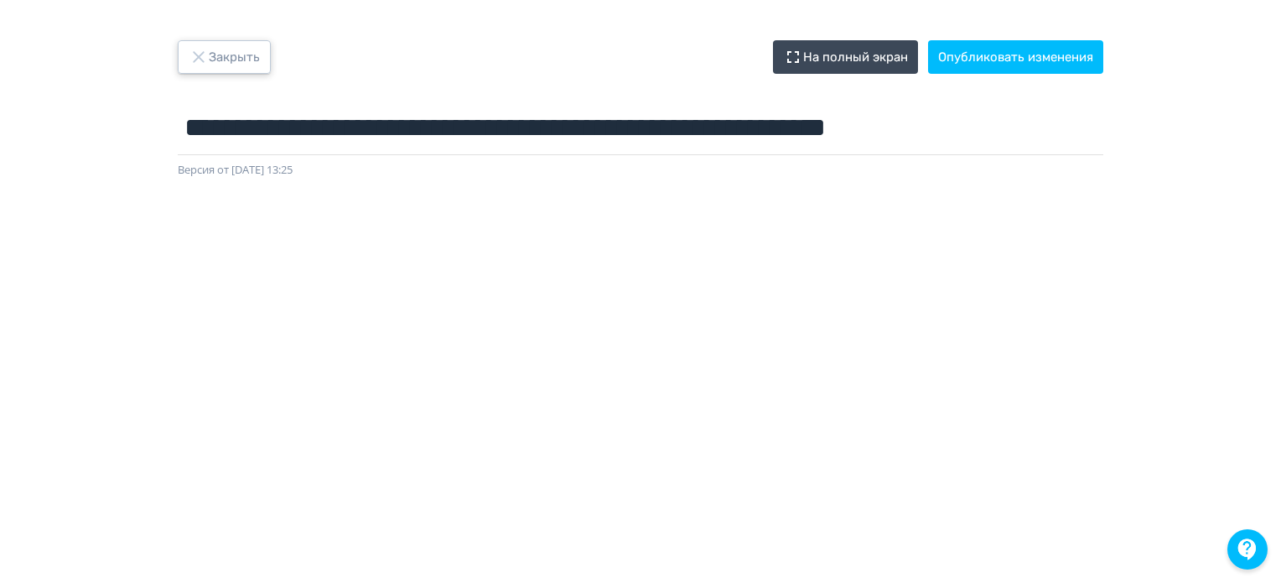
click at [245, 49] on button "Закрыть" at bounding box center [224, 57] width 93 height 34
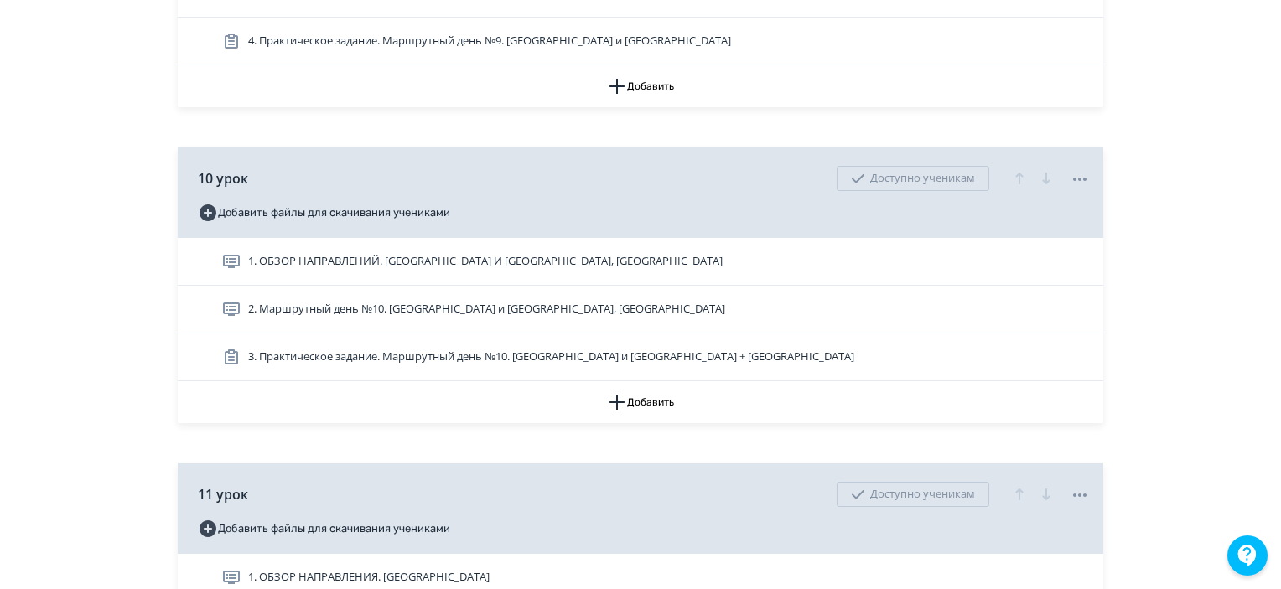
scroll to position [3773, 0]
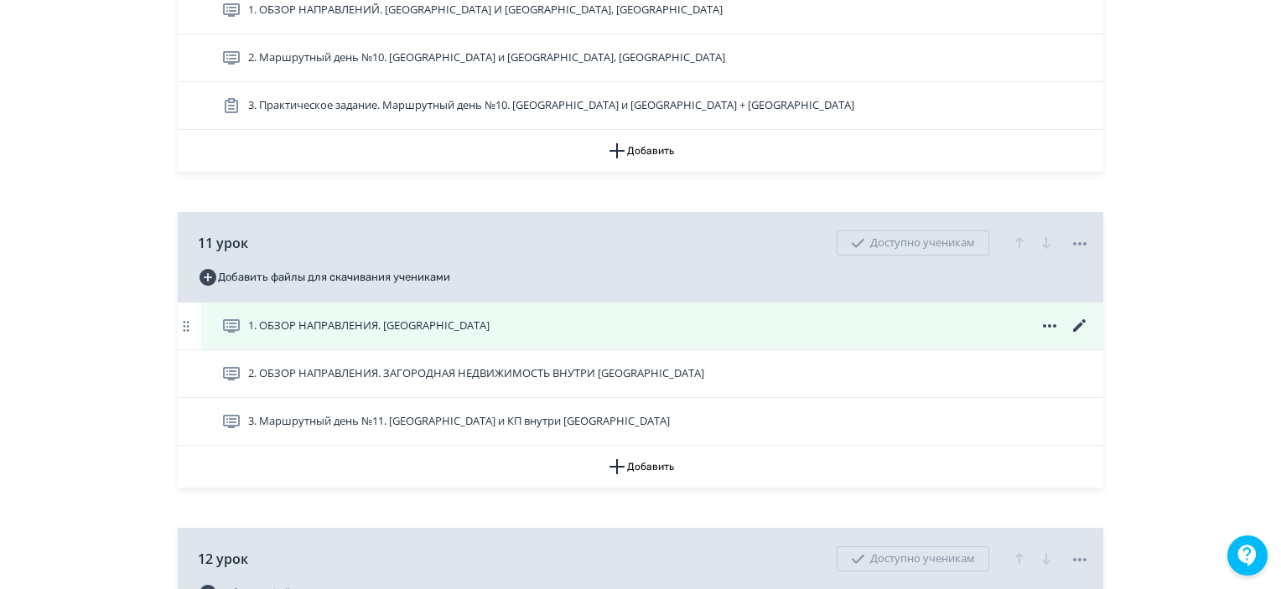
click at [1080, 332] on icon at bounding box center [1079, 325] width 13 height 13
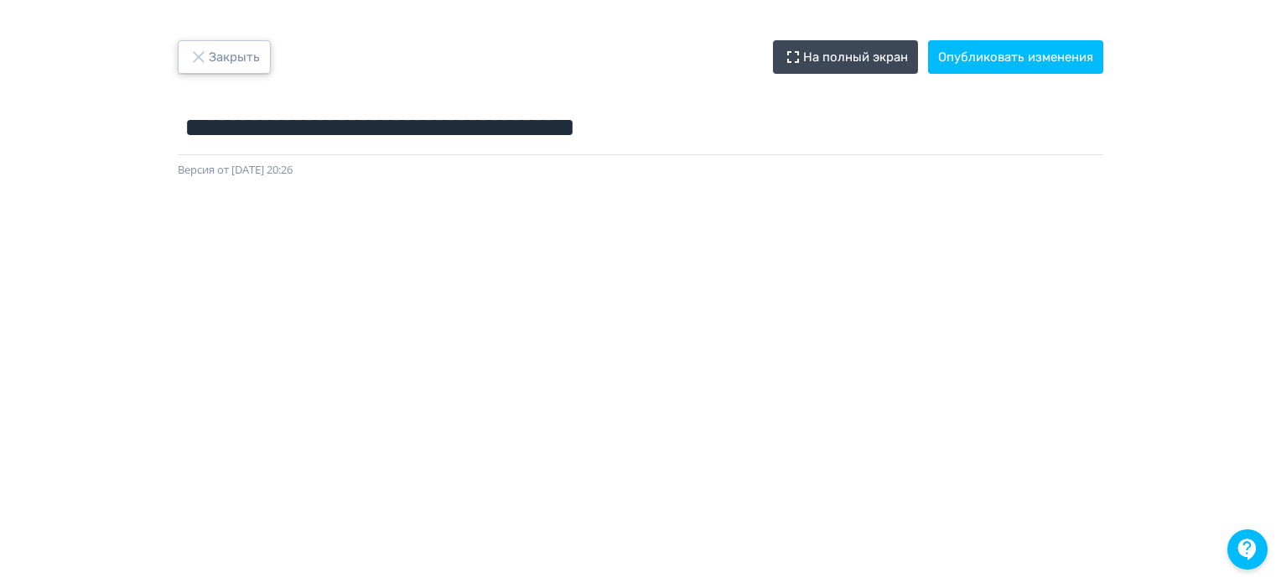
click at [239, 70] on button "Закрыть" at bounding box center [224, 57] width 93 height 34
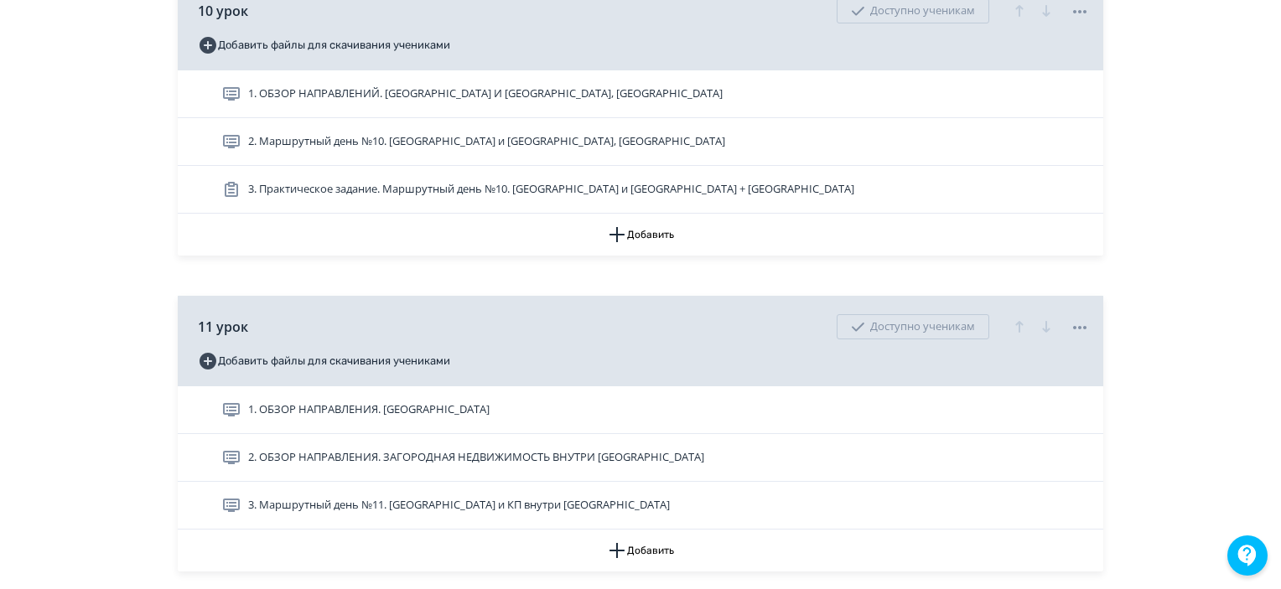
scroll to position [4025, 0]
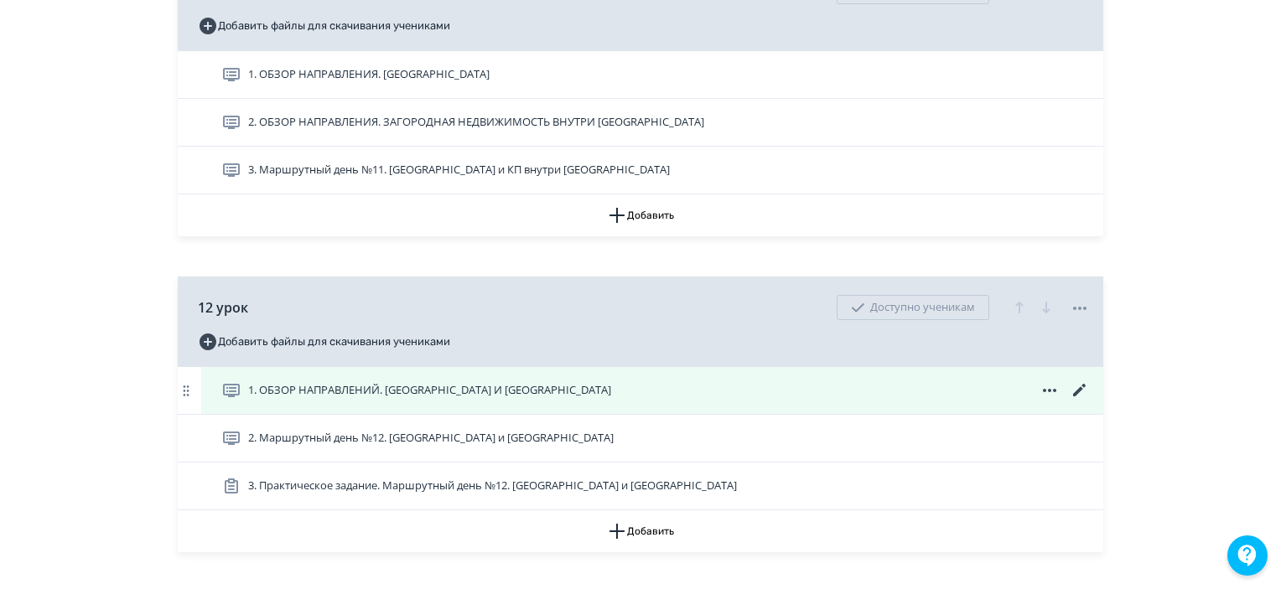
click at [1078, 397] on icon at bounding box center [1079, 390] width 13 height 13
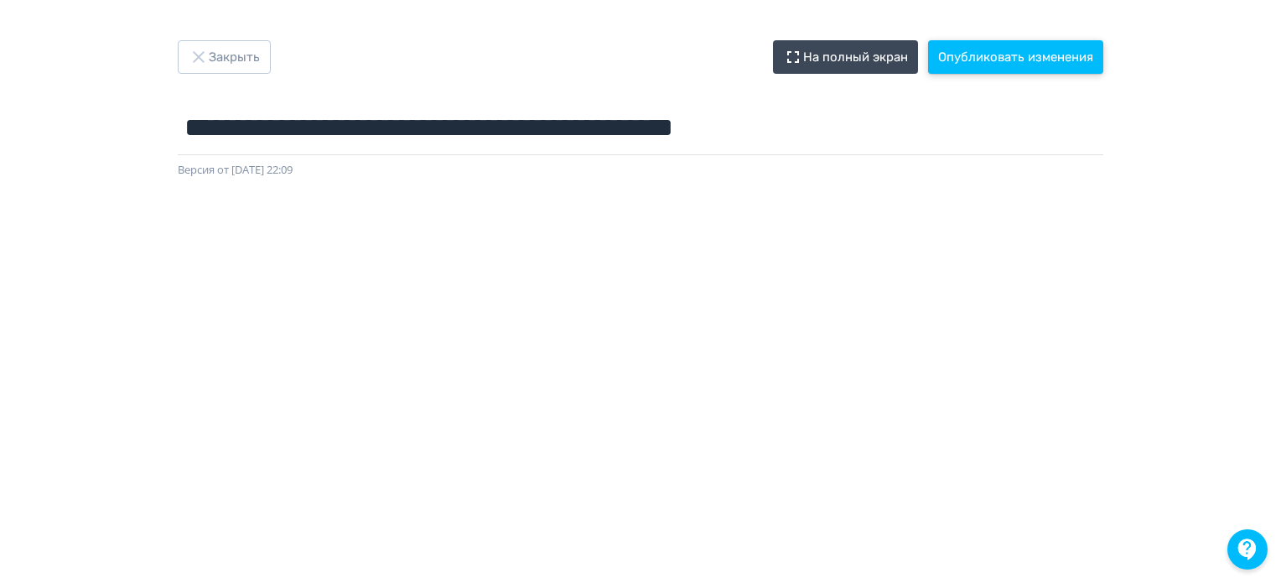
click at [1050, 54] on button "Опубликовать изменения" at bounding box center [1015, 57] width 175 height 34
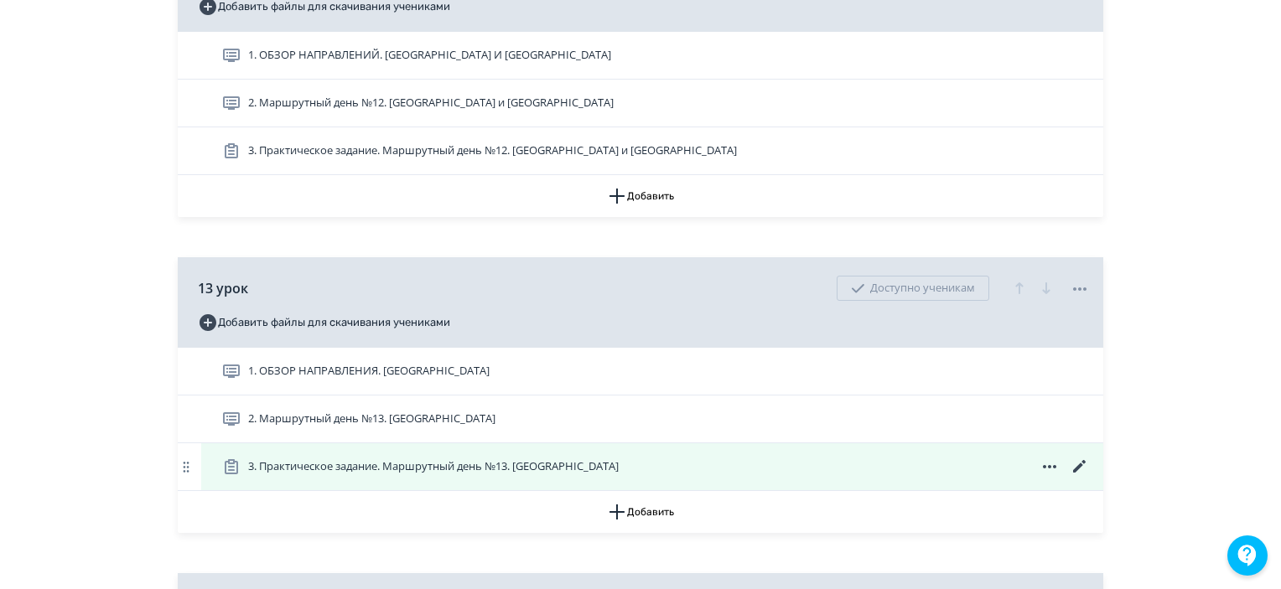
scroll to position [4444, 0]
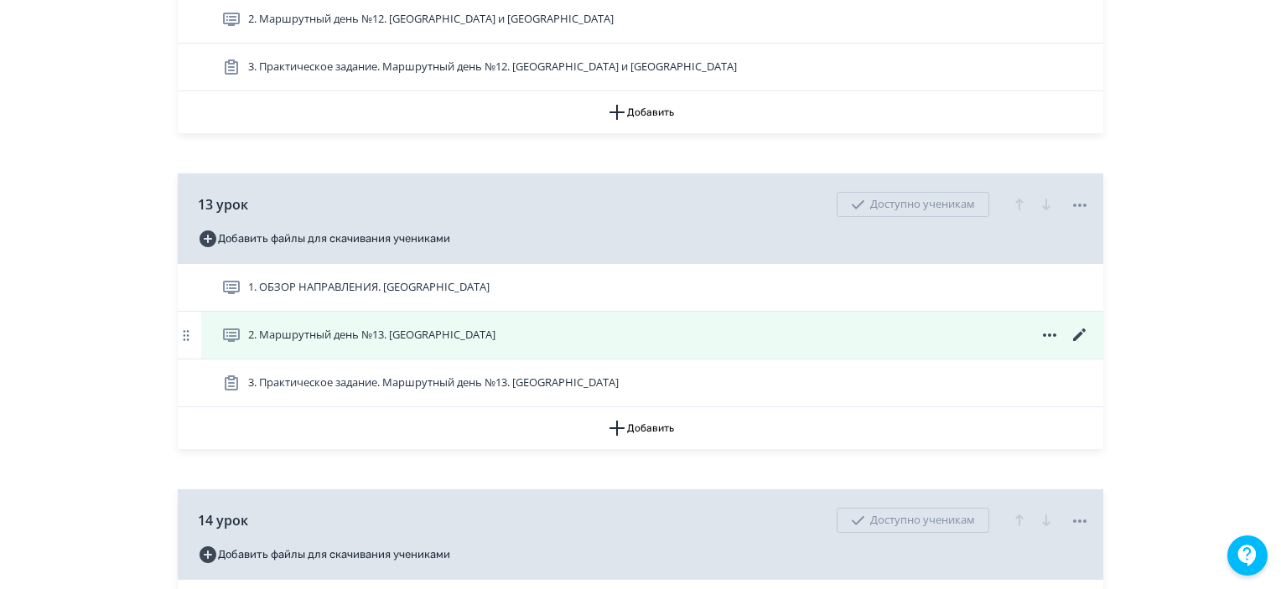
click at [1070, 345] on icon at bounding box center [1080, 335] width 20 height 20
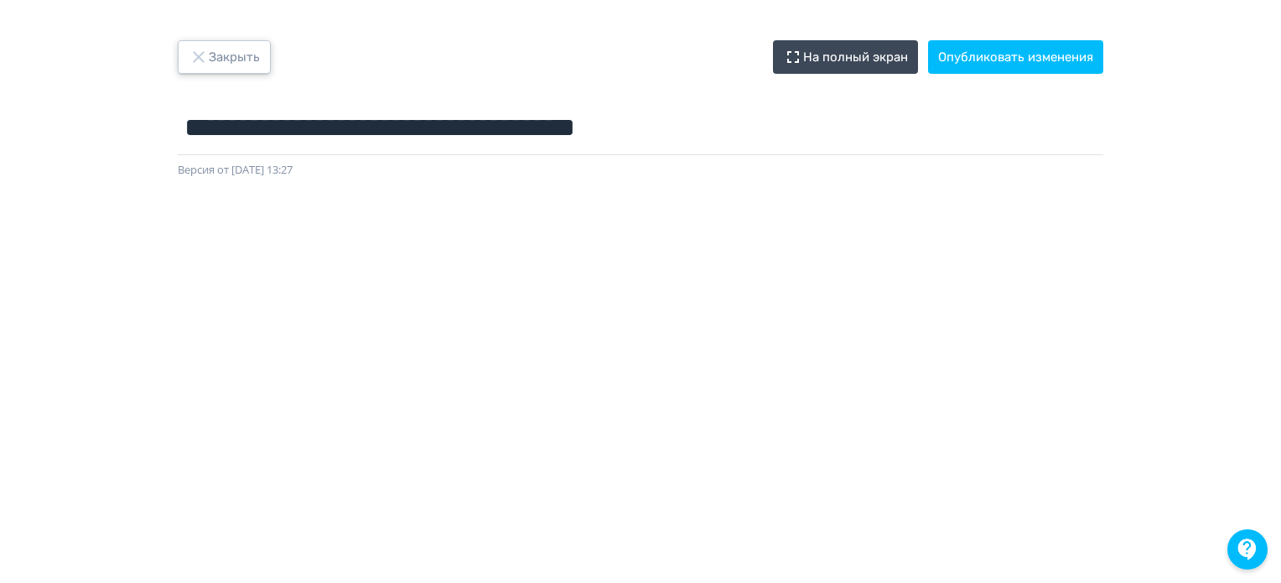
click at [198, 69] on button "Закрыть" at bounding box center [224, 57] width 93 height 34
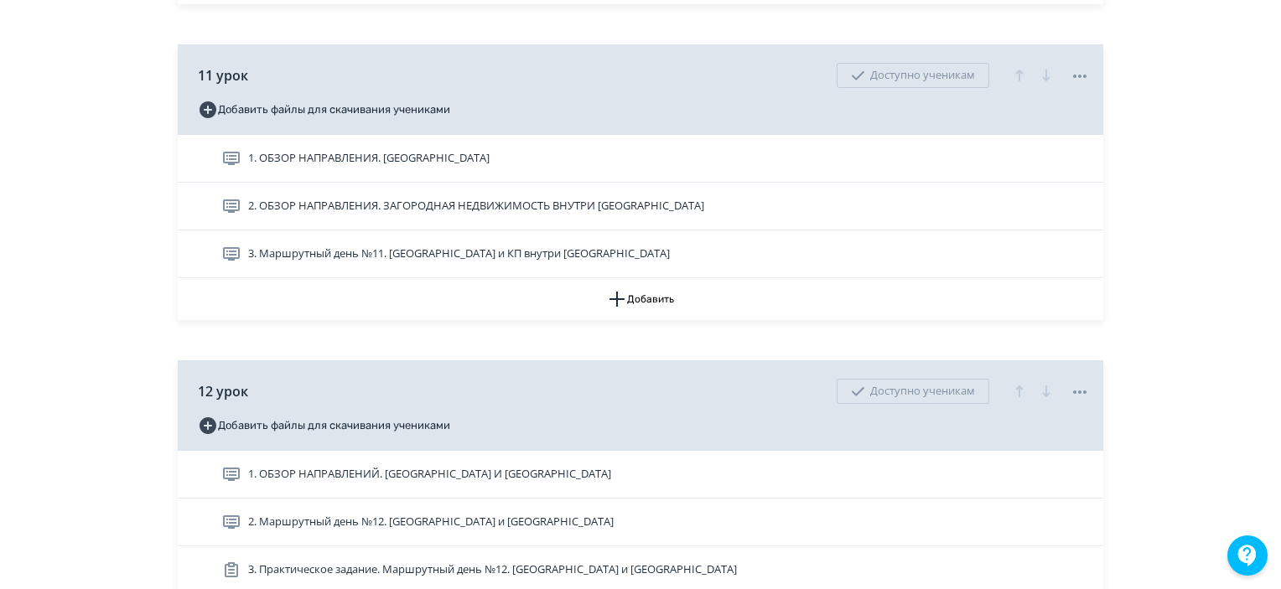
scroll to position [4109, 0]
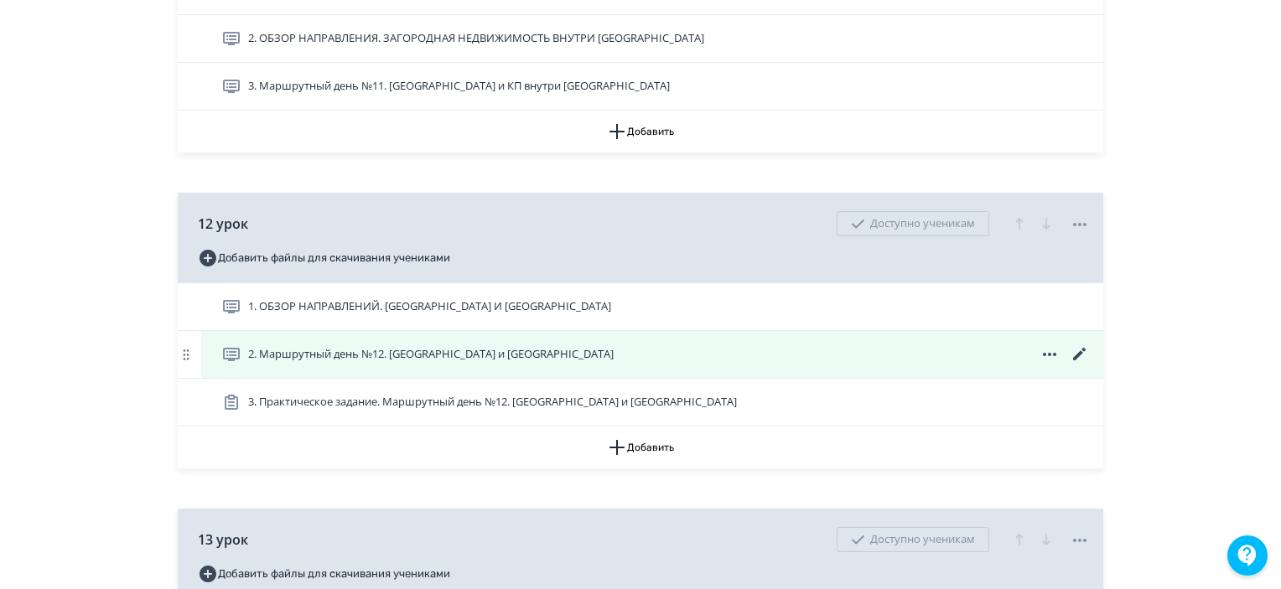
click at [1080, 365] on icon at bounding box center [1080, 355] width 20 height 20
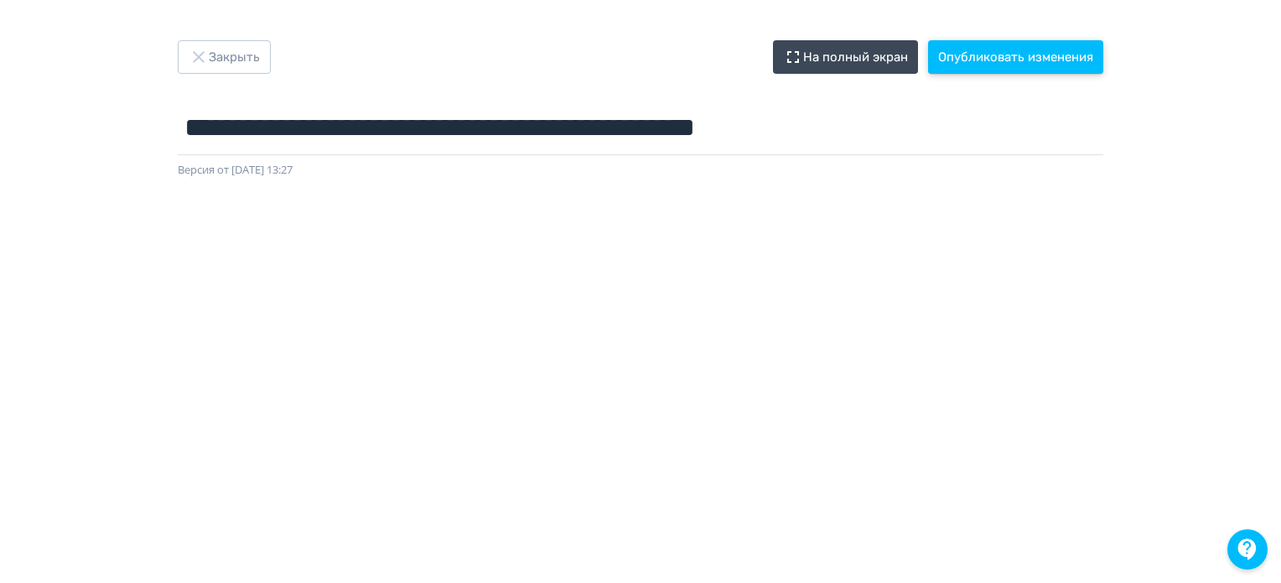
click at [963, 46] on button "Опубликовать изменения" at bounding box center [1015, 57] width 175 height 34
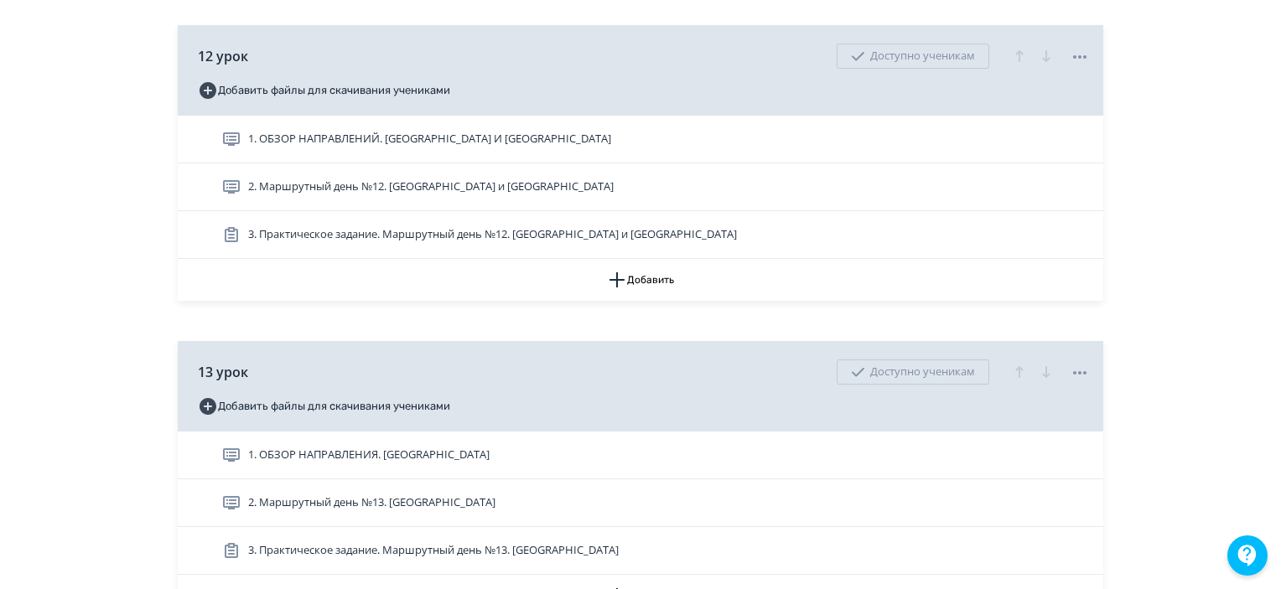
scroll to position [4444, 0]
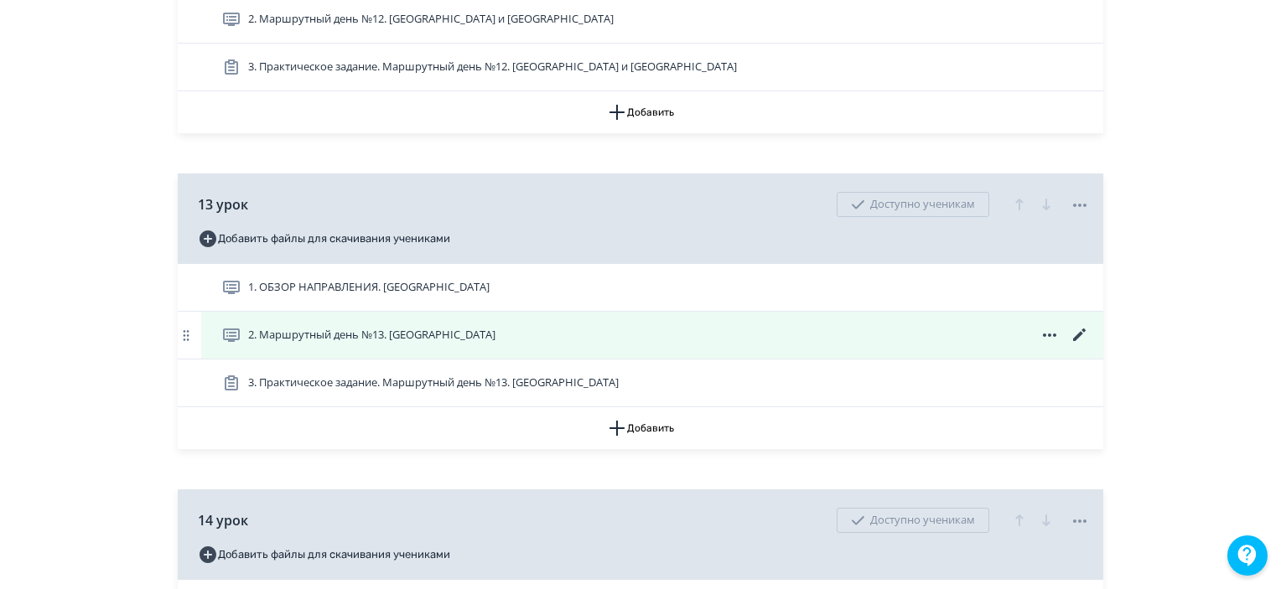
click at [1073, 345] on icon at bounding box center [1080, 335] width 20 height 20
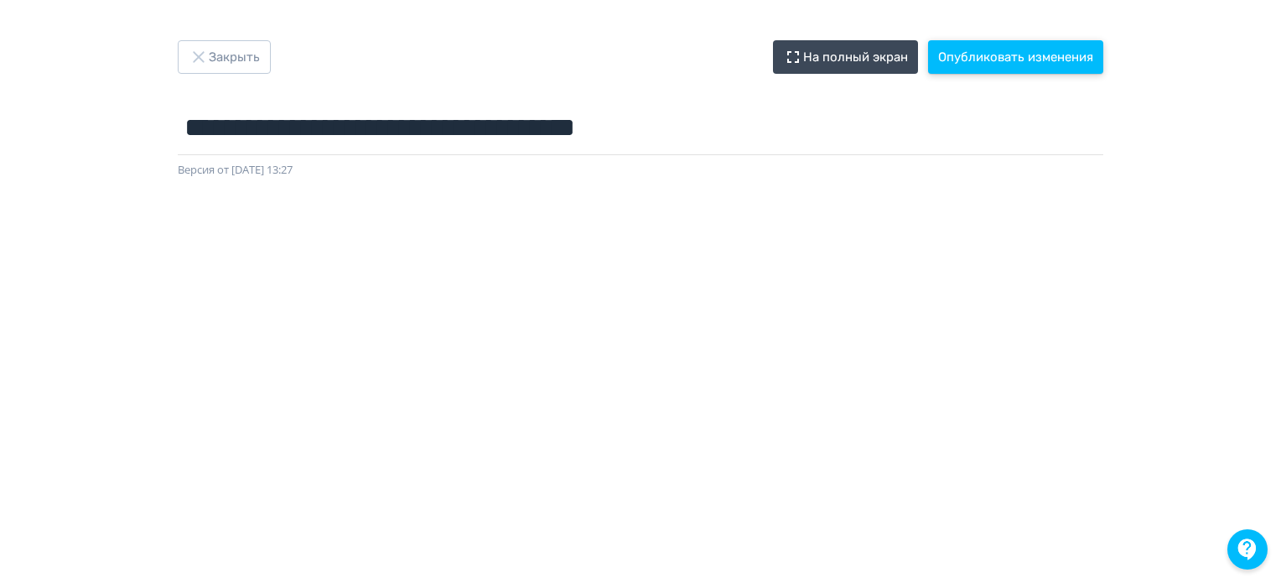
click at [1021, 58] on button "Опубликовать изменения" at bounding box center [1015, 57] width 175 height 34
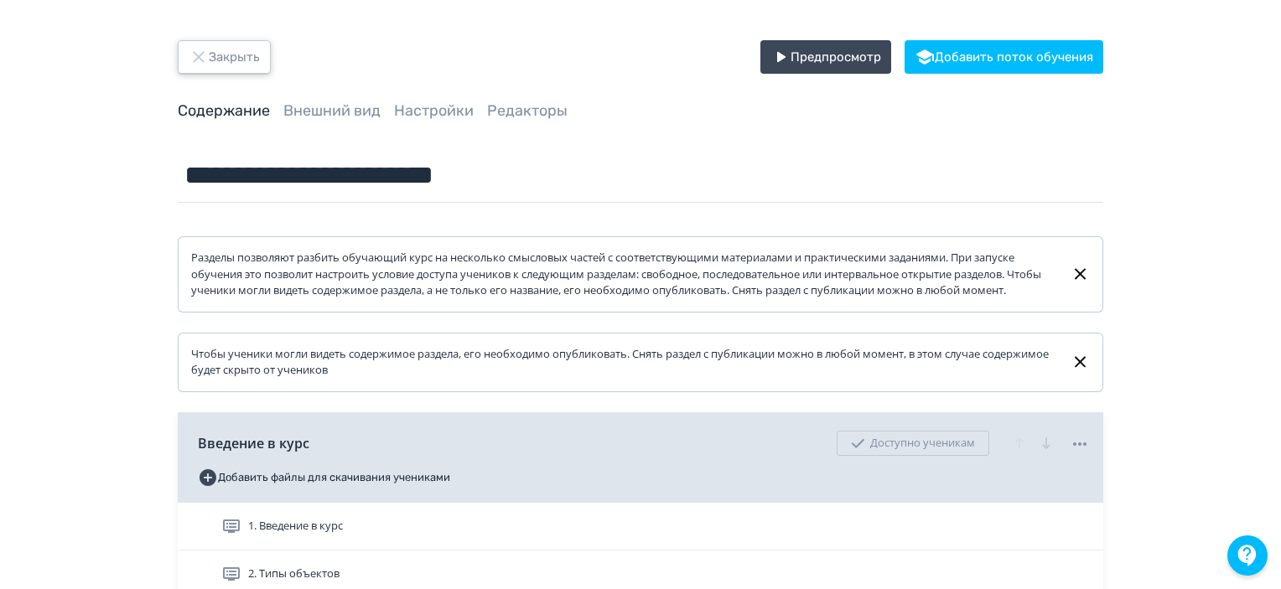
click at [245, 63] on button "Закрыть" at bounding box center [224, 57] width 93 height 34
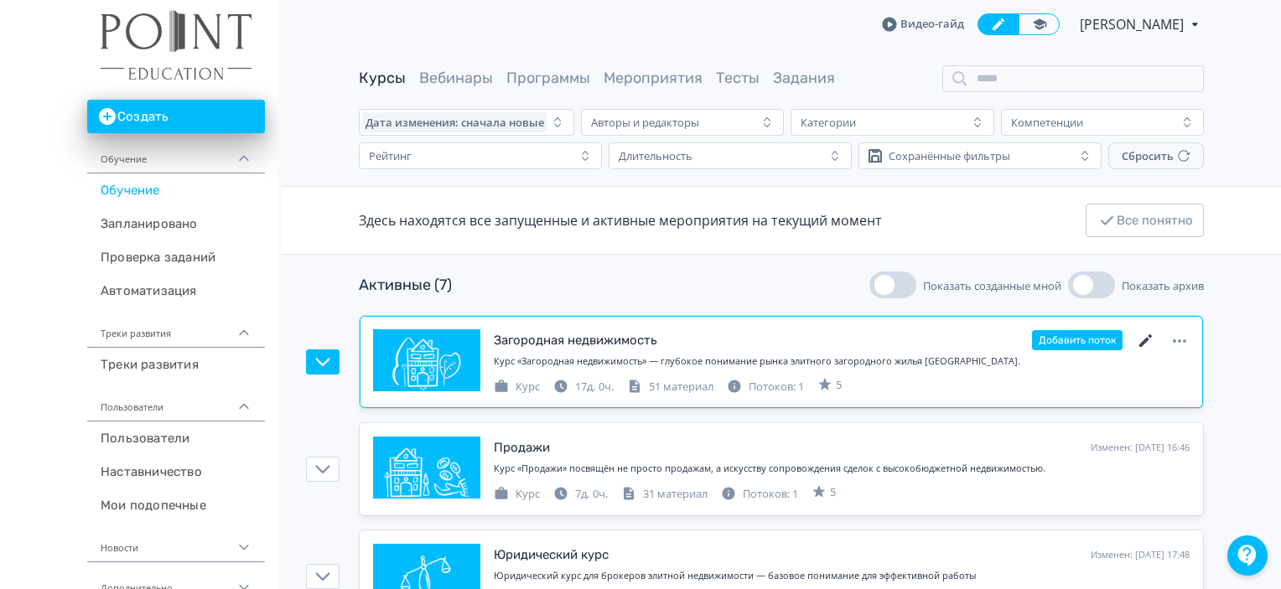
click at [1147, 340] on icon at bounding box center [1146, 341] width 13 height 13
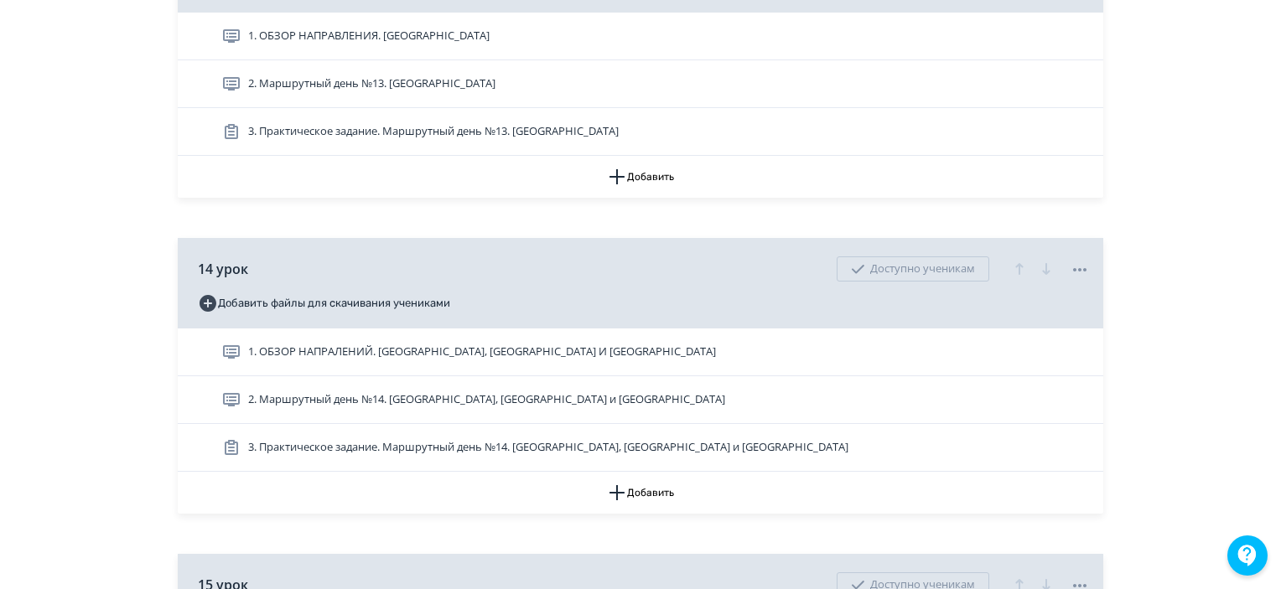
scroll to position [4864, 0]
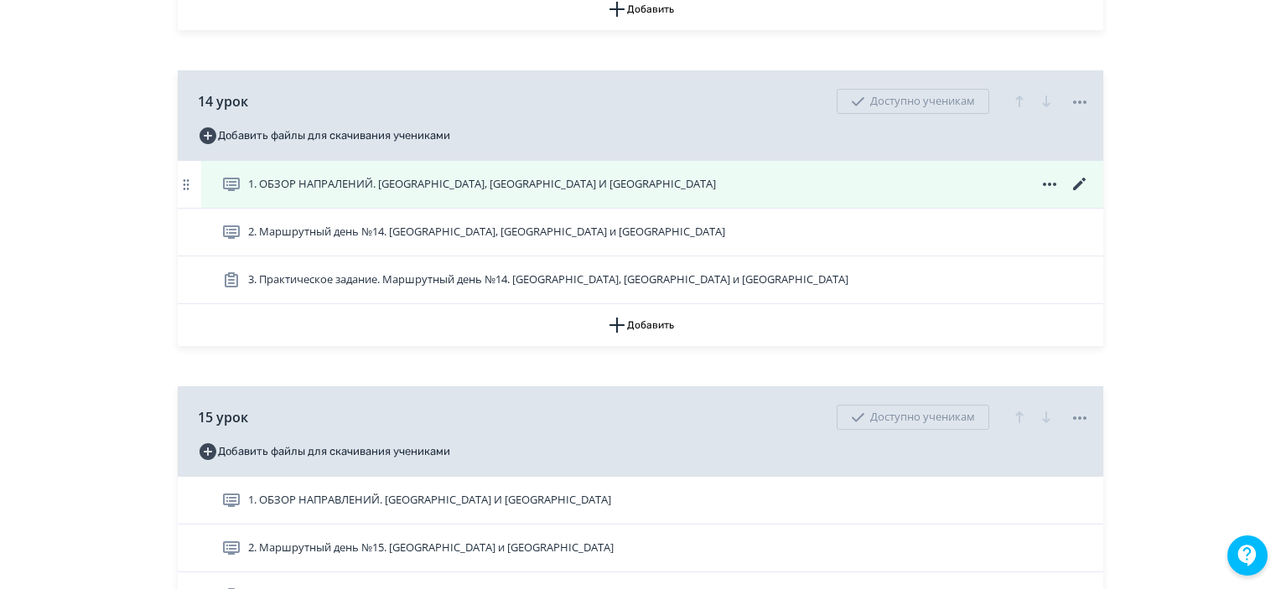
click at [1077, 195] on icon at bounding box center [1080, 184] width 20 height 20
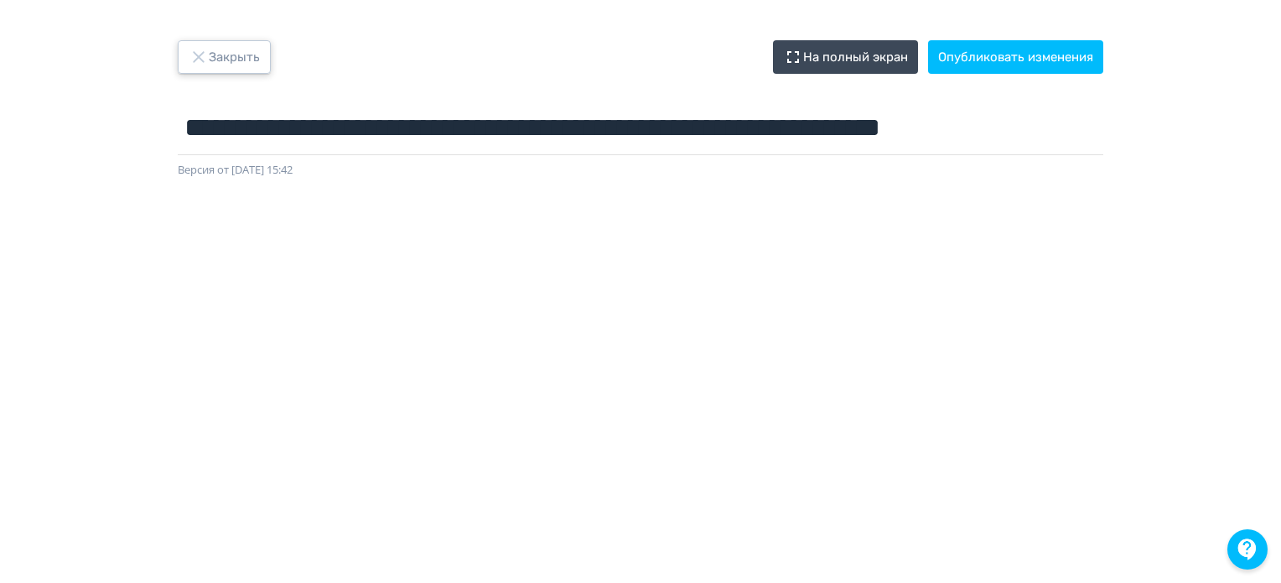
click at [206, 55] on icon "button" at bounding box center [199, 57] width 20 height 20
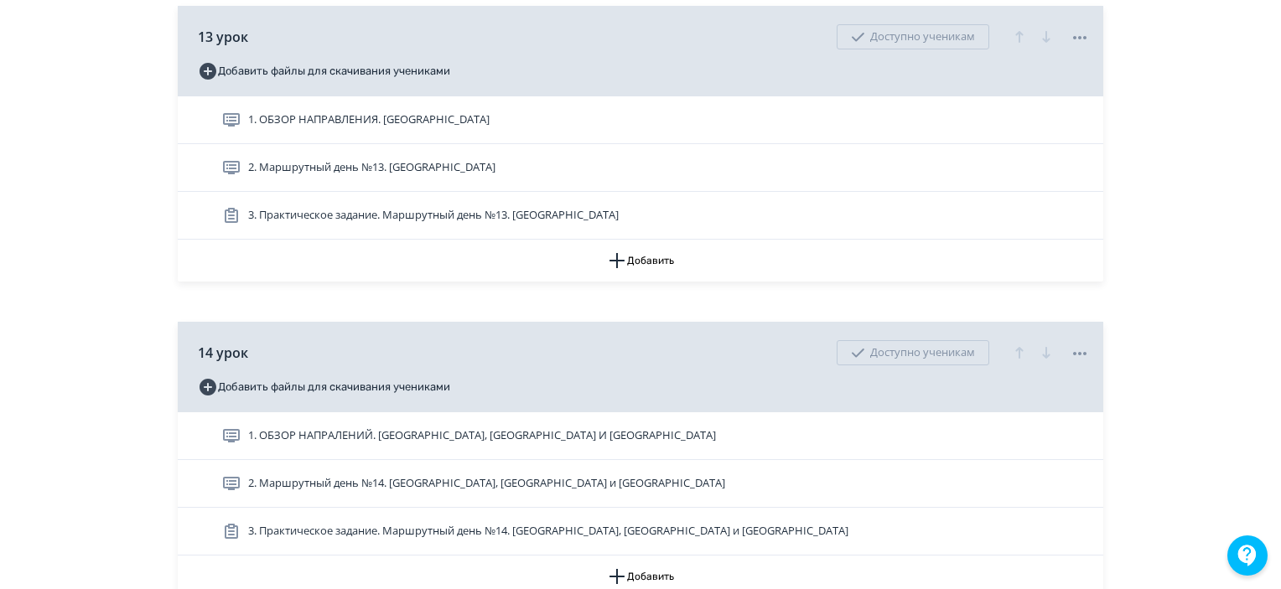
scroll to position [4780, 0]
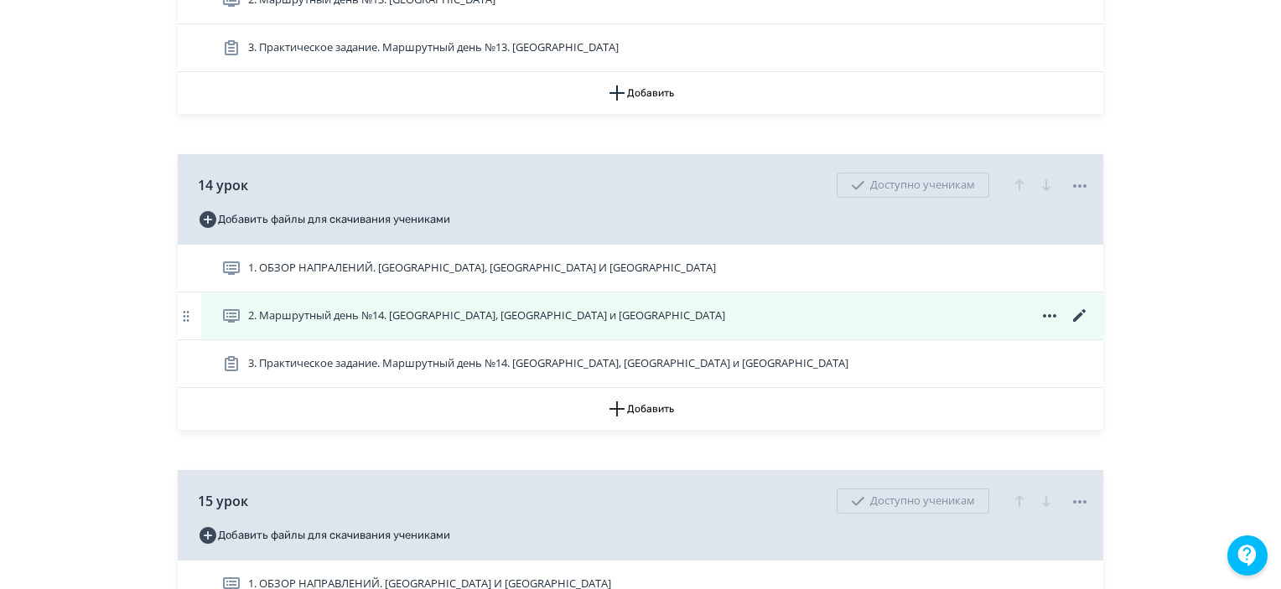
click at [1097, 330] on div "2. Маршрутный день №14. [GEOGRAPHIC_DATA], [GEOGRAPHIC_DATA] и [GEOGRAPHIC_DATA]" at bounding box center [652, 316] width 902 height 47
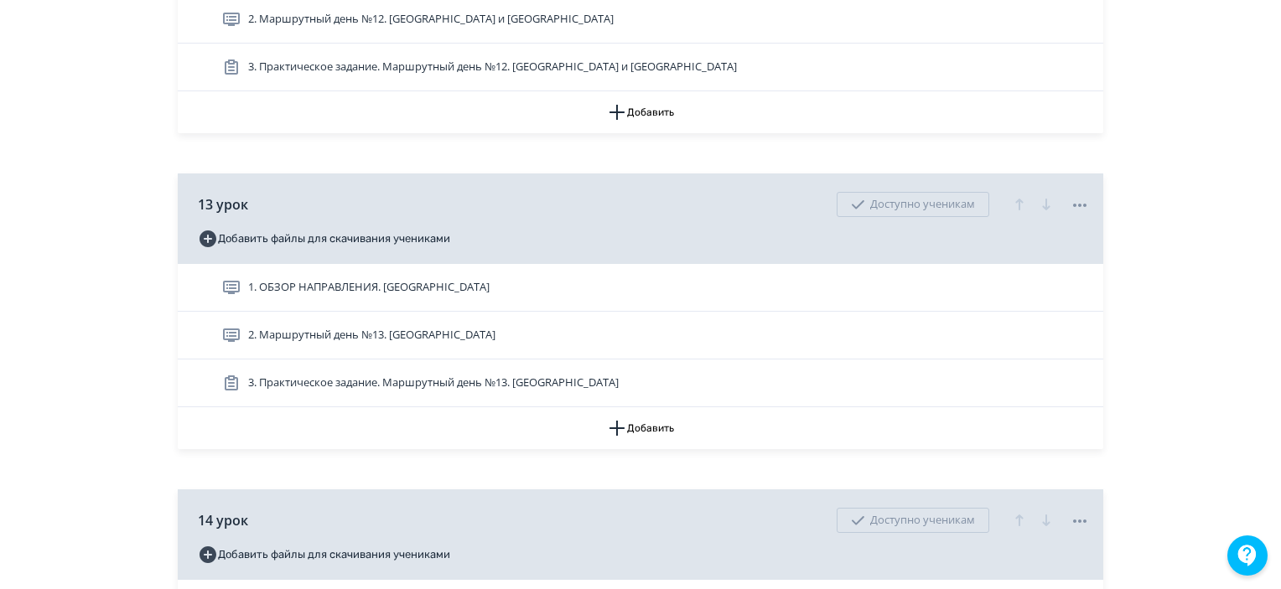
scroll to position [4696, 0]
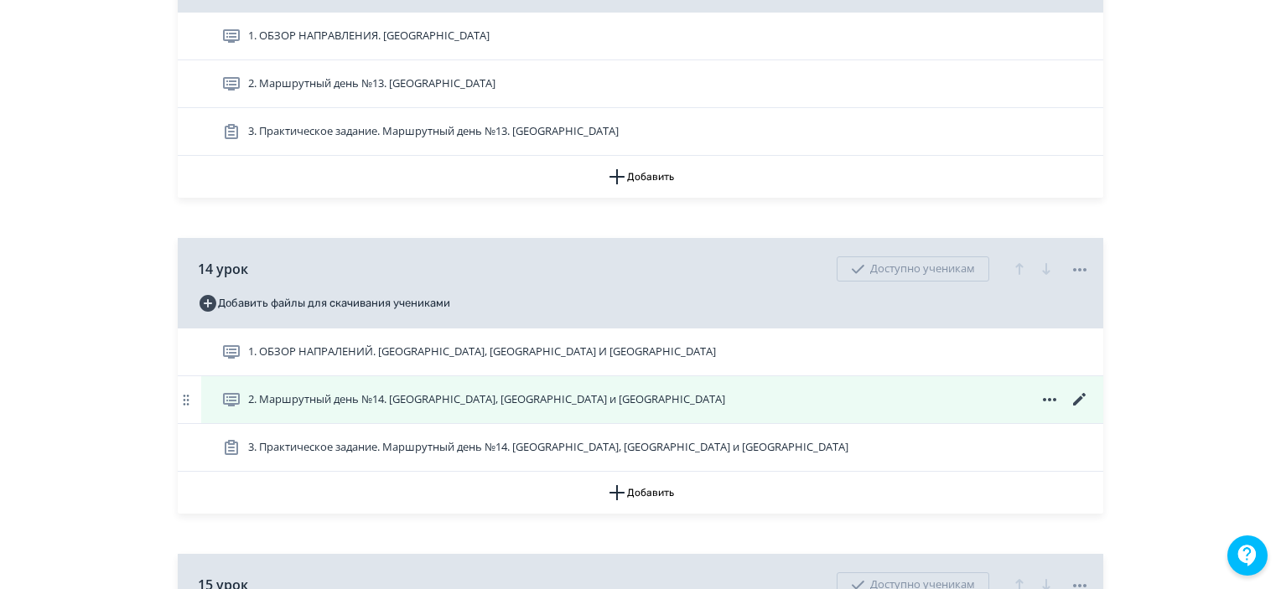
click at [1086, 408] on icon at bounding box center [1080, 400] width 20 height 20
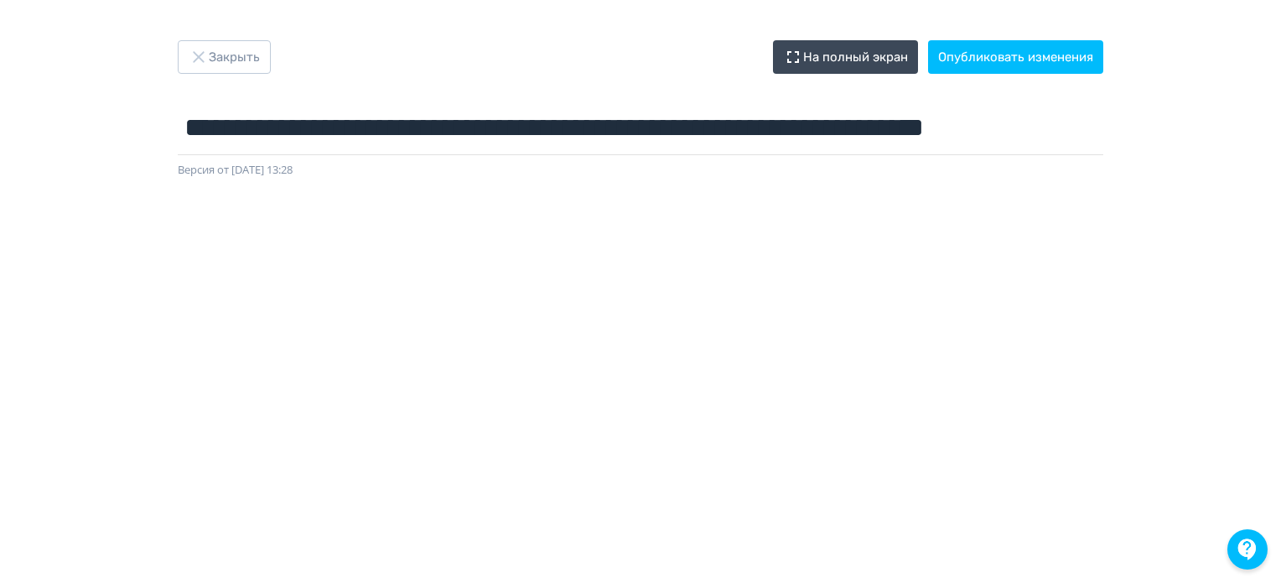
scroll to position [382, 0]
click at [260, 53] on button "Закрыть" at bounding box center [224, 57] width 93 height 34
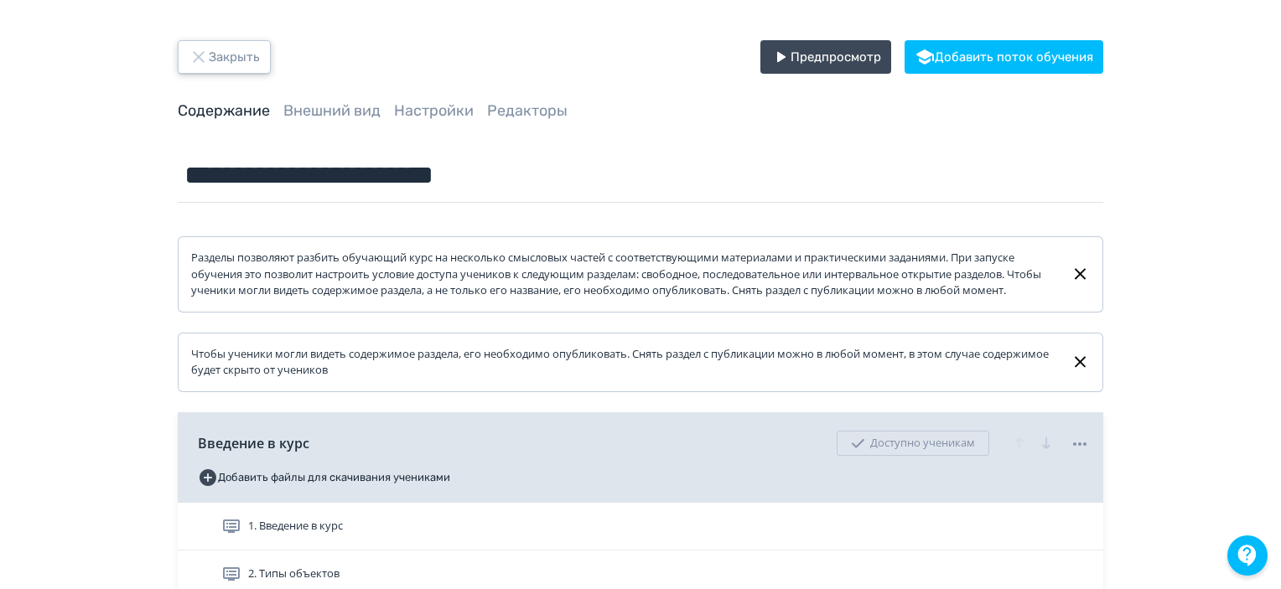
click at [252, 60] on button "Закрыть" at bounding box center [224, 57] width 93 height 34
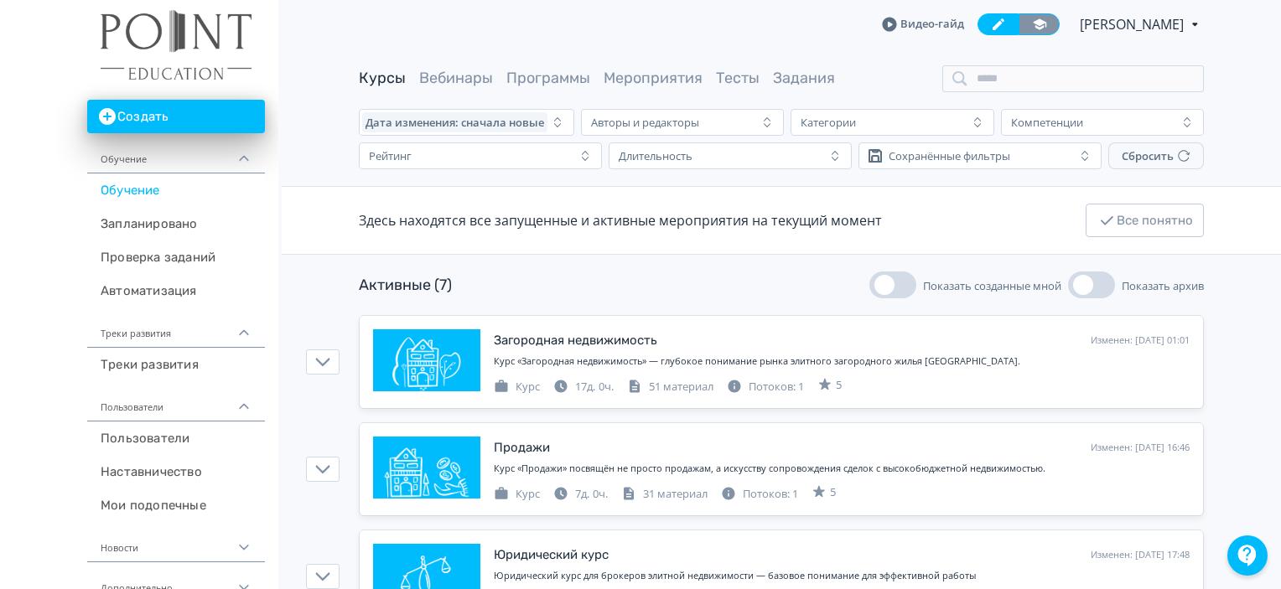
click at [1032, 29] on icon at bounding box center [1039, 24] width 15 height 15
